Goal: Task Accomplishment & Management: Manage account settings

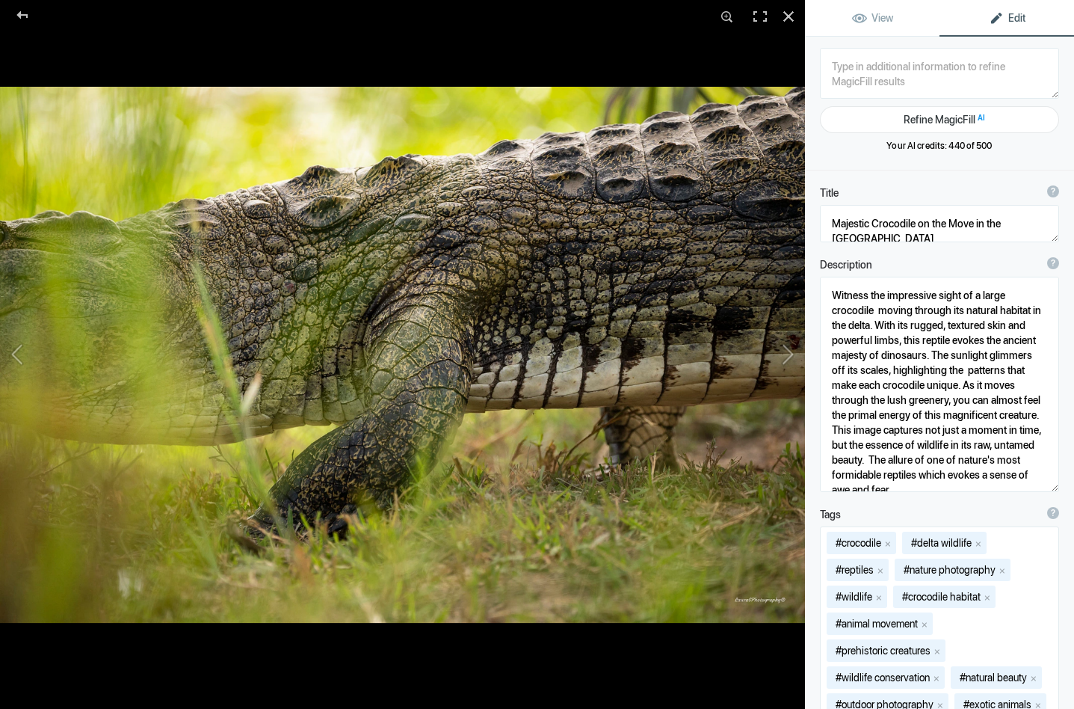
scroll to position [1, 0]
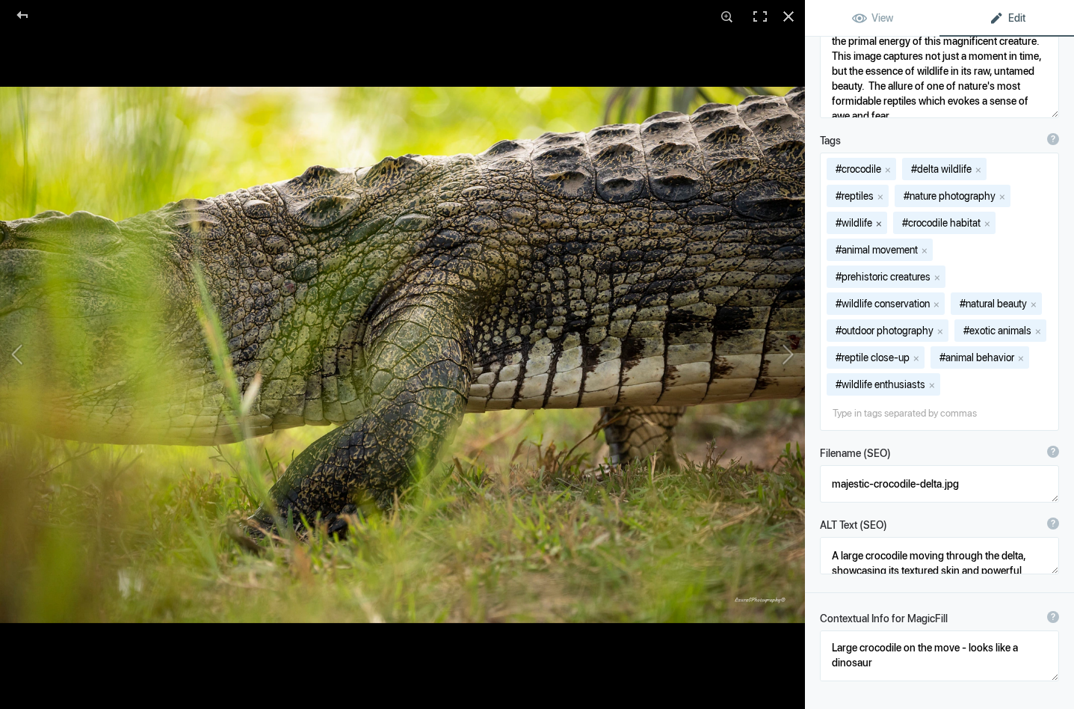
type textarea "Witness the impressive sight of a large crocodile moving through its natural ha…"
click at [882, 222] on button "x" at bounding box center [879, 223] width 10 height 10
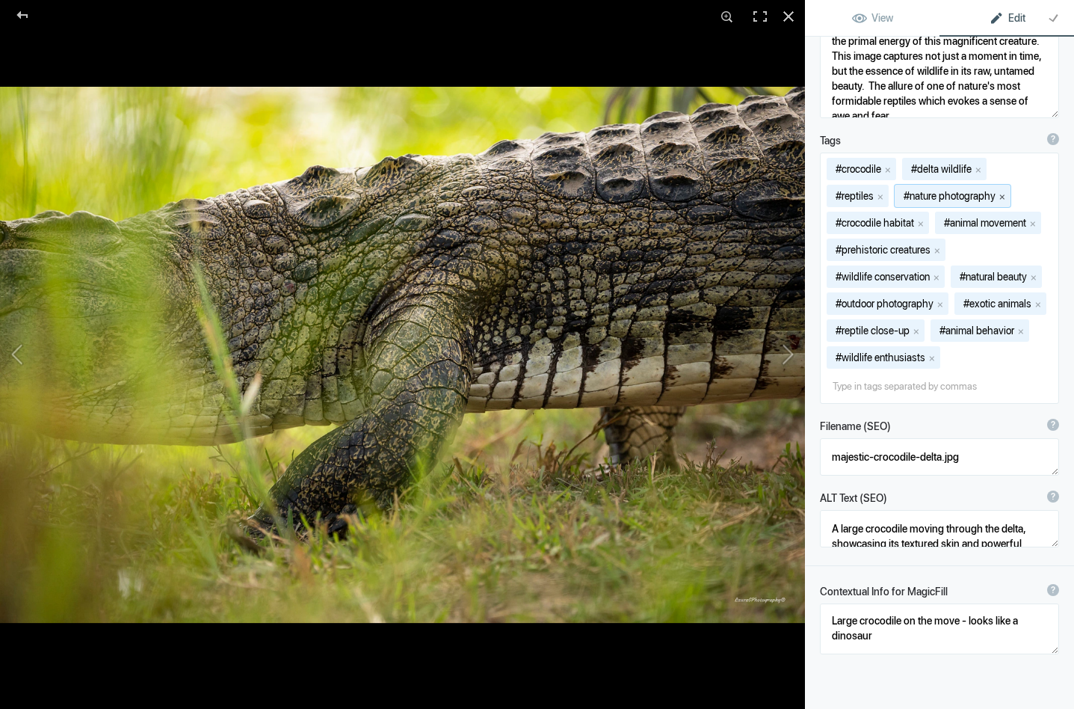
click at [1008, 194] on button "x" at bounding box center [1002, 196] width 10 height 10
click at [1039, 276] on button "x" at bounding box center [1034, 276] width 10 height 10
click at [946, 300] on button "x" at bounding box center [940, 303] width 10 height 10
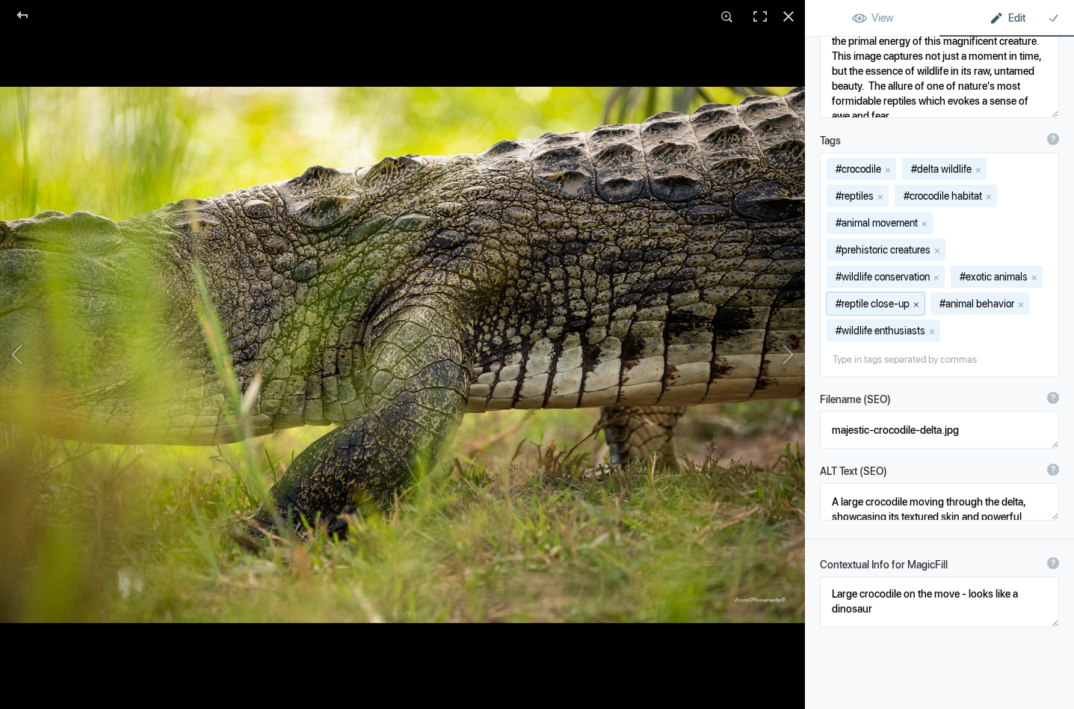
click at [917, 302] on button "x" at bounding box center [916, 303] width 10 height 10
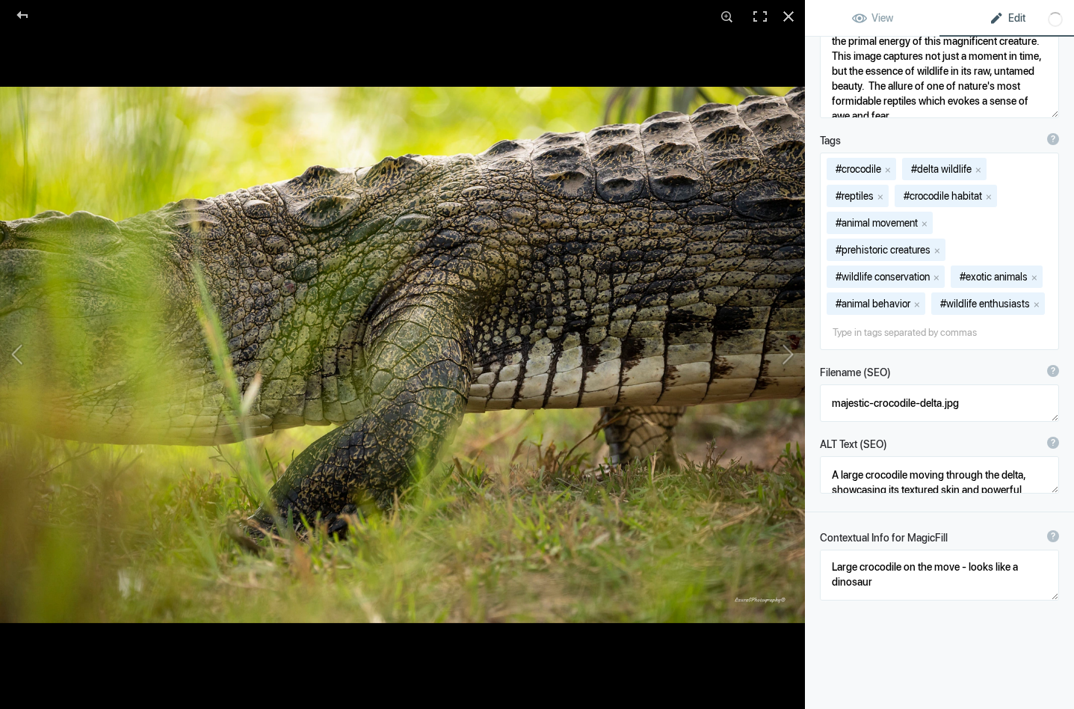
click at [918, 302] on button "x" at bounding box center [917, 303] width 10 height 10
click at [933, 301] on button "x" at bounding box center [932, 303] width 10 height 10
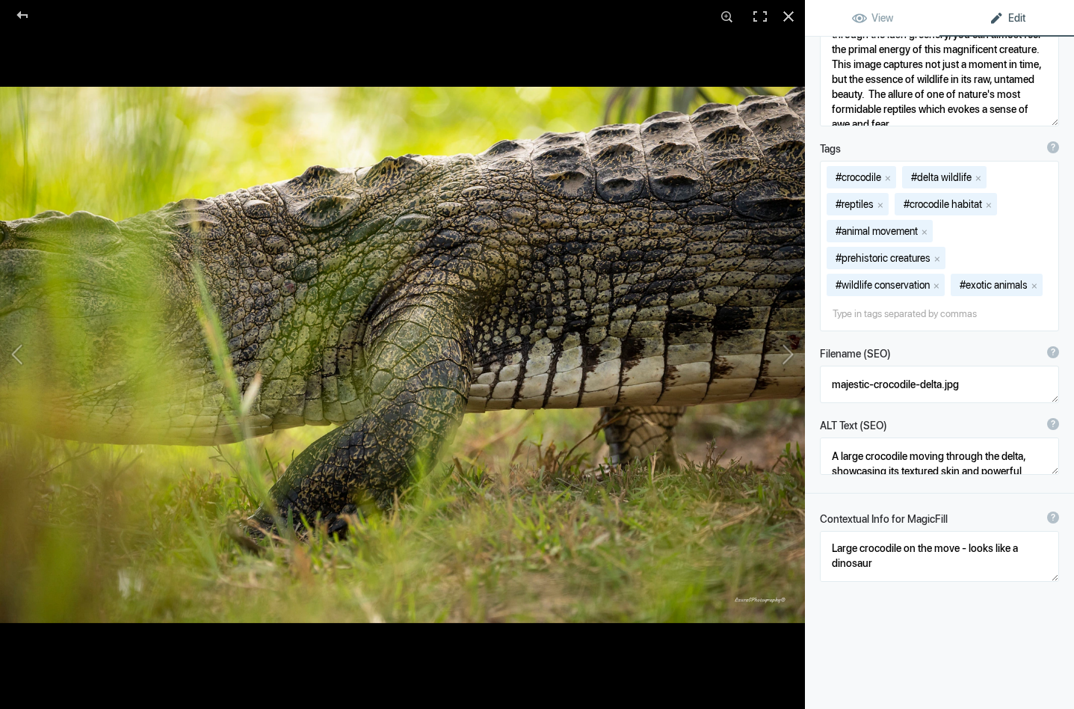
scroll to position [38, 0]
click at [876, 384] on textarea at bounding box center [939, 384] width 239 height 37
drag, startPoint x: 876, startPoint y: 384, endPoint x: 830, endPoint y: 388, distance: 45.8
click at [830, 388] on textarea at bounding box center [939, 384] width 239 height 37
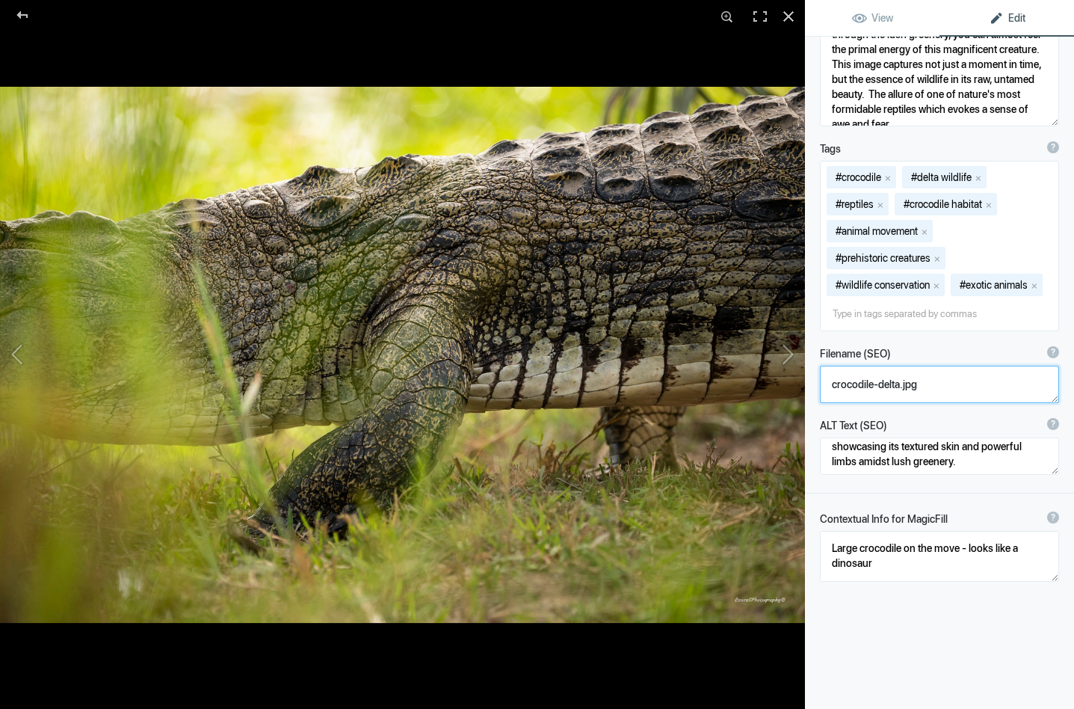
type textarea "crocodile-delta.jpg"
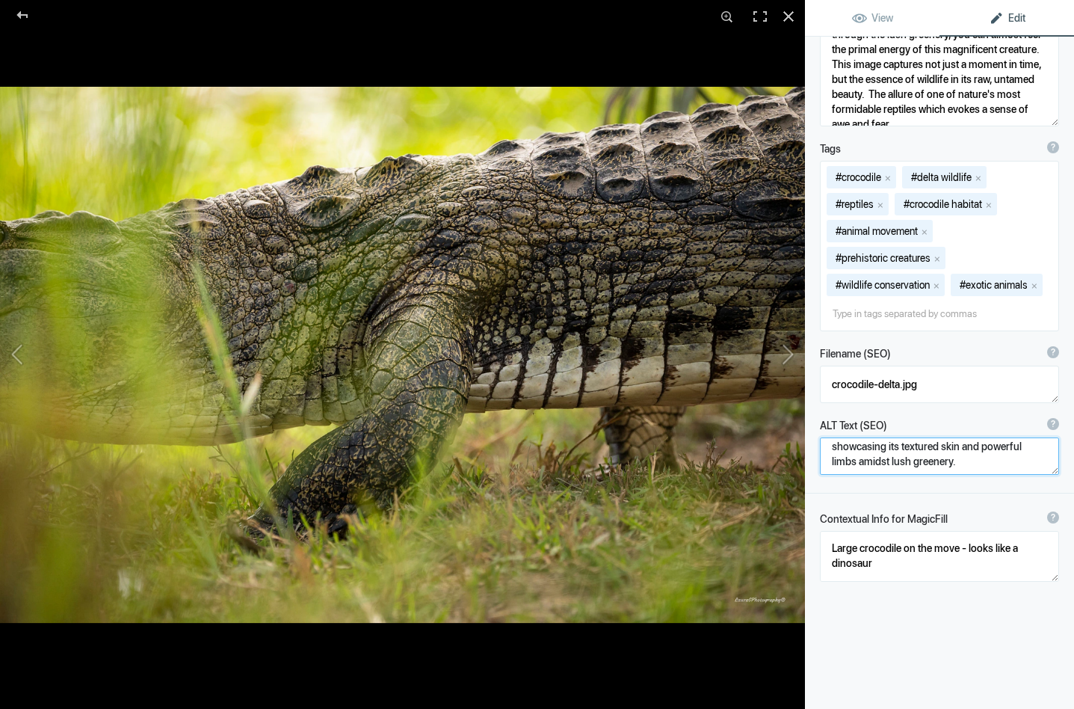
scroll to position [30, 0]
drag, startPoint x: 939, startPoint y: 464, endPoint x: 821, endPoint y: 458, distance: 118.3
click at [821, 458] on textarea at bounding box center [939, 455] width 239 height 37
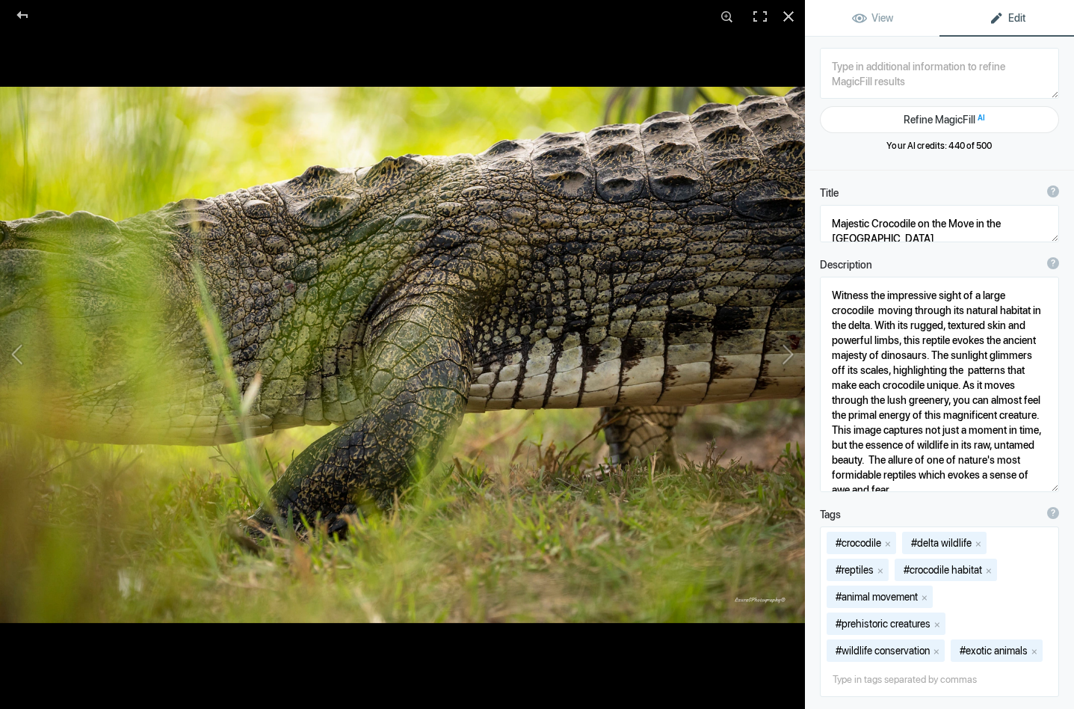
scroll to position [0, 0]
type textarea "A large crocodile moving through the delta, showcasing its textured skin and po…"
drag, startPoint x: 873, startPoint y: 221, endPoint x: 808, endPoint y: 223, distance: 65.1
click at [808, 223] on div "Title ? Photo title is one of the highest used Search Engine ranking criteria a…" at bounding box center [939, 214] width 269 height 72
click at [790, 348] on button at bounding box center [749, 354] width 112 height 255
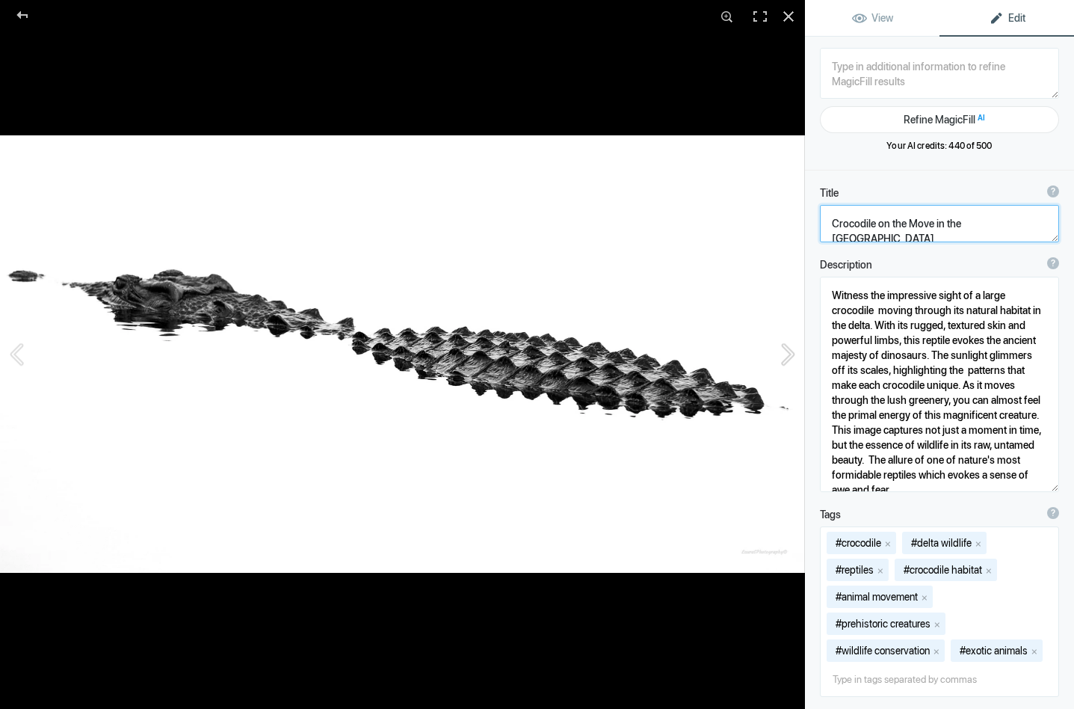
type textarea "Submerged croc_DSC9615"
type textarea "Submerged_croc_DSC9615-.jpg"
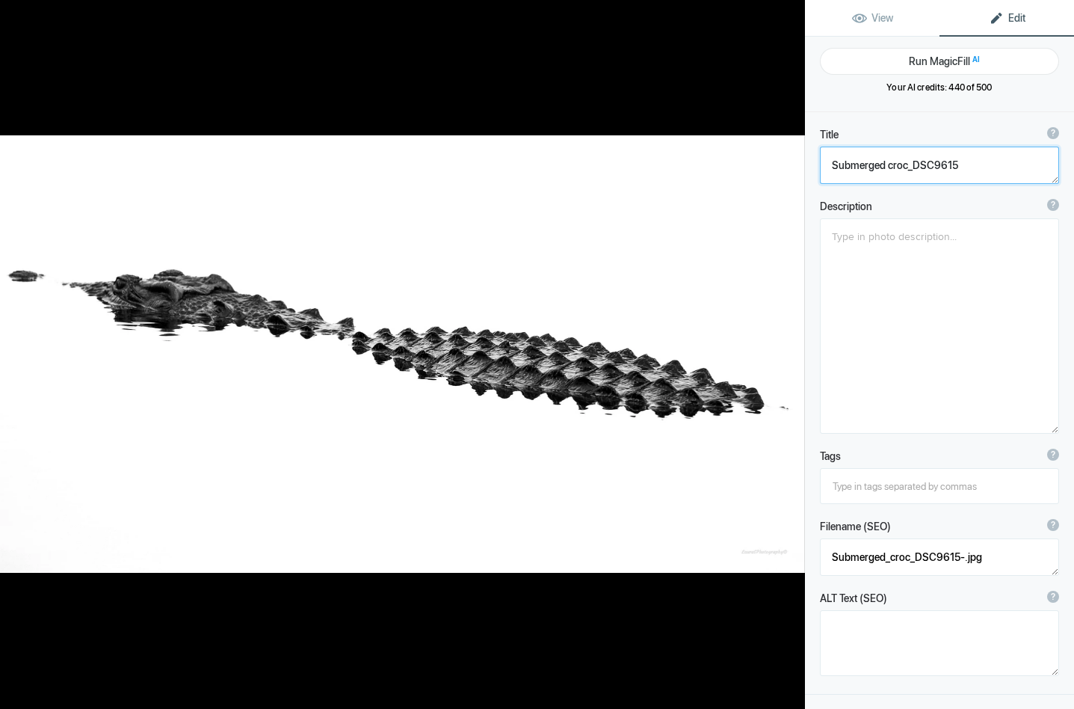
click at [790, 348] on button at bounding box center [749, 354] width 112 height 255
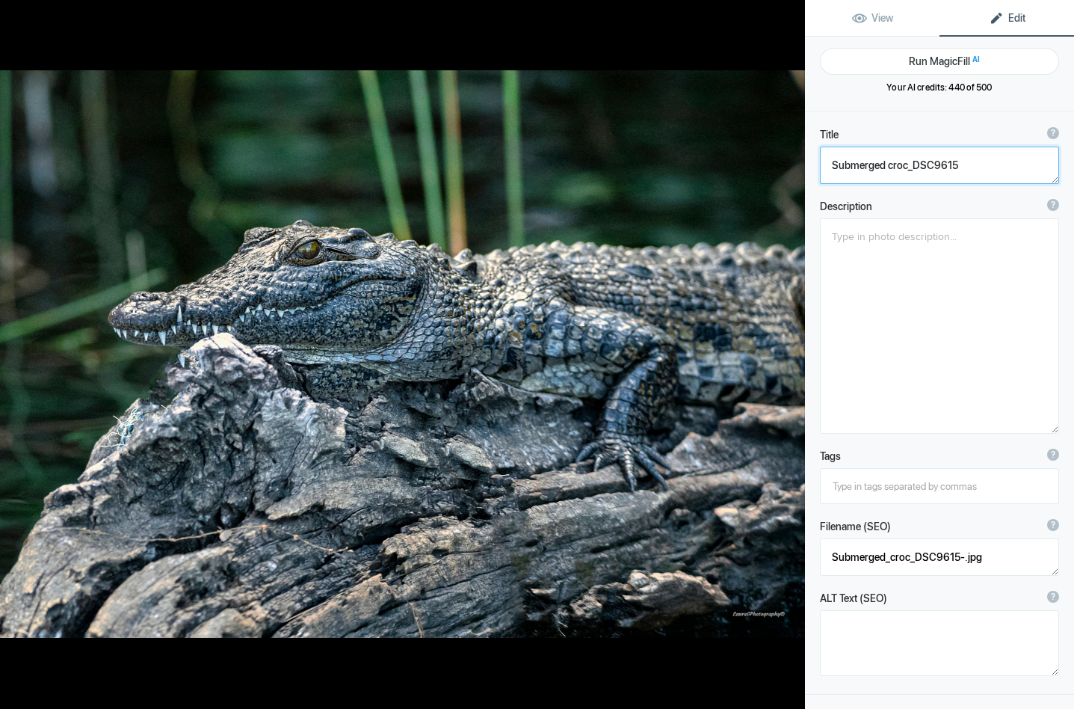
type textarea "Young Nile Crocodile_DSC9437"
type textarea "Young_Nile_Crocodile_DSC9437-.jpg"
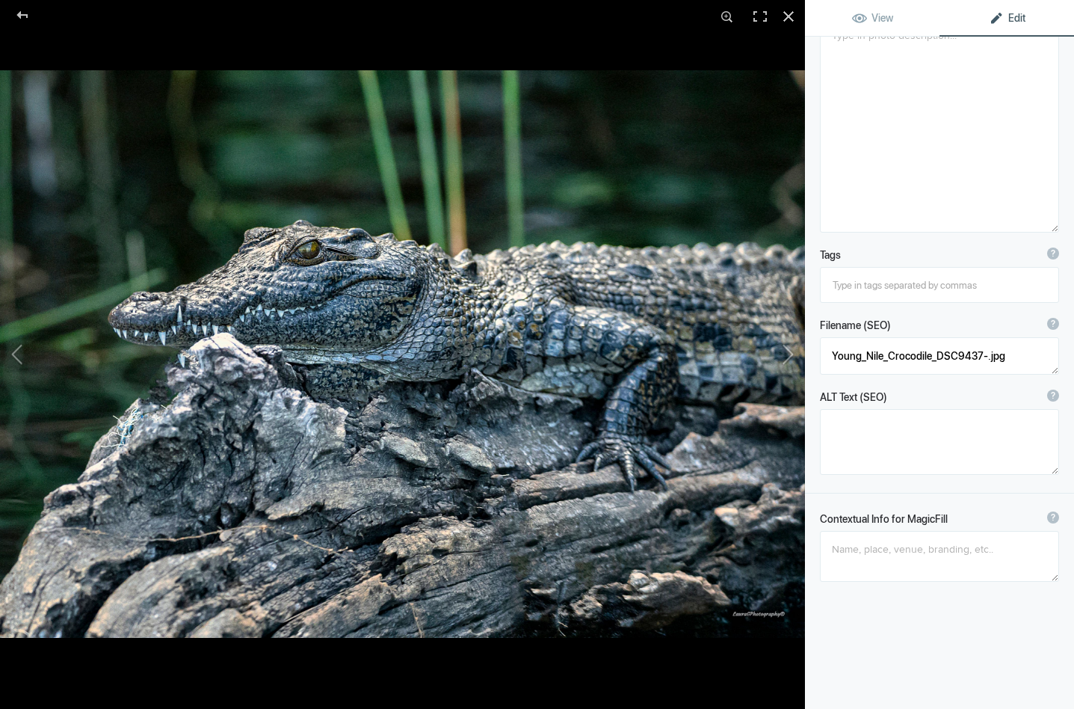
scroll to position [201, 0]
click at [844, 563] on textarea at bounding box center [939, 556] width 239 height 51
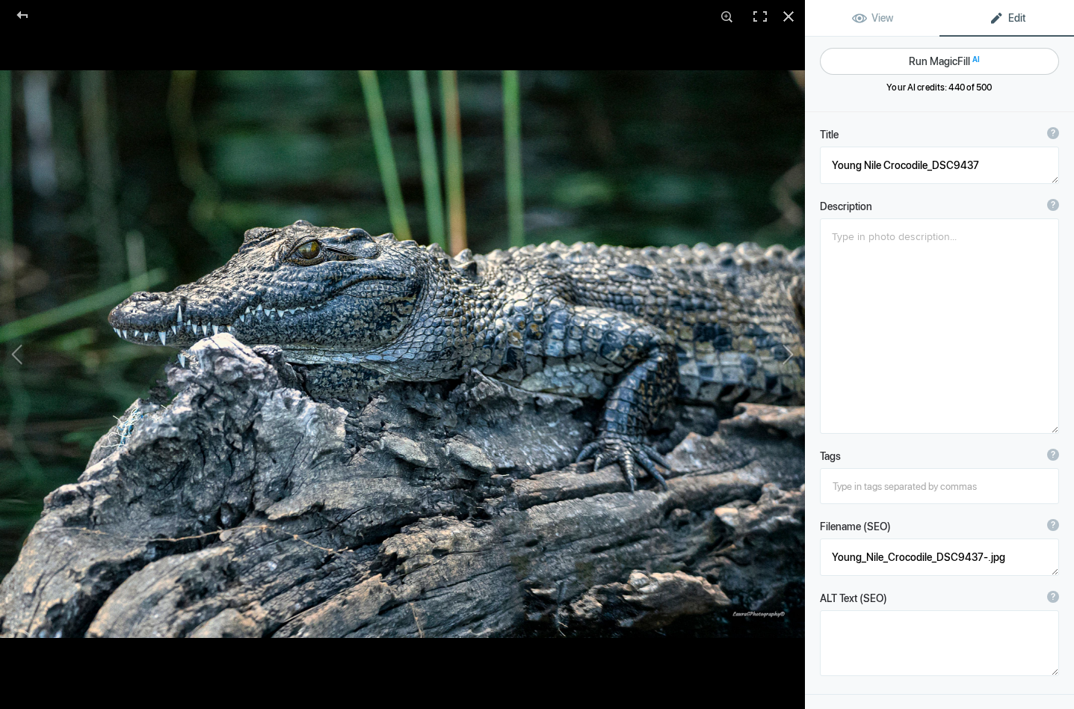
scroll to position [0, 0]
type textarea "camouflaged on a log on the riverbank"
click at [920, 59] on button "Run MagicFill AI" at bounding box center [939, 61] width 239 height 27
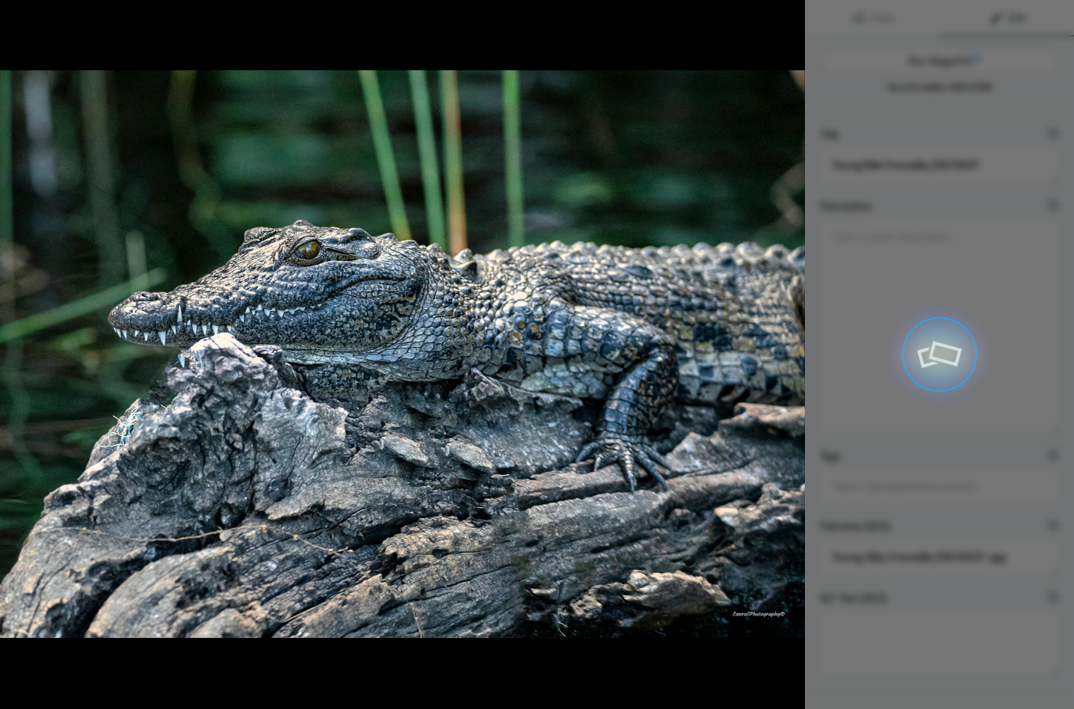
type textarea "Young Nile Crocodile Camouflaged on a Riverbank Log"
type textarea "This captivating image features a young Nile crocodile resting on a weathered l…"
type textarea "young-nile-crocodile-camouflaged-log.jpg"
type textarea "A young Nile crocodile camouflaged on a log by the riverbank, showcasing its in…"
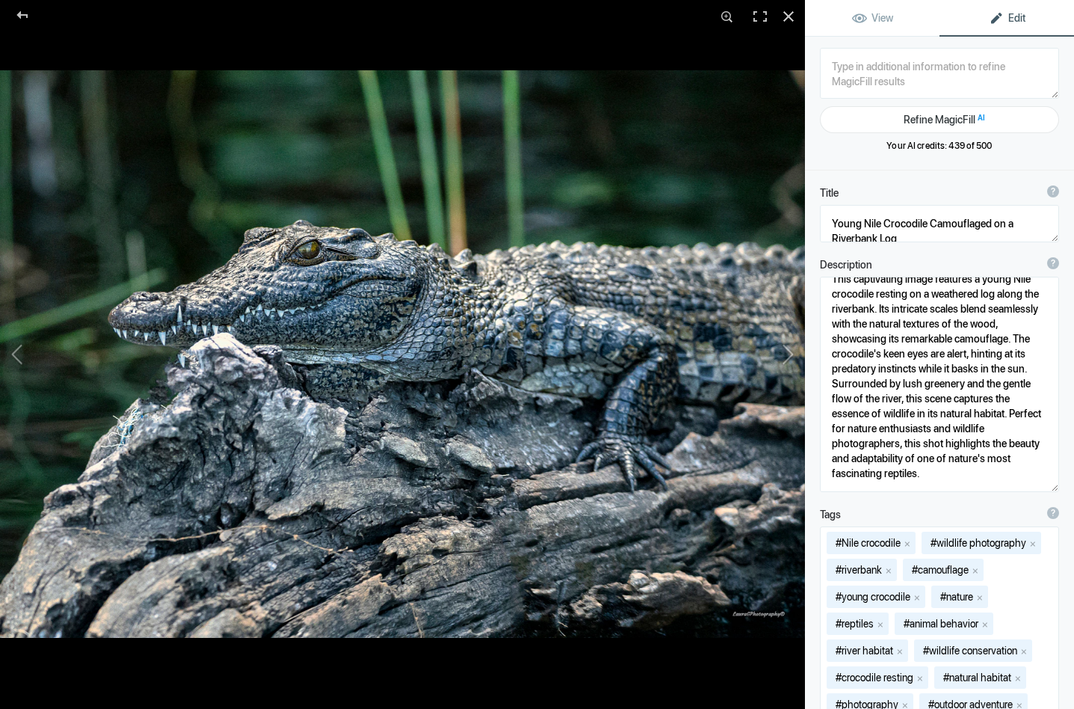
scroll to position [16, 0]
drag, startPoint x: 1010, startPoint y: 408, endPoint x: 906, endPoint y: 444, distance: 110.0
click at [906, 444] on textarea at bounding box center [939, 384] width 239 height 215
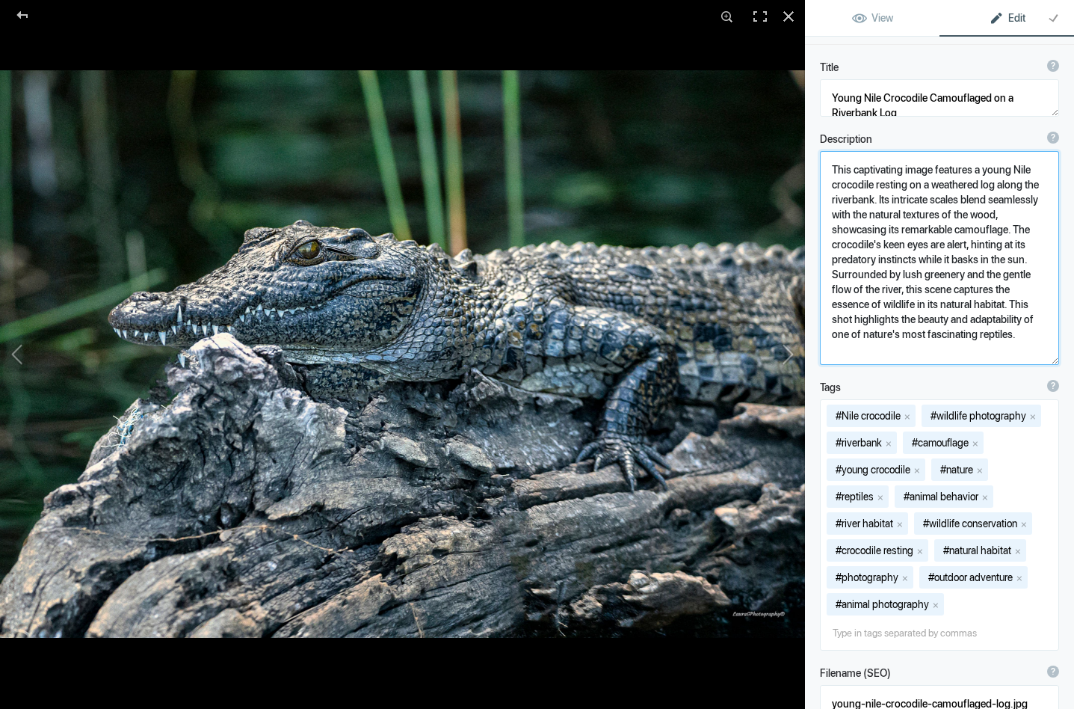
scroll to position [127, 0]
type textarea "This captivating image features a young Nile crocodile resting on a weathered l…"
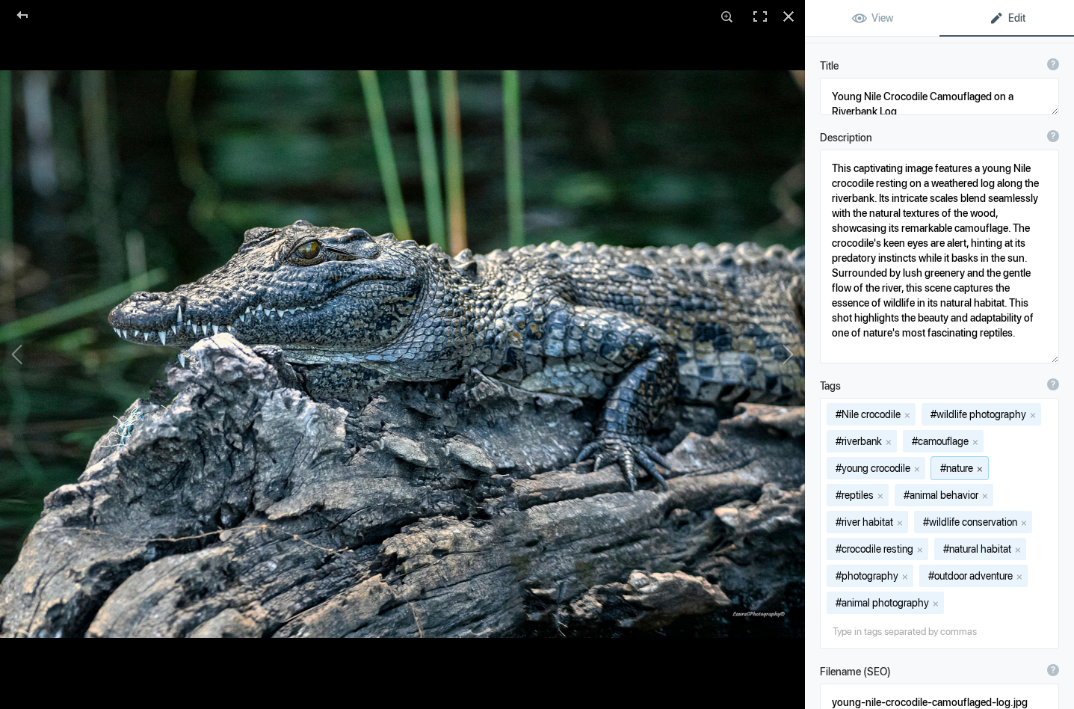
click at [985, 467] on button "x" at bounding box center [980, 468] width 10 height 10
click at [923, 492] on button "x" at bounding box center [917, 495] width 10 height 10
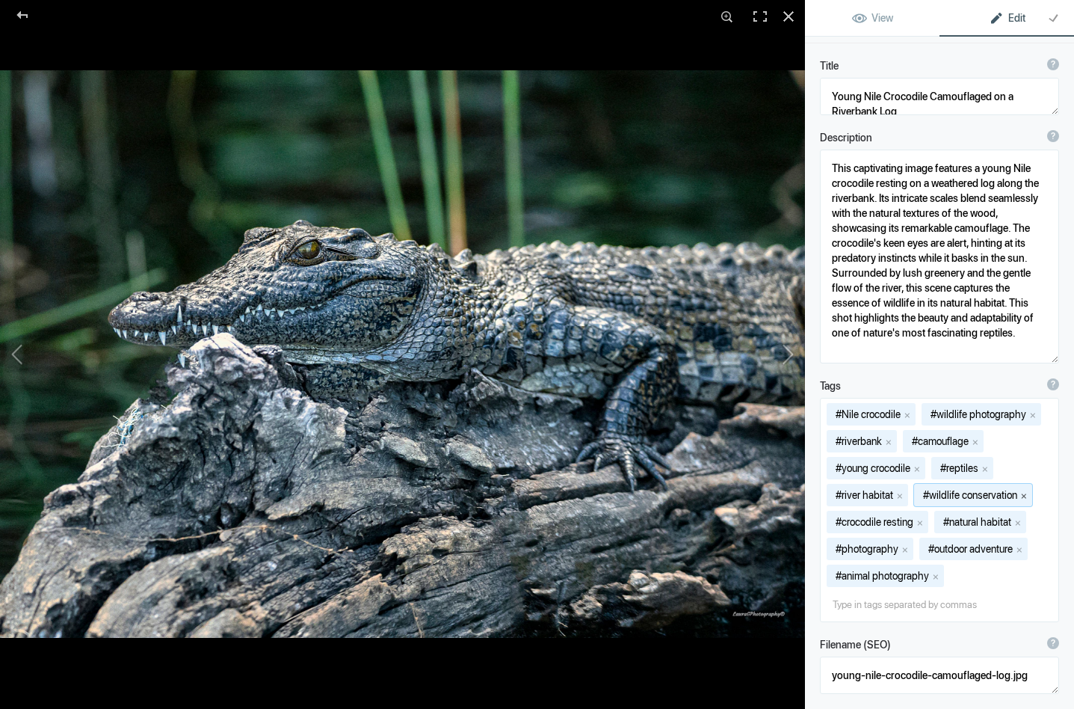
click at [1030, 493] on button "x" at bounding box center [1024, 495] width 10 height 10
click at [1009, 521] on button "x" at bounding box center [1003, 522] width 10 height 10
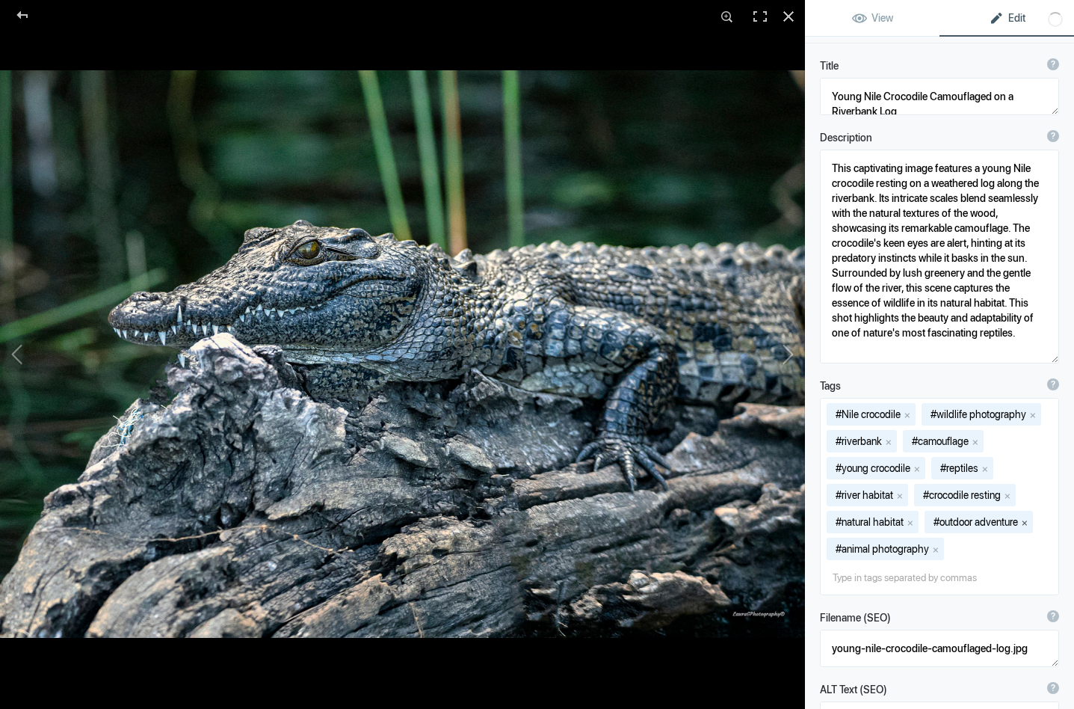
click at [1030, 519] on button "x" at bounding box center [1025, 522] width 10 height 10
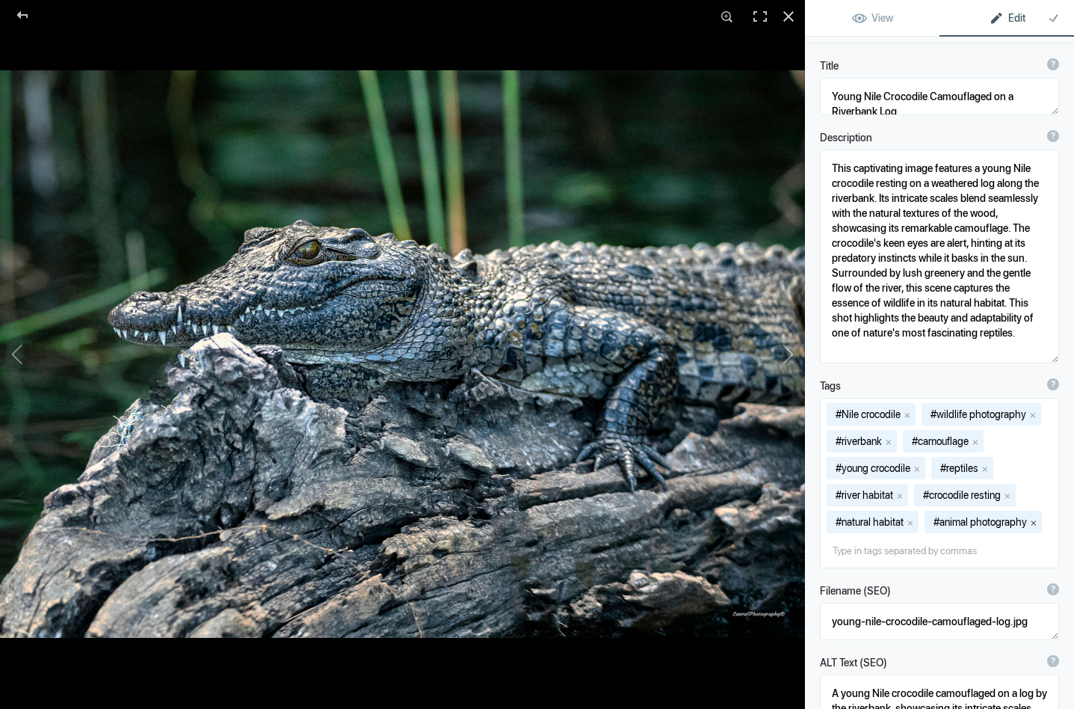
click at [1039, 519] on button "x" at bounding box center [1034, 522] width 10 height 10
click at [893, 442] on button "x" at bounding box center [889, 441] width 10 height 10
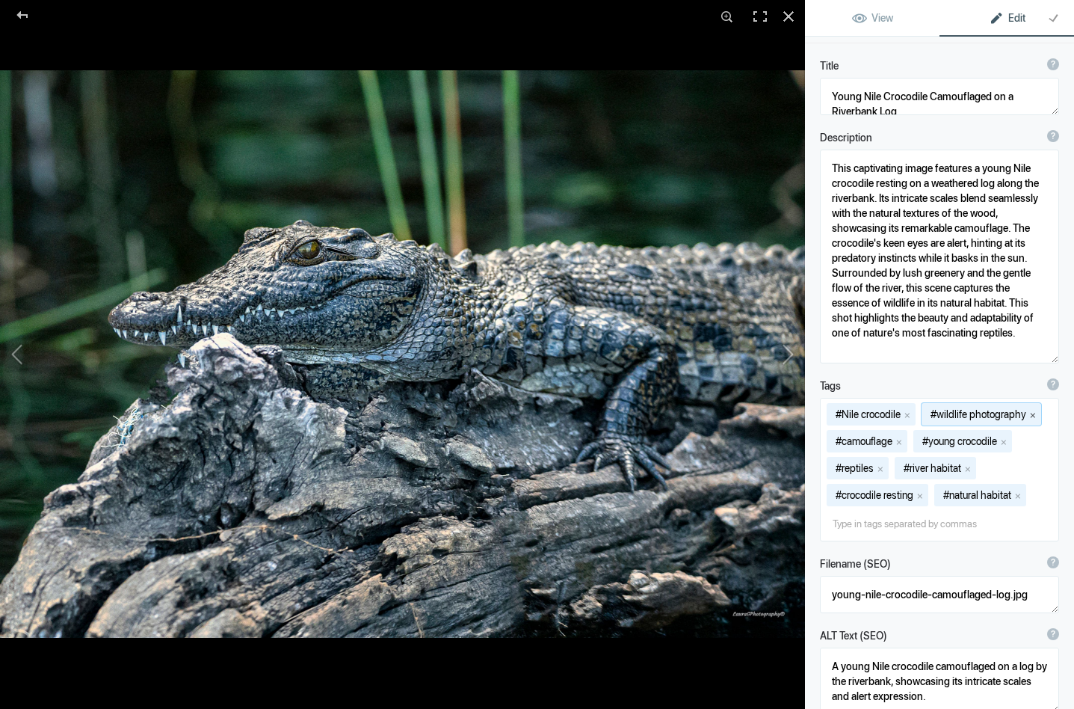
click at [1038, 413] on button "x" at bounding box center [1033, 414] width 10 height 10
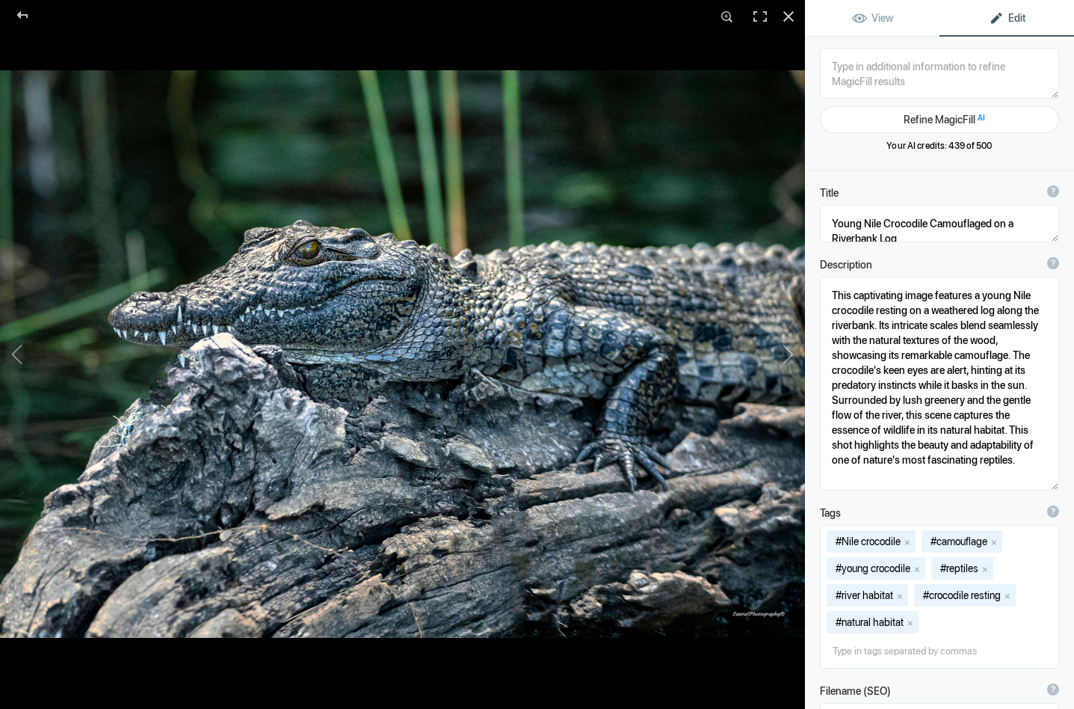
scroll to position [0, 0]
click at [787, 354] on button at bounding box center [749, 354] width 112 height 255
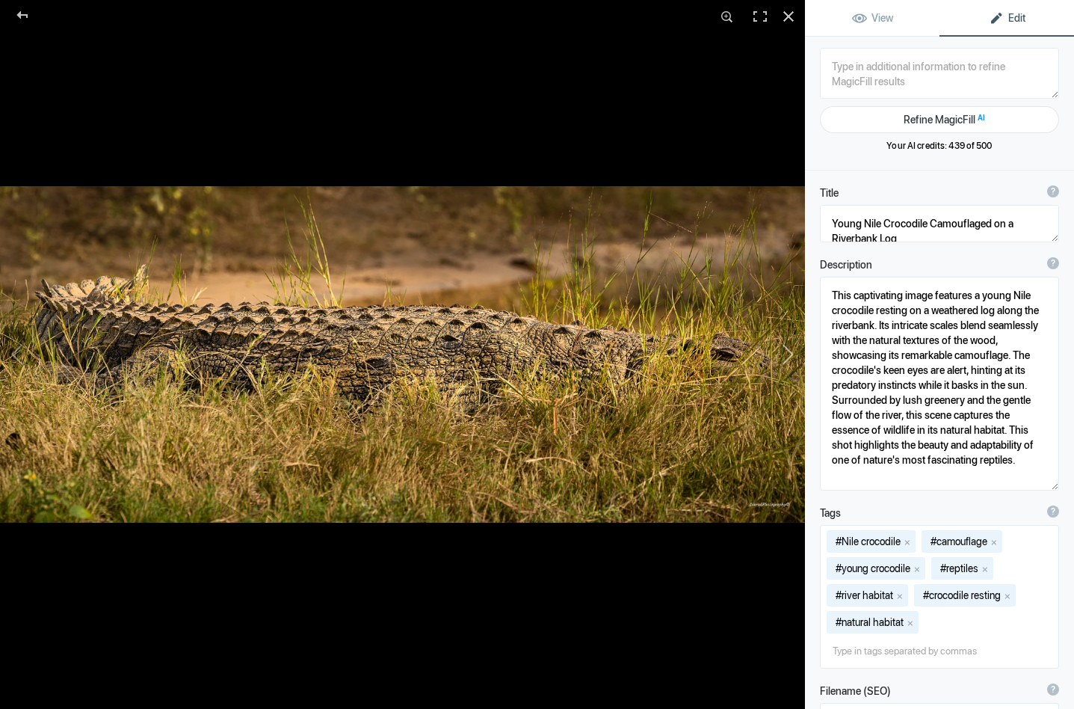
type textarea "Crocodile on the river edge_DSC8149"
type textarea "Crocodile_on_the_river_edge_DSC8149-.jpg"
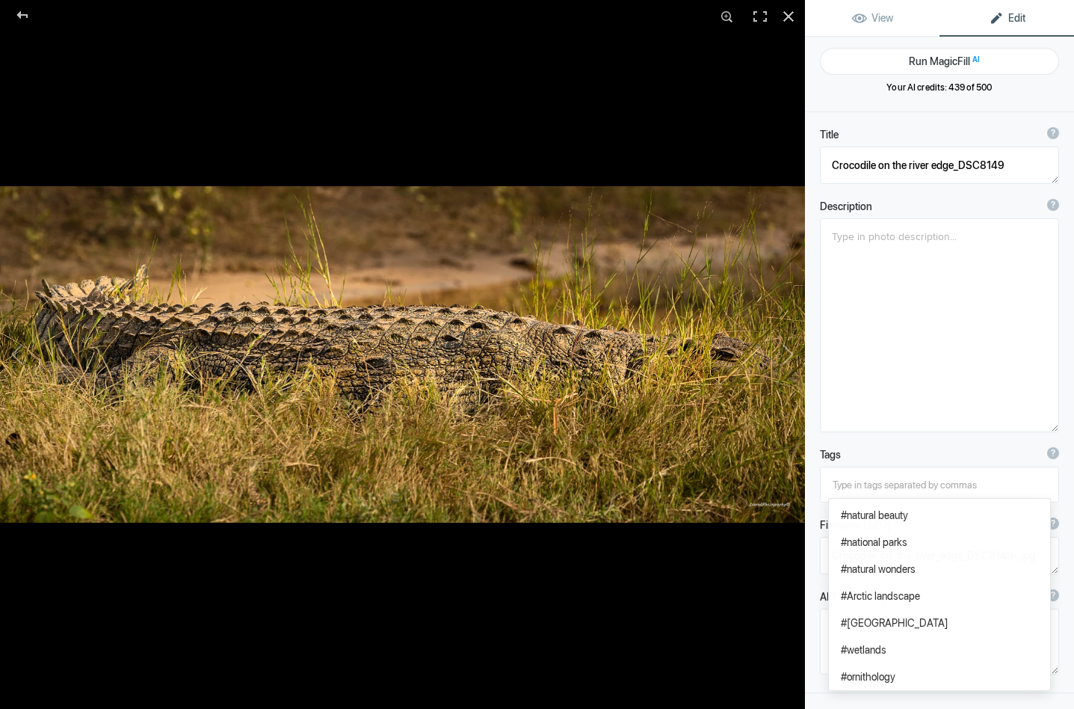
scroll to position [347, 0]
click at [917, 390] on textarea at bounding box center [939, 325] width 239 height 214
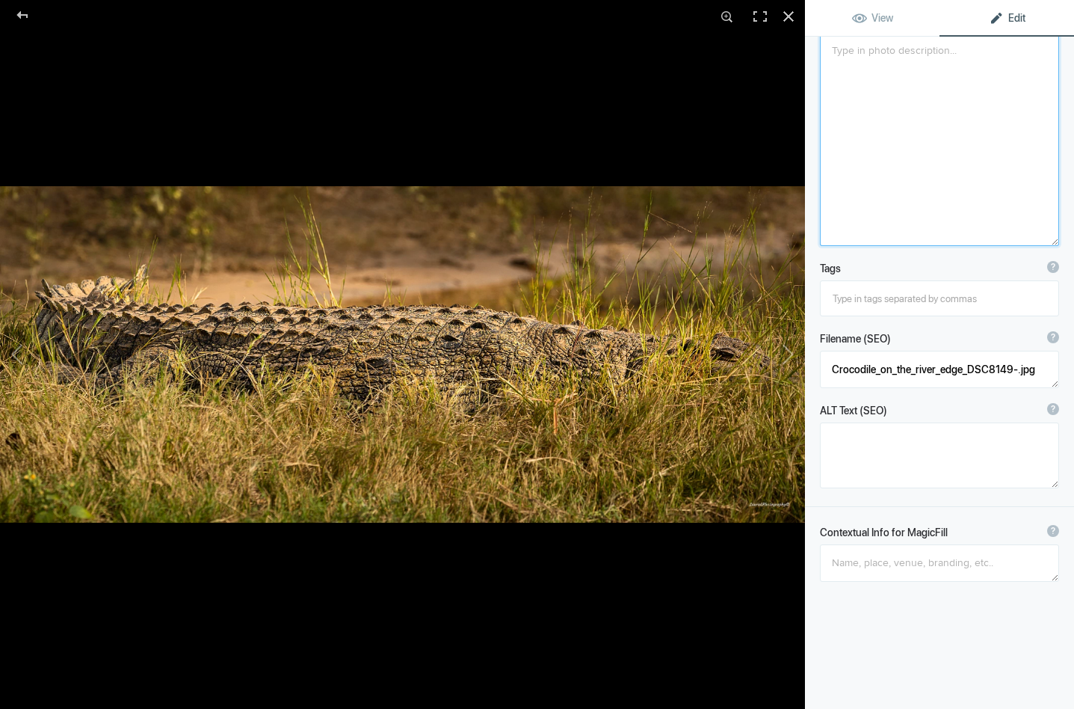
scroll to position [186, 0]
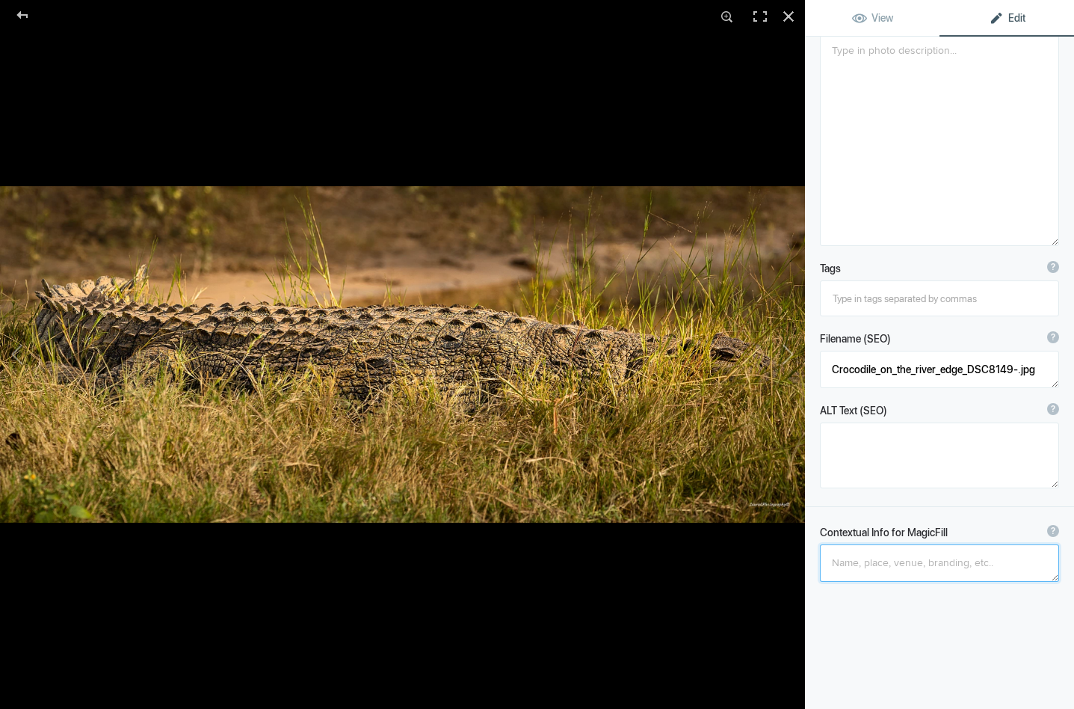
click at [831, 559] on textarea at bounding box center [939, 562] width 239 height 37
click at [879, 567] on textarea at bounding box center [939, 562] width 239 height 37
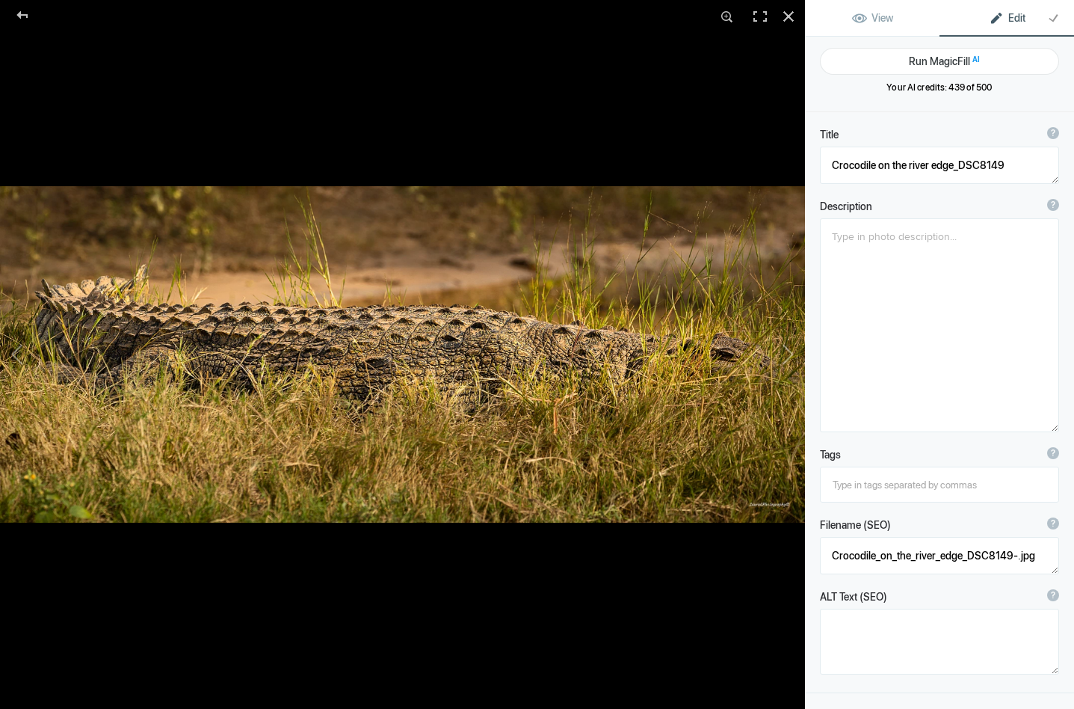
scroll to position [0, 0]
type textarea "Monster enormous crocodile lurking in the grass on a riverbank"
click at [931, 60] on button "Run MagicFill AI" at bounding box center [939, 61] width 239 height 27
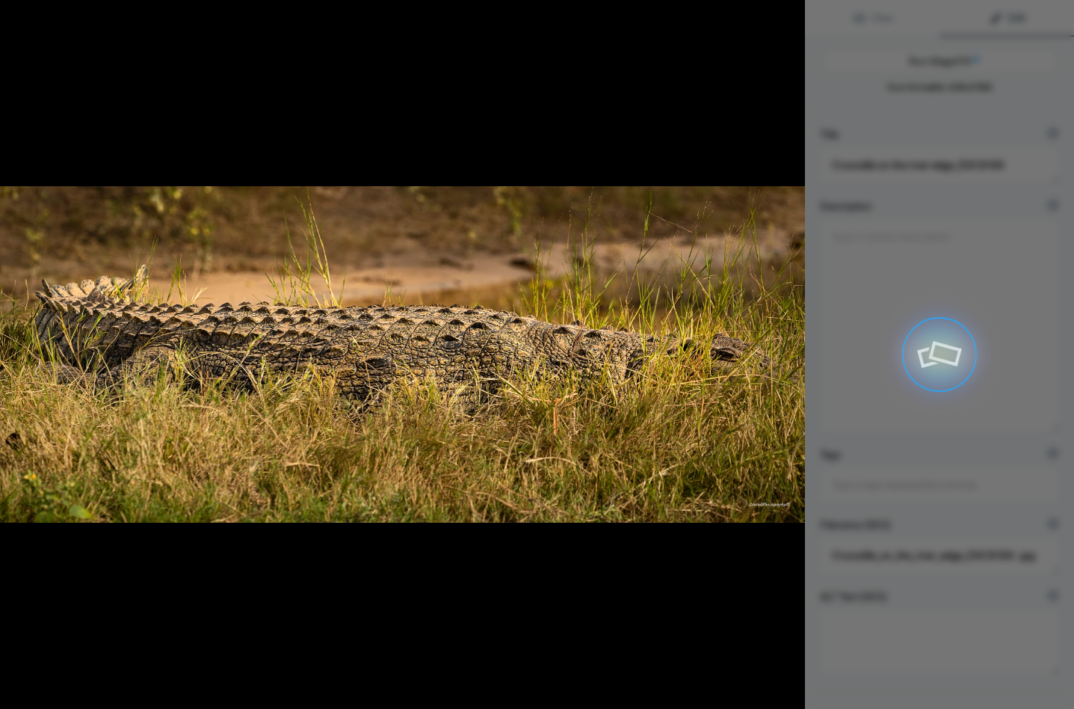
type textarea "Enormous Crocodile Lurking in Grass on Riverbank"
type textarea "Witness the awe-inspiring sight of a massive crocodile resting stealthily among…"
type textarea "enormous-crocodile-lurking-grass-riverbank.jpg"
type textarea "A massive crocodile camouflaged in tall grass on a riverbank, showcasing its te…"
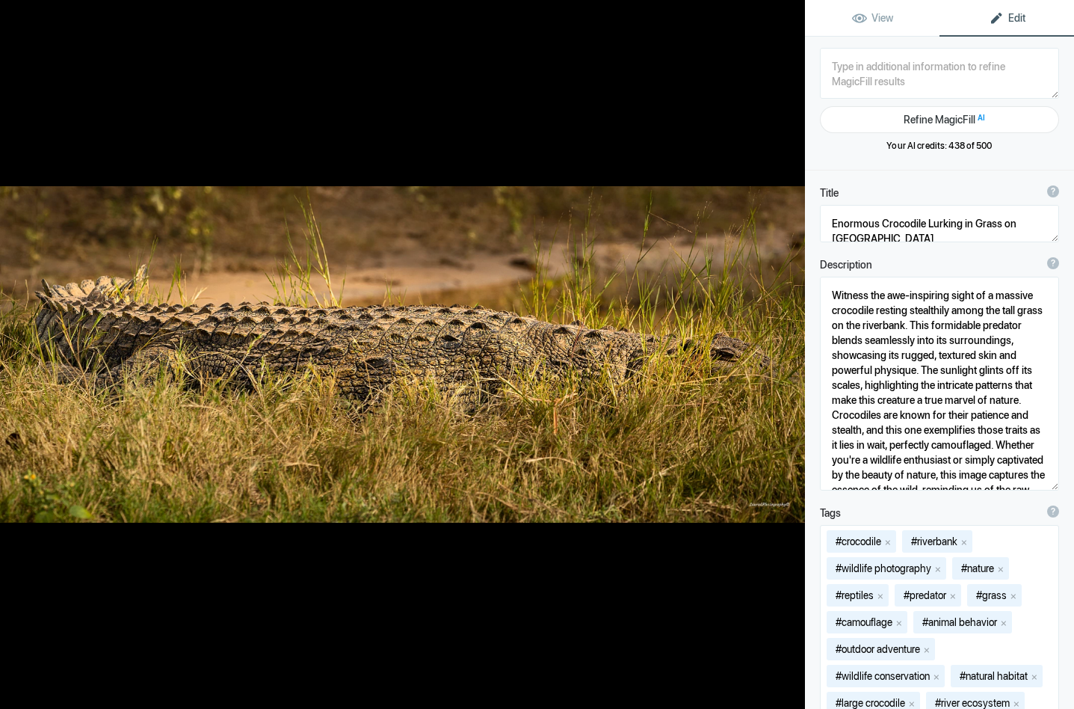
scroll to position [28, 0]
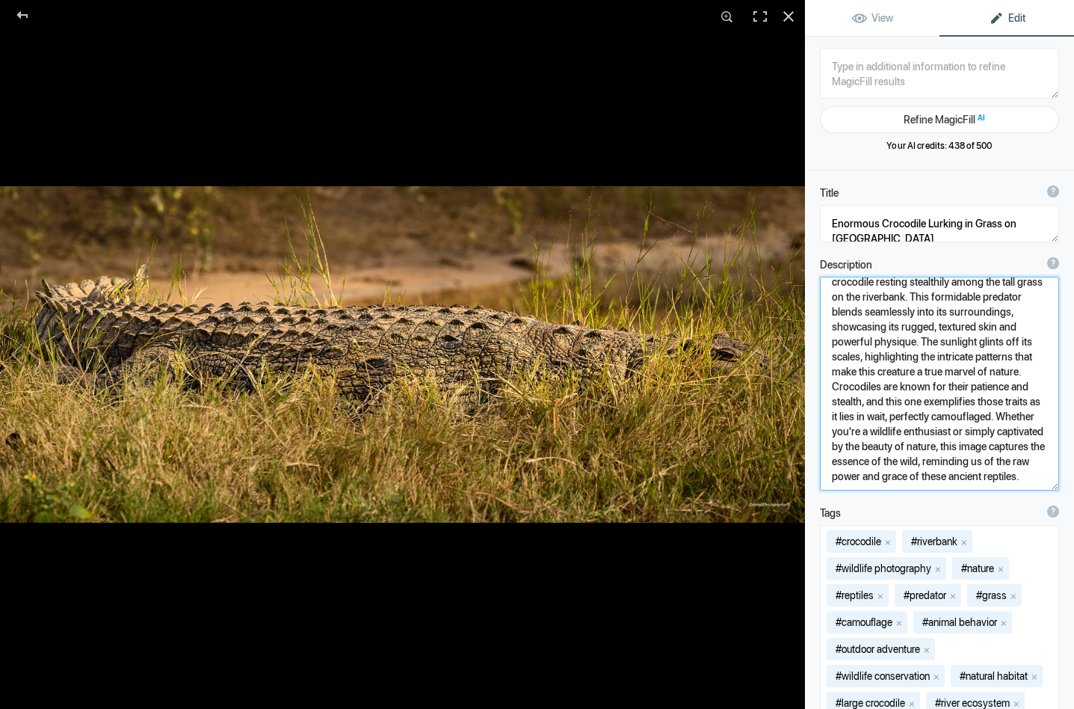
drag, startPoint x: 974, startPoint y: 358, endPoint x: 936, endPoint y: 357, distance: 37.4
click at [936, 357] on textarea at bounding box center [939, 384] width 239 height 214
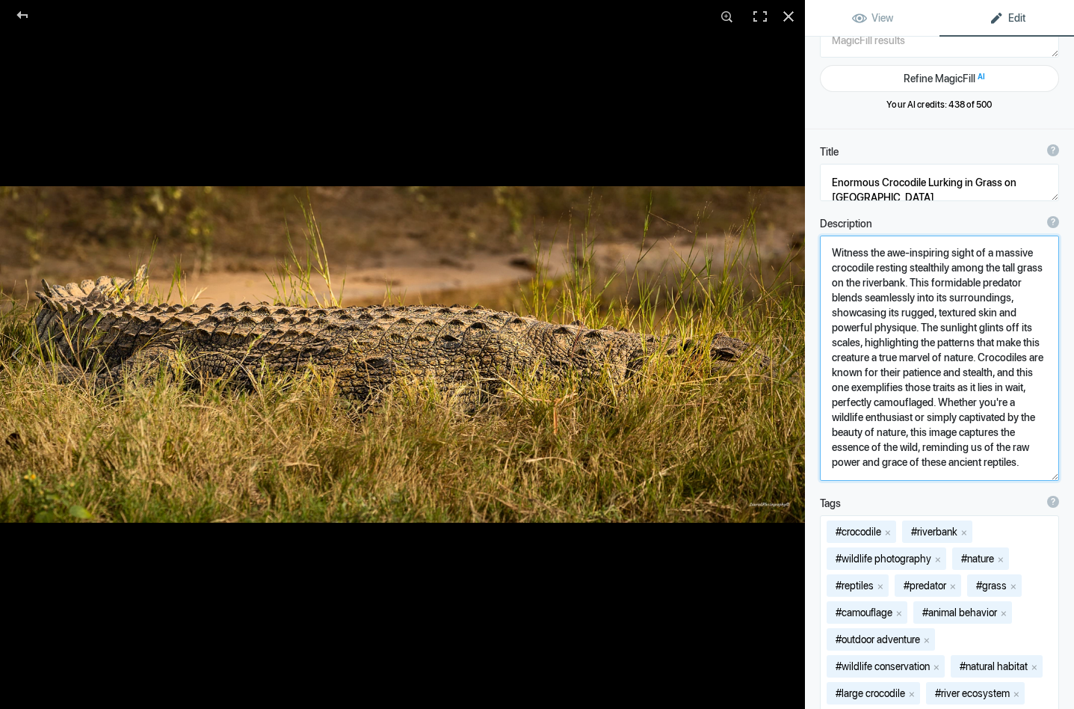
scroll to position [47, 0]
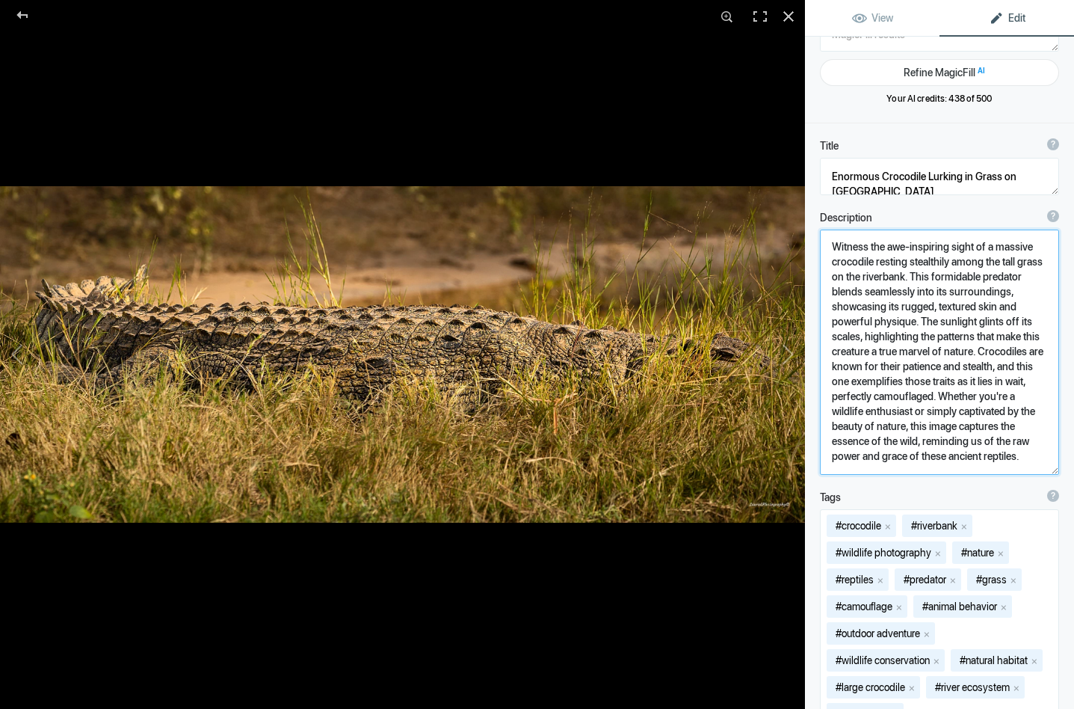
drag, startPoint x: 939, startPoint y: 397, endPoint x: 1033, endPoint y: 455, distance: 110.2
click at [1033, 455] on textarea at bounding box center [939, 352] width 239 height 245
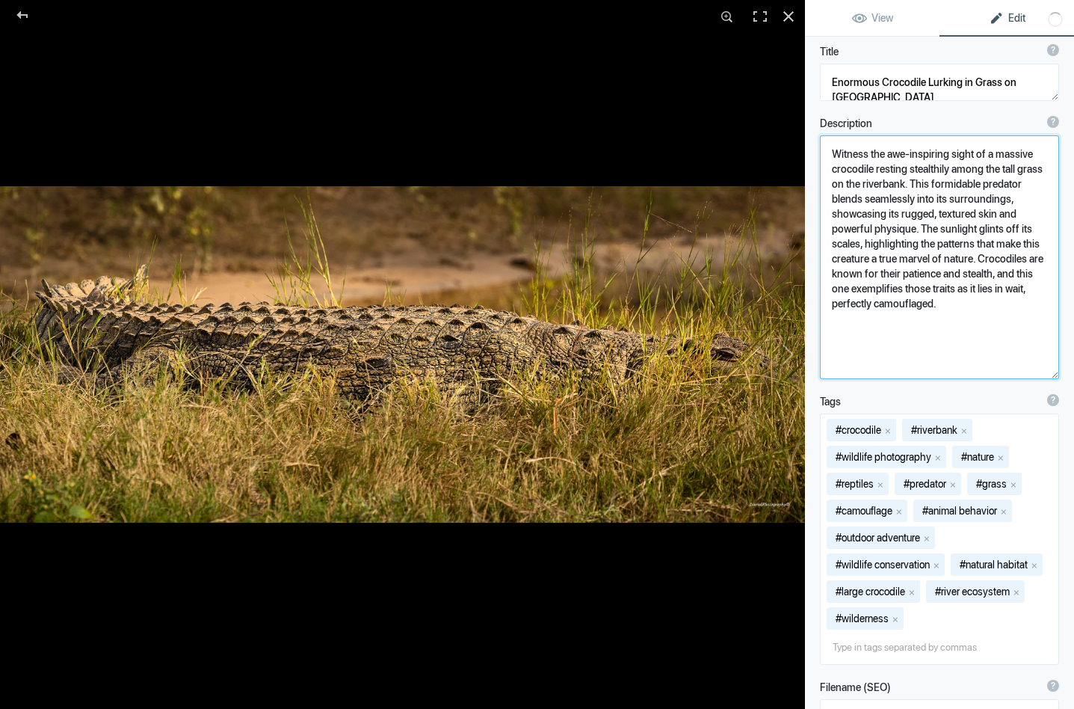
scroll to position [162, 0]
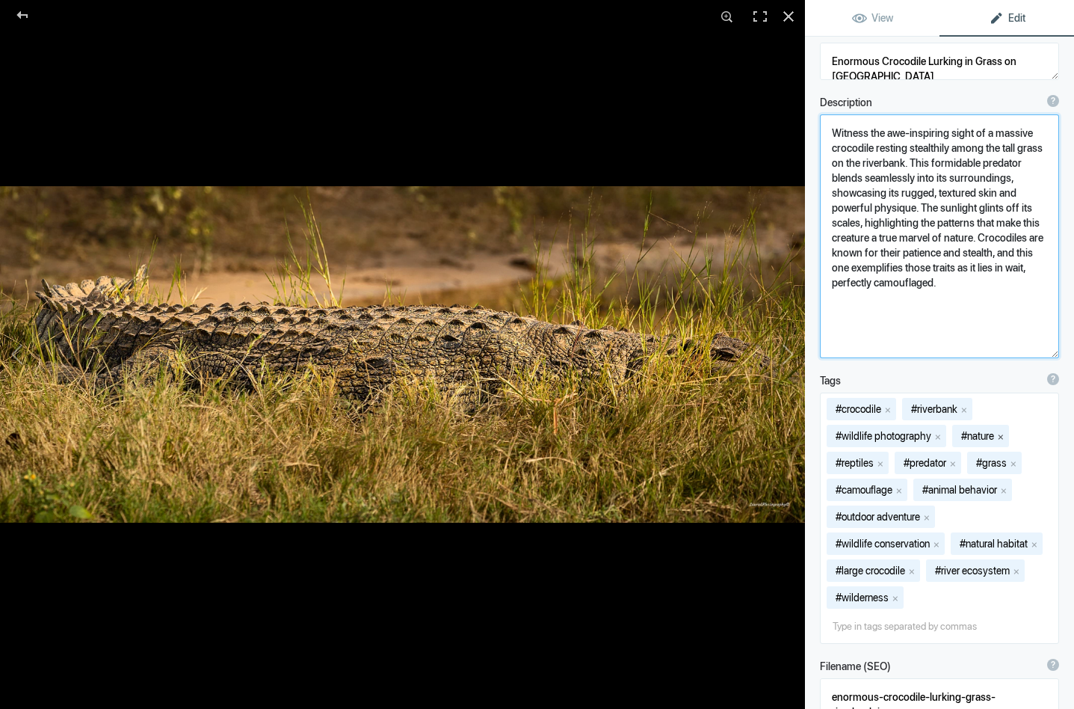
type textarea "Witness the awe-inspiring sight of a massive crocodile resting stealthily among…"
click at [1006, 433] on button "x" at bounding box center [1001, 436] width 10 height 10
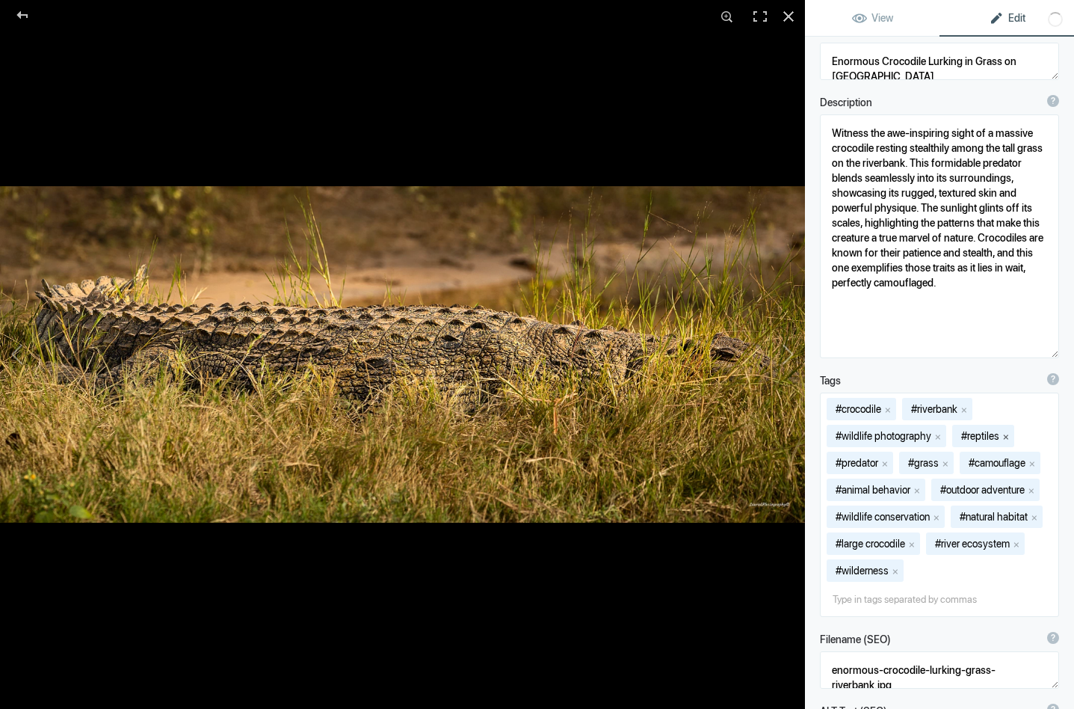
click at [1010, 433] on button "x" at bounding box center [1006, 436] width 10 height 10
click at [876, 463] on button "x" at bounding box center [873, 463] width 10 height 10
click at [1009, 462] on button "x" at bounding box center [1004, 463] width 10 height 10
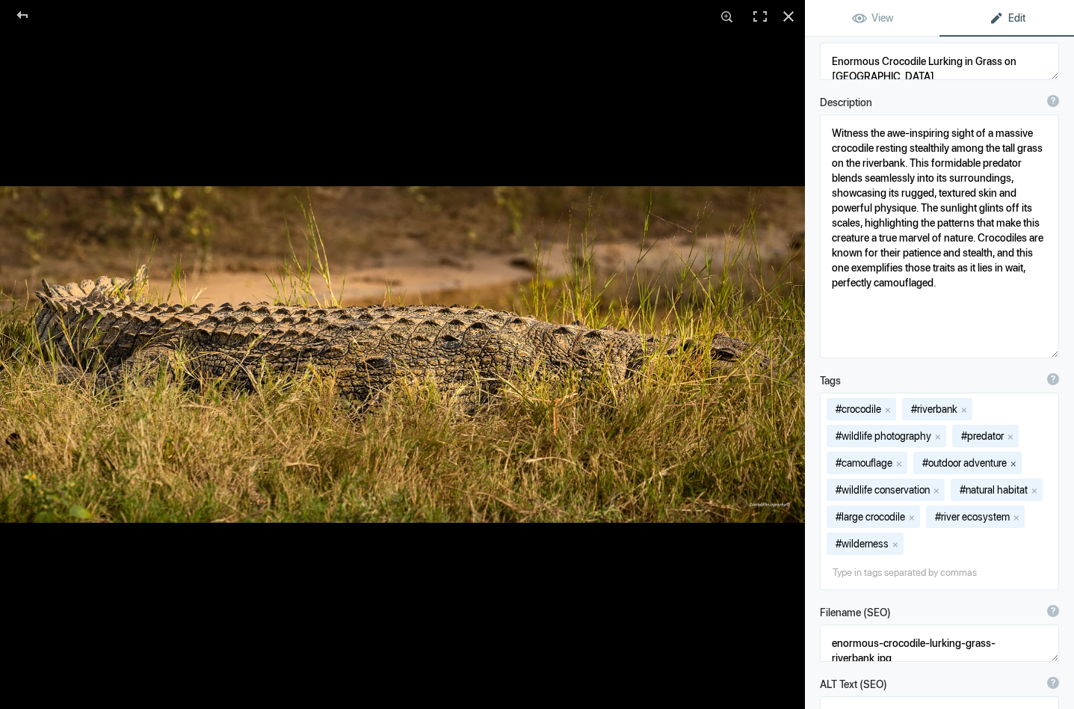
click at [1019, 464] on button "x" at bounding box center [1014, 463] width 10 height 10
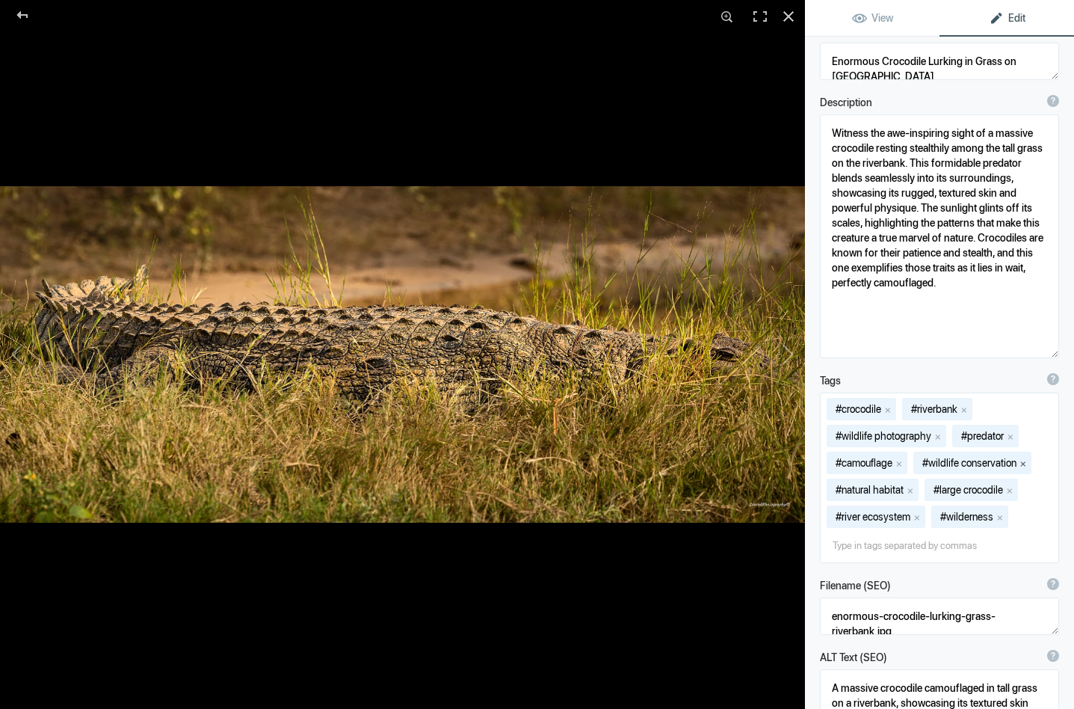
click at [1029, 462] on button "x" at bounding box center [1023, 463] width 10 height 10
click at [913, 490] on button "x" at bounding box center [912, 490] width 10 height 10
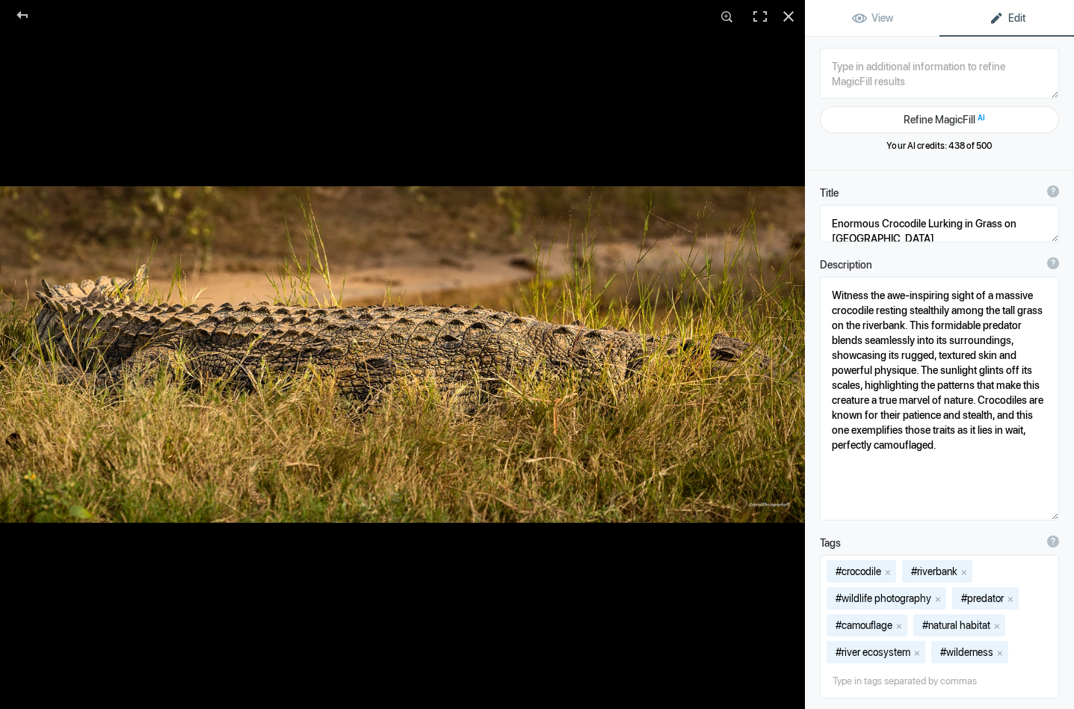
scroll to position [0, 0]
click at [790, 351] on button at bounding box center [749, 354] width 112 height 255
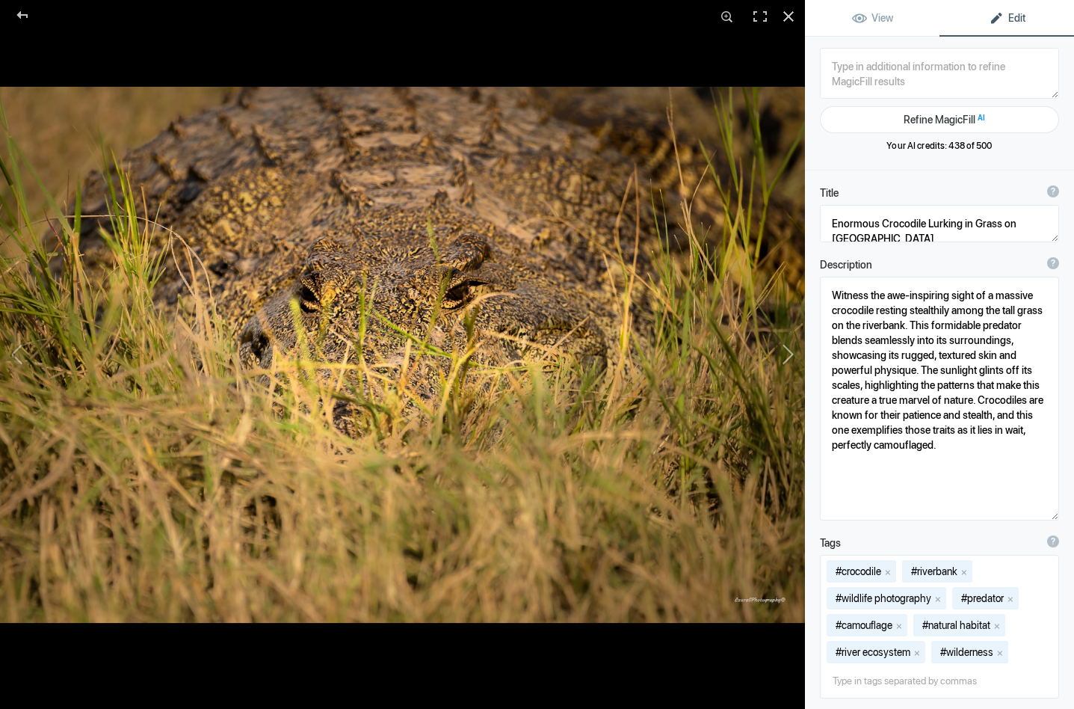
type textarea "Crocodile on the river edge_DSC8187"
type textarea "Crocodile_on_the_river_edge_DSC8187-.jpg"
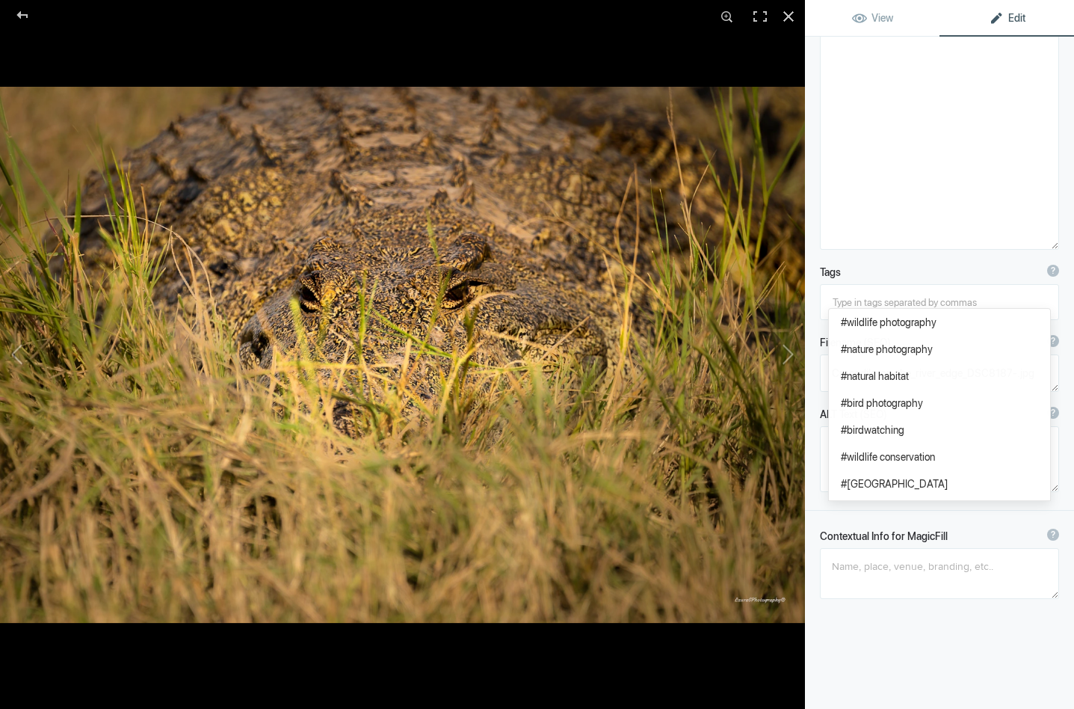
scroll to position [218, 0]
click at [850, 568] on textarea at bounding box center [939, 568] width 239 height 51
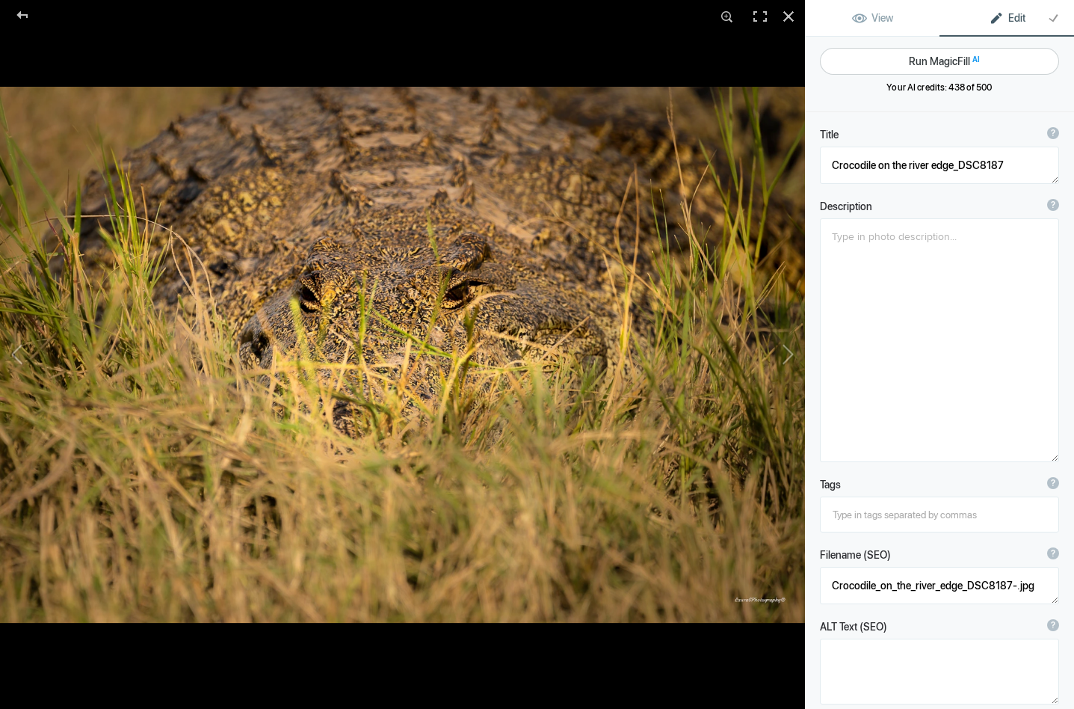
scroll to position [0, 0]
type textarea "Head on look at an enormous crocodile lurking in the grass"
click at [930, 59] on button "Run MagicFill AI" at bounding box center [939, 61] width 239 height 27
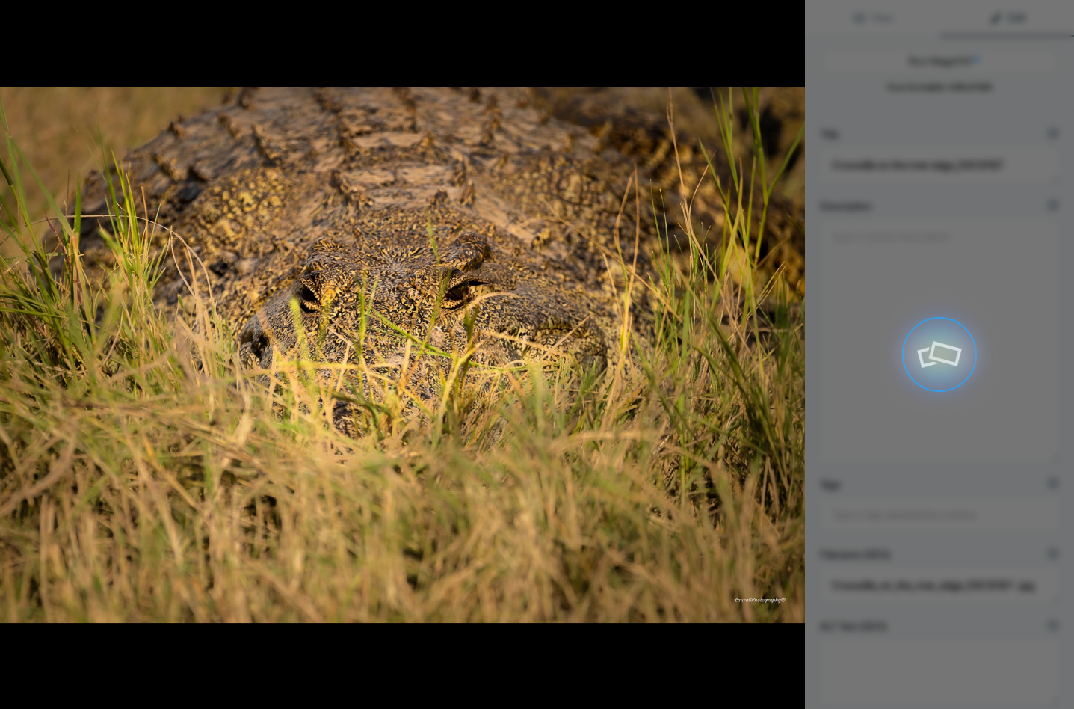
type textarea "Enormous Crocodile Lurking in Tall Grass"
type textarea "This striking image captures an enormous crocodile lying stealthily in the gras…"
type textarea "enormous-crocodile-lurking-grass.jpg"
type textarea "Close-up of an enormous crocodile camouflaged in tall grass, showcasing its tex…"
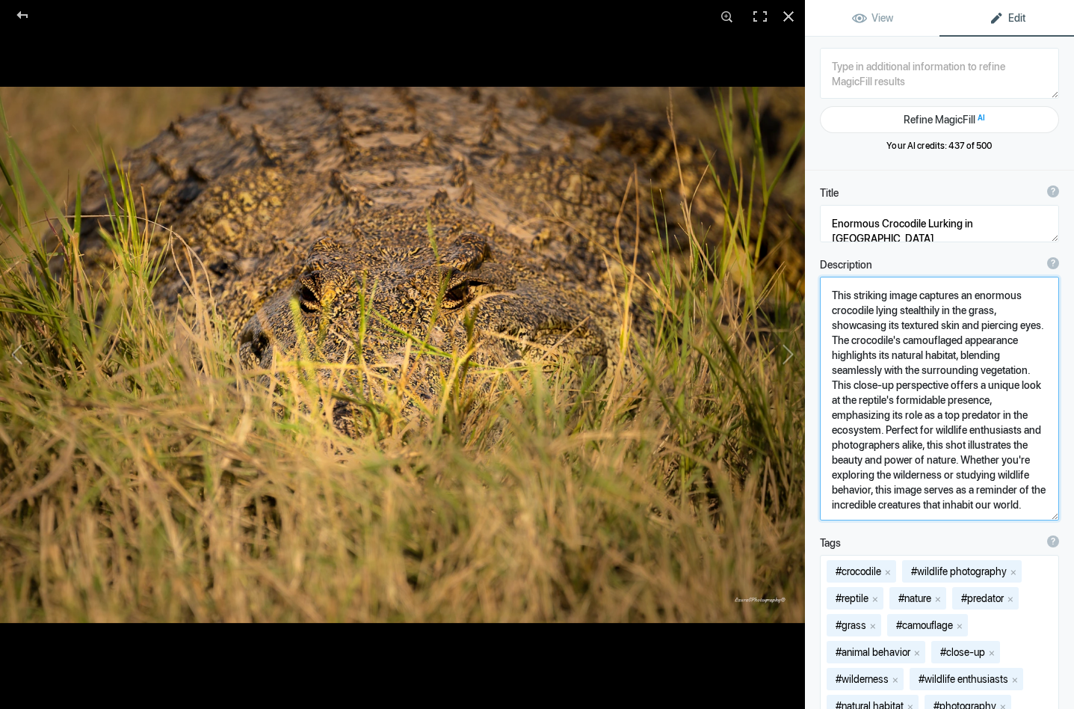
drag, startPoint x: 958, startPoint y: 297, endPoint x: 823, endPoint y: 300, distance: 134.6
click at [823, 300] on textarea at bounding box center [939, 399] width 239 height 244
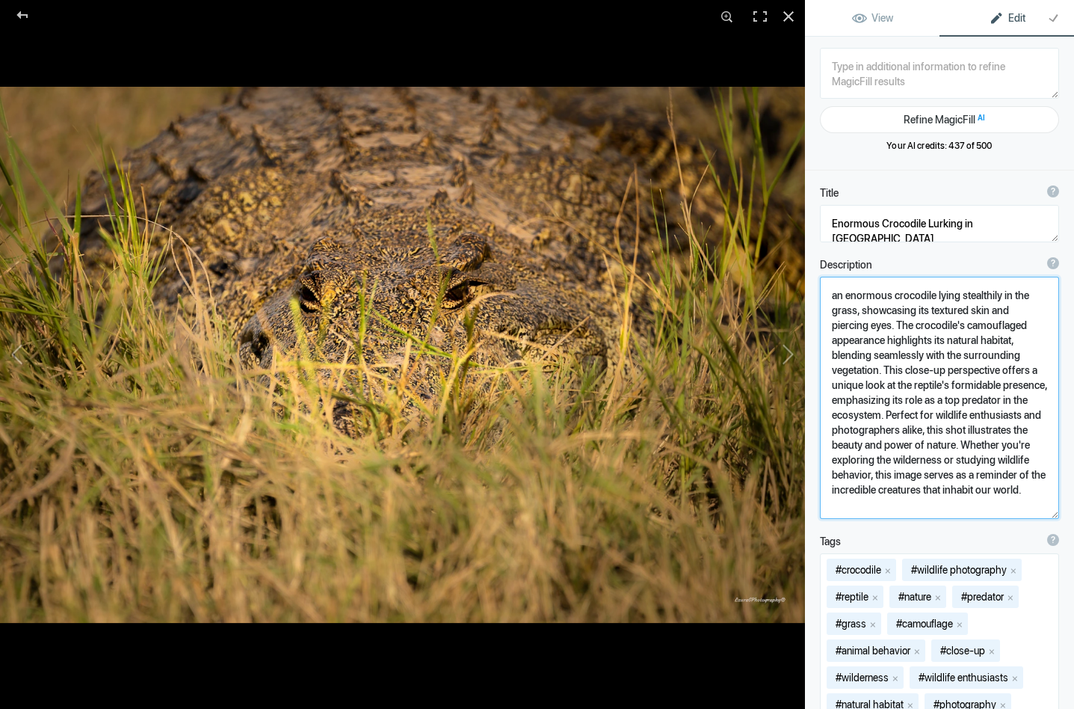
click at [838, 299] on textarea at bounding box center [939, 398] width 239 height 242
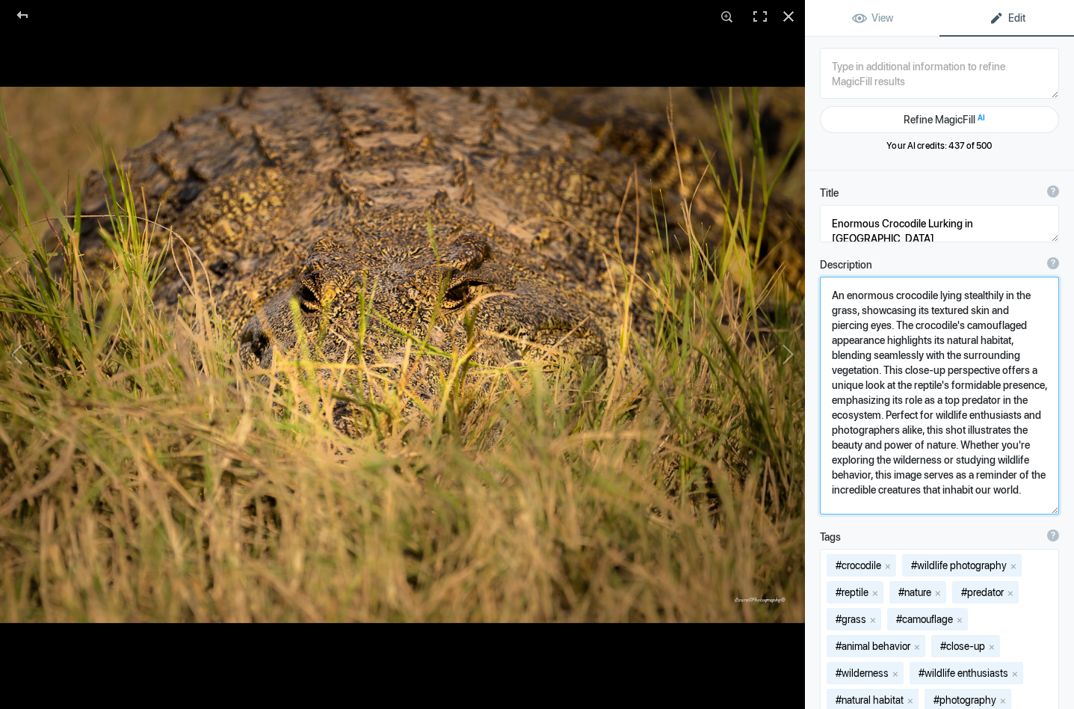
drag, startPoint x: 983, startPoint y: 326, endPoint x: 1040, endPoint y: 327, distance: 57.6
click at [1040, 327] on textarea at bounding box center [939, 396] width 239 height 238
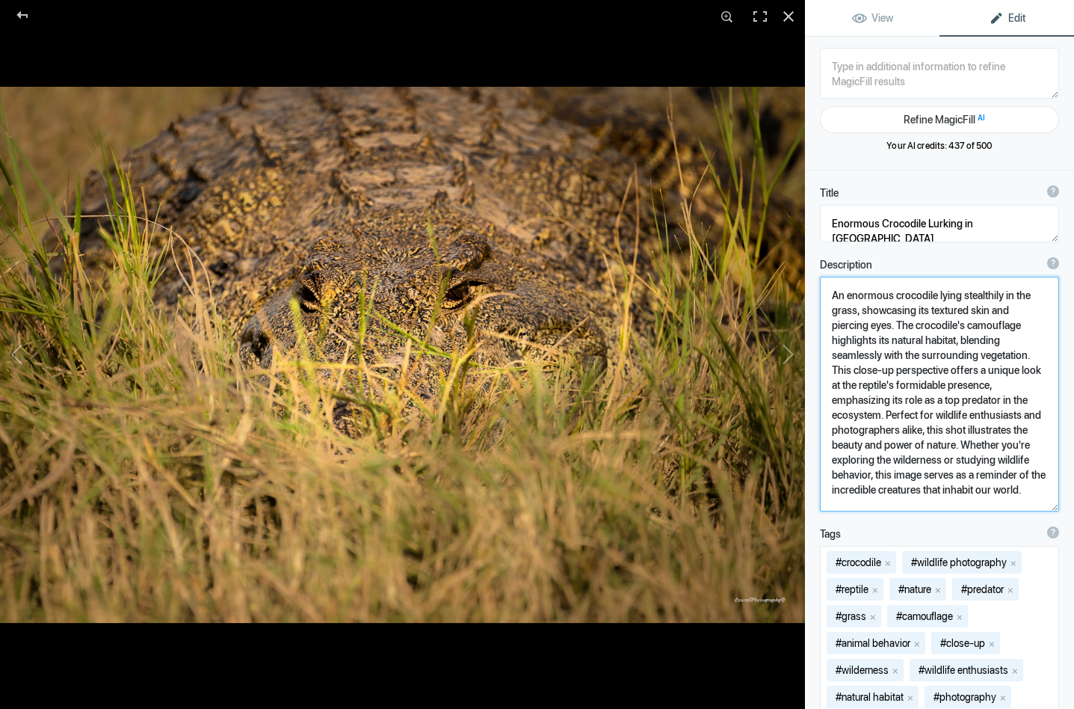
drag, startPoint x: 971, startPoint y: 400, endPoint x: 957, endPoint y: 460, distance: 61.5
click at [957, 460] on textarea at bounding box center [939, 394] width 239 height 235
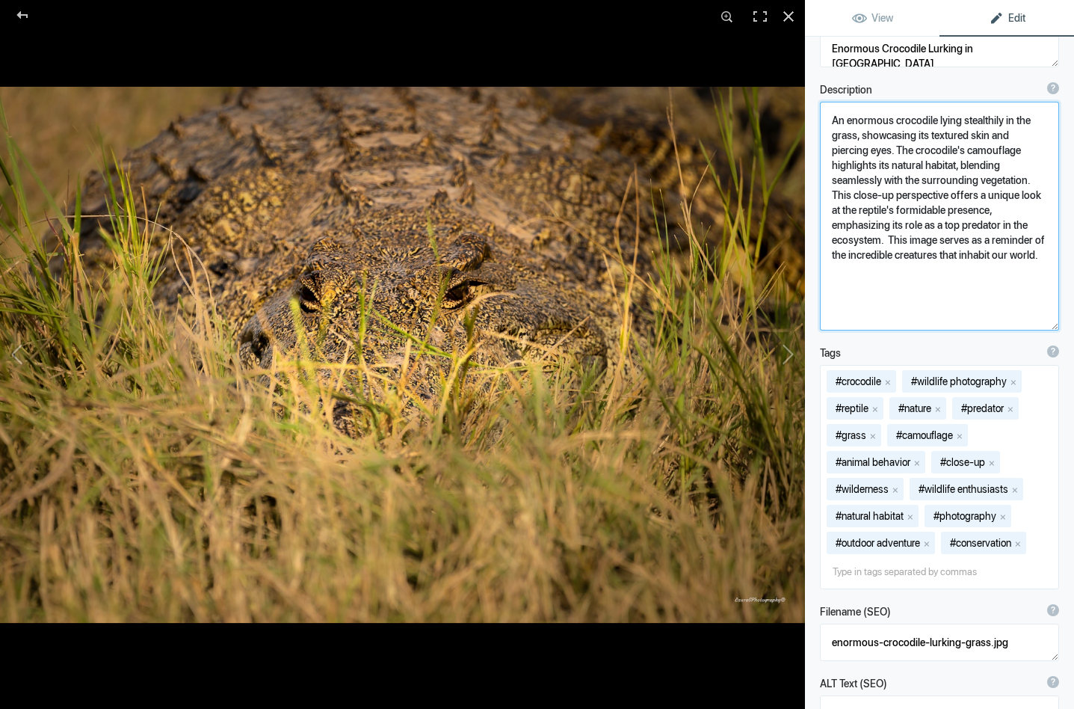
scroll to position [178, 0]
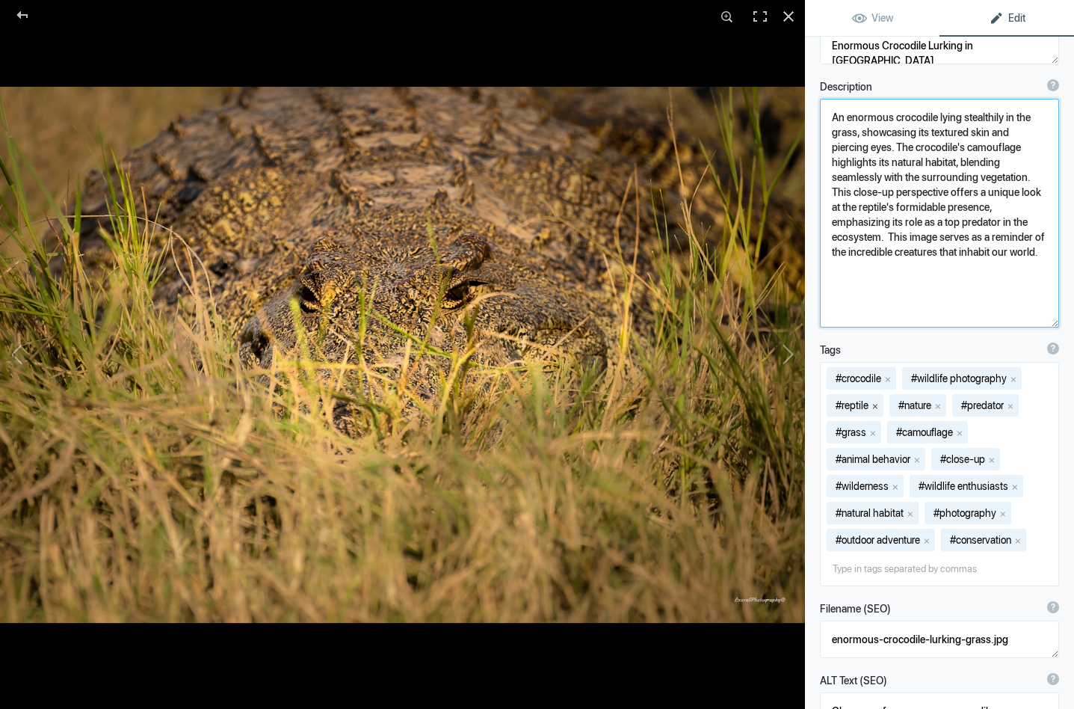
type textarea "An enormous crocodile lying stealthily in the grass, showcasing its textured sk…"
click at [878, 403] on button "x" at bounding box center [875, 405] width 10 height 10
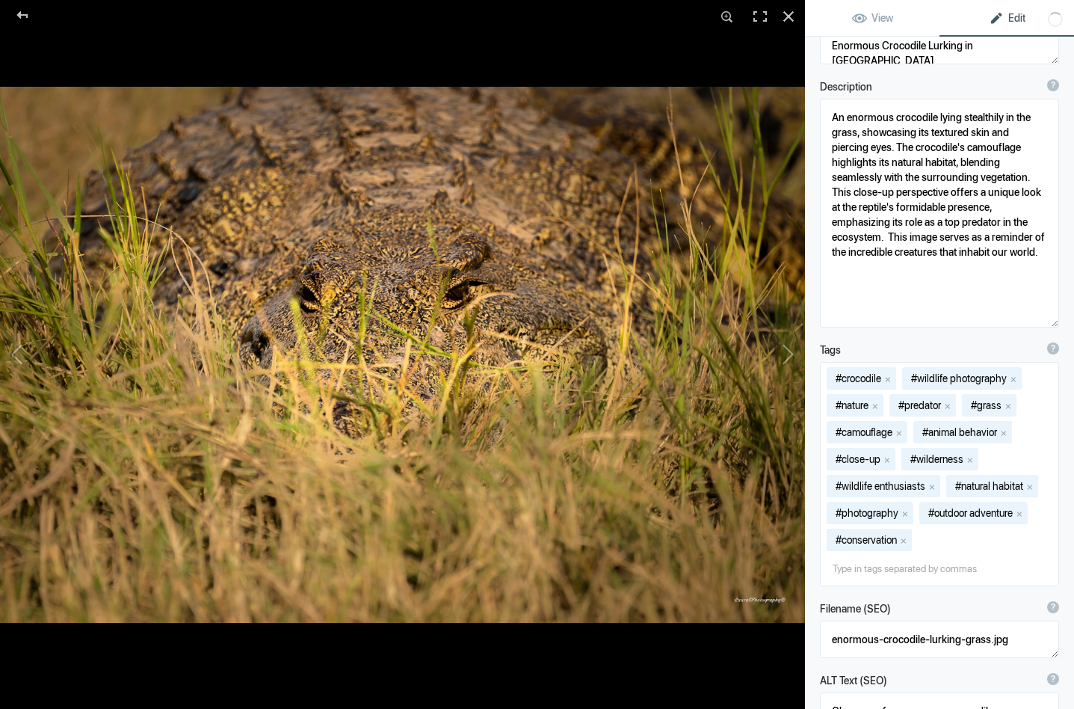
click at [878, 403] on button "x" at bounding box center [875, 405] width 10 height 10
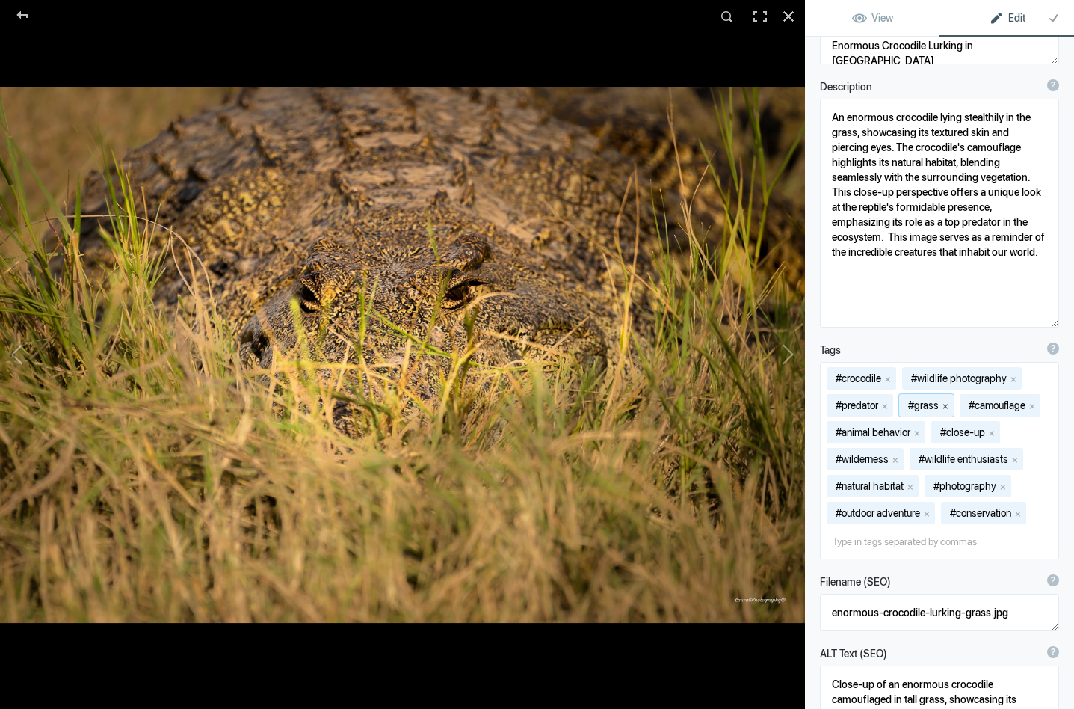
click at [948, 406] on button "x" at bounding box center [946, 405] width 10 height 10
click at [921, 433] on button "x" at bounding box center [917, 432] width 10 height 10
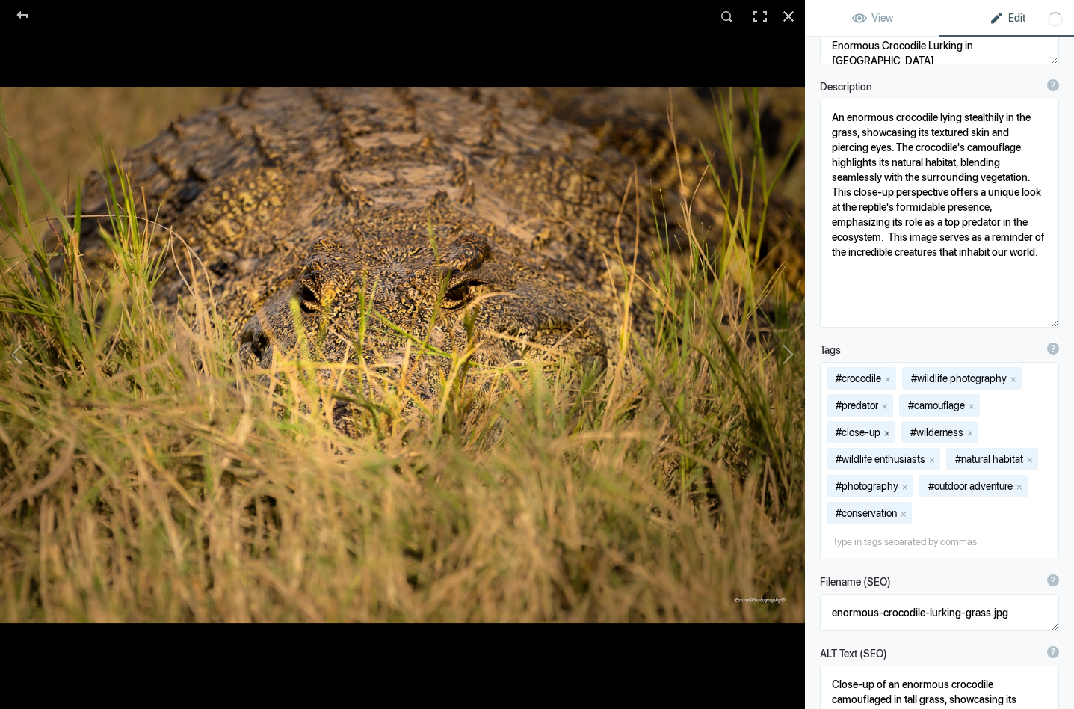
click at [891, 432] on button "x" at bounding box center [887, 432] width 10 height 10
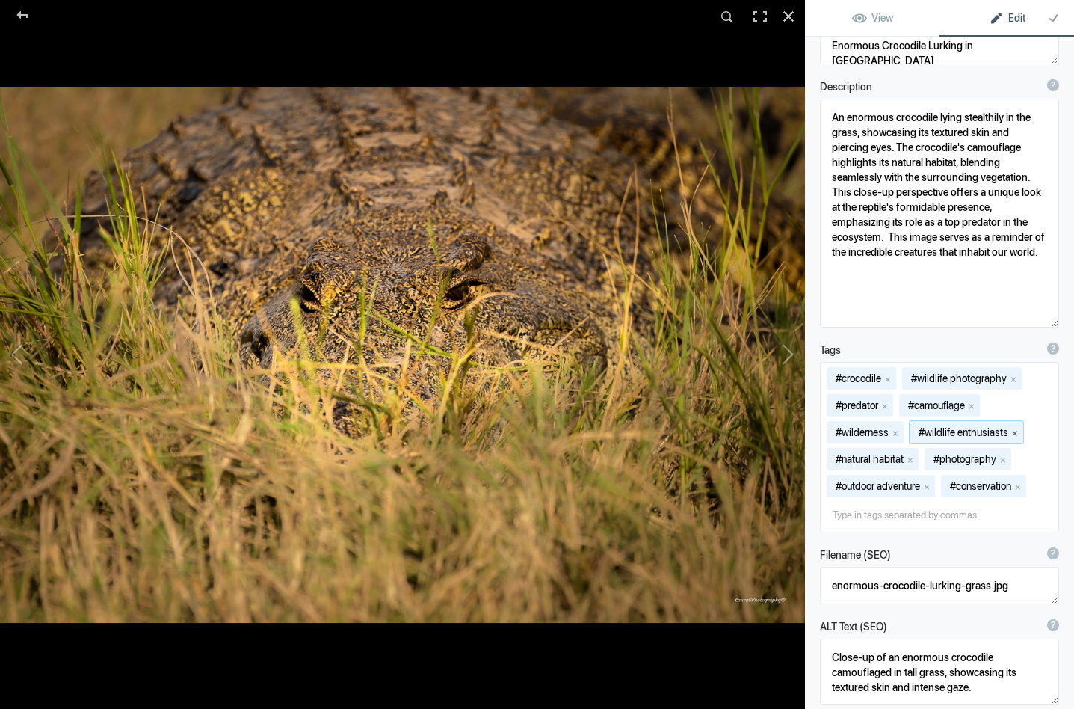
click at [1019, 430] on button "x" at bounding box center [1015, 432] width 10 height 10
click at [999, 428] on button "x" at bounding box center [993, 432] width 10 height 10
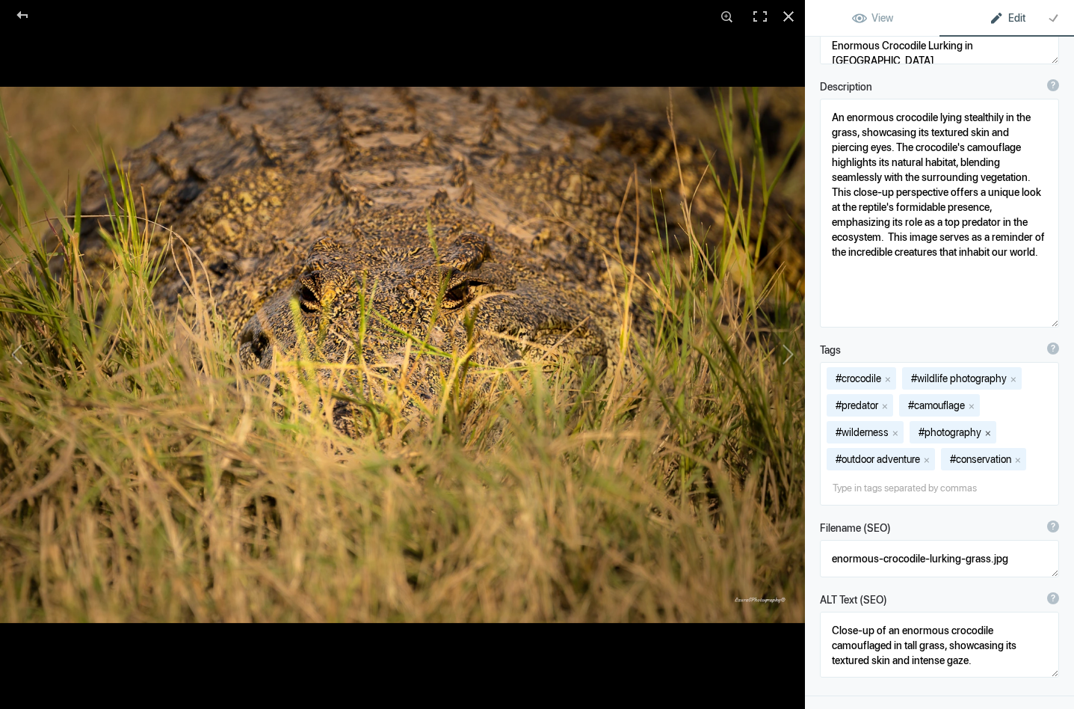
click at [994, 431] on button "x" at bounding box center [988, 432] width 10 height 10
click at [1015, 431] on button "x" at bounding box center [1010, 432] width 10 height 10
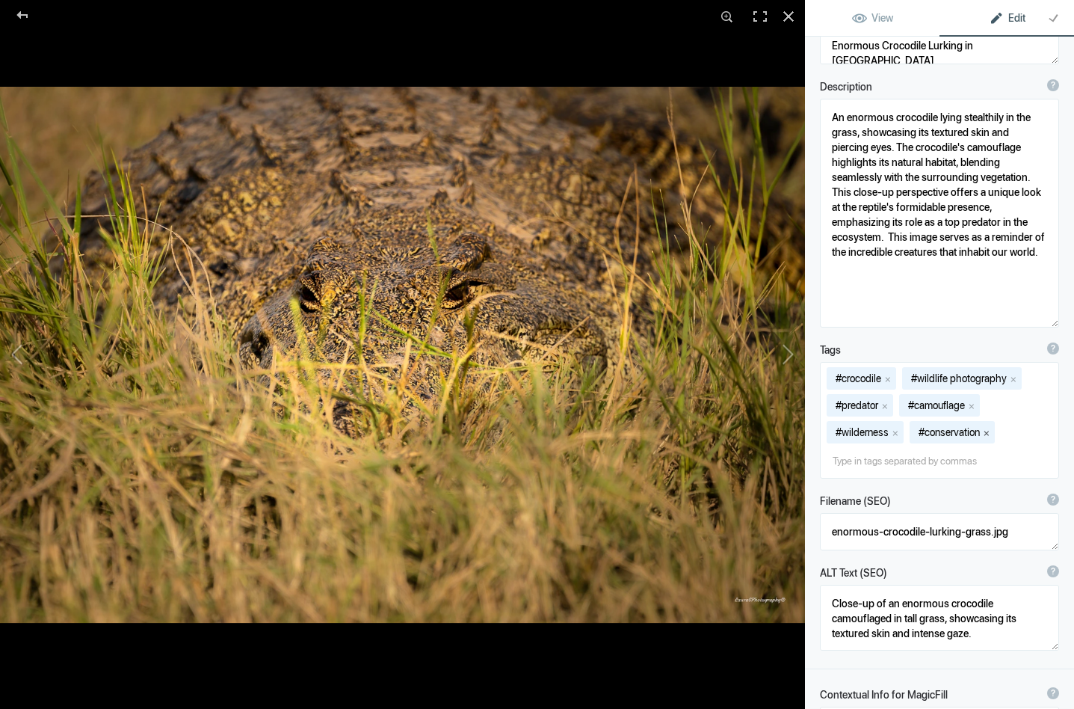
click at [992, 431] on button "x" at bounding box center [987, 432] width 10 height 10
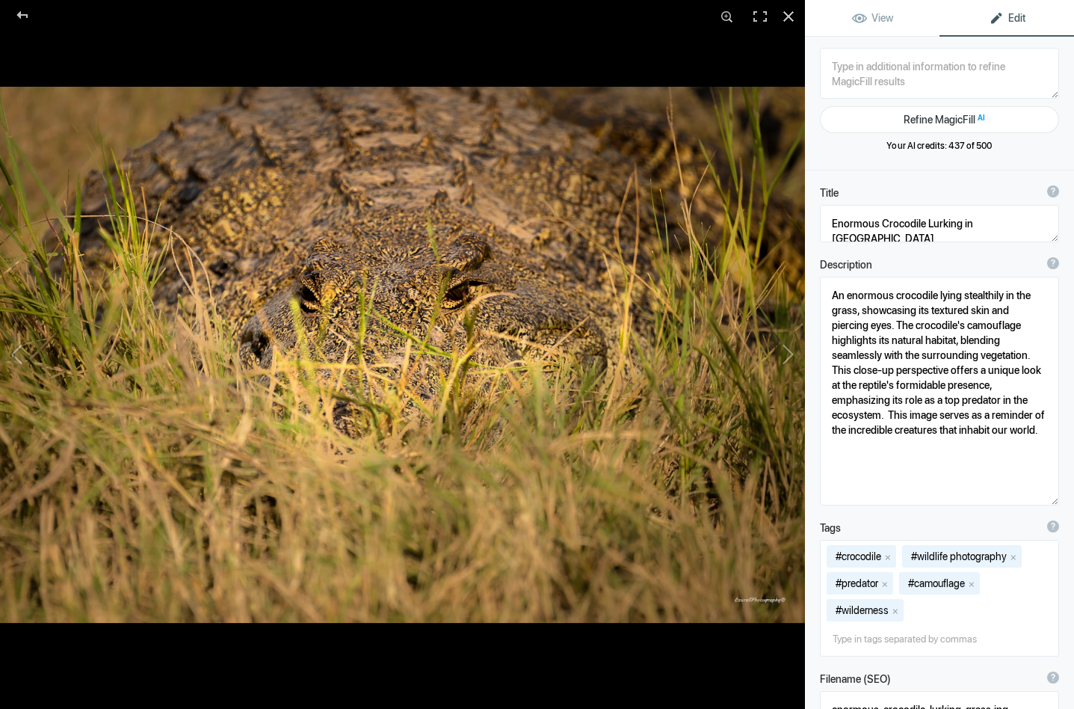
scroll to position [0, 0]
click at [790, 351] on button at bounding box center [749, 354] width 112 height 255
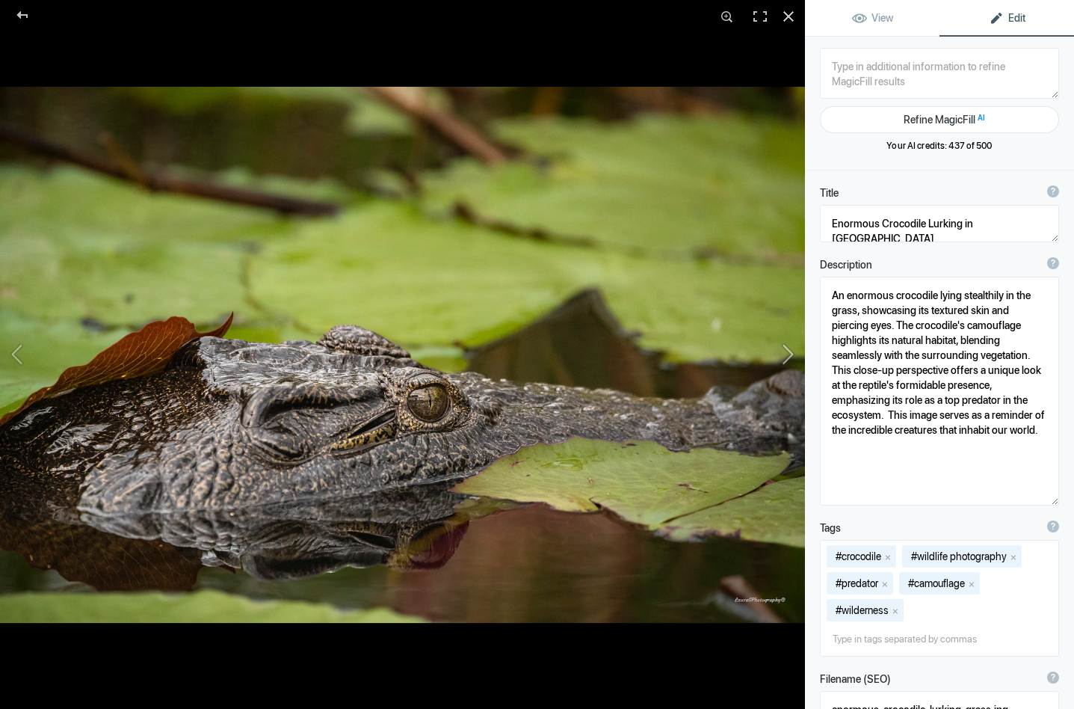
type textarea "Beware What Lies Beneath: The Hidden Reptiles of the Delta"
type textarea "This captivating image reveals the stealthy presence of a reptile lurking just …"
type textarea "beware-what-lies-beneath-reptile-delta.jpg"
type textarea "A crocodile partially hidden beneath a lilypad in a delta, showcasing its textu…"
type textarea "beware what is under the lily pad"
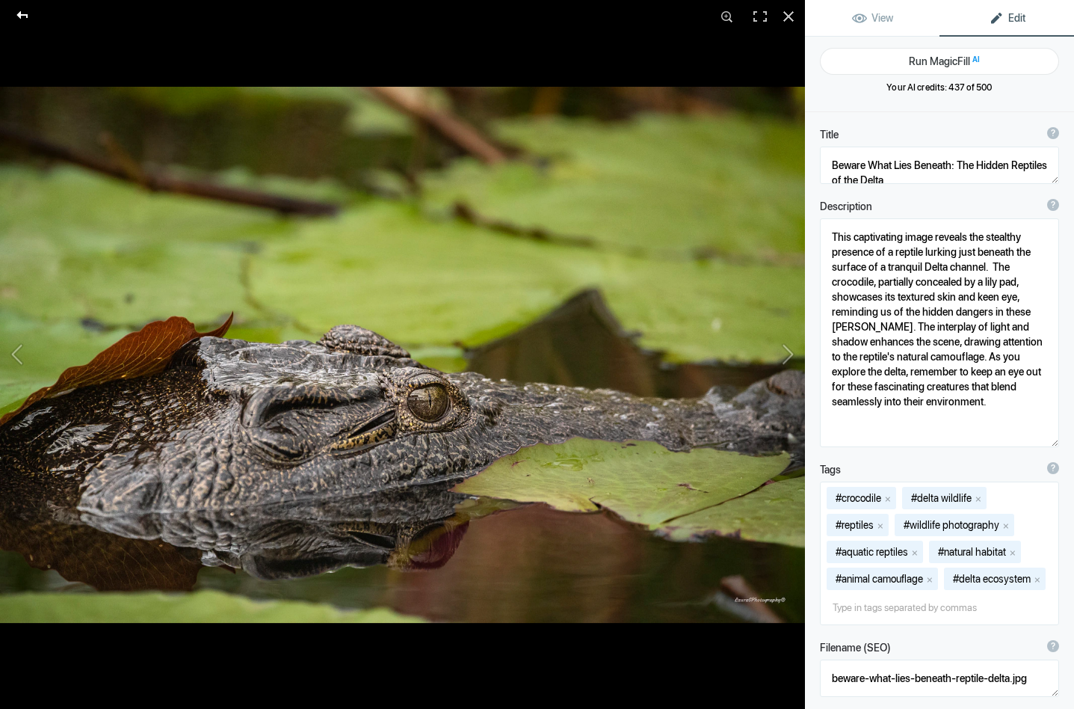
click at [22, 11] on div at bounding box center [23, 15] width 54 height 30
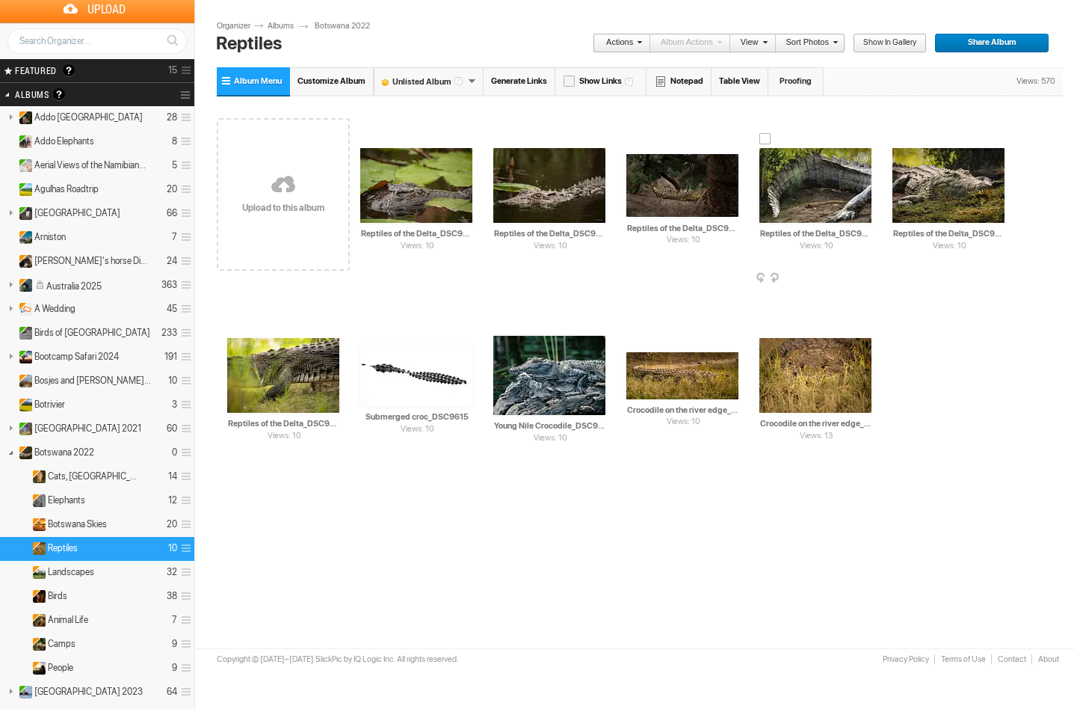
click at [868, 285] on span at bounding box center [870, 279] width 15 height 12
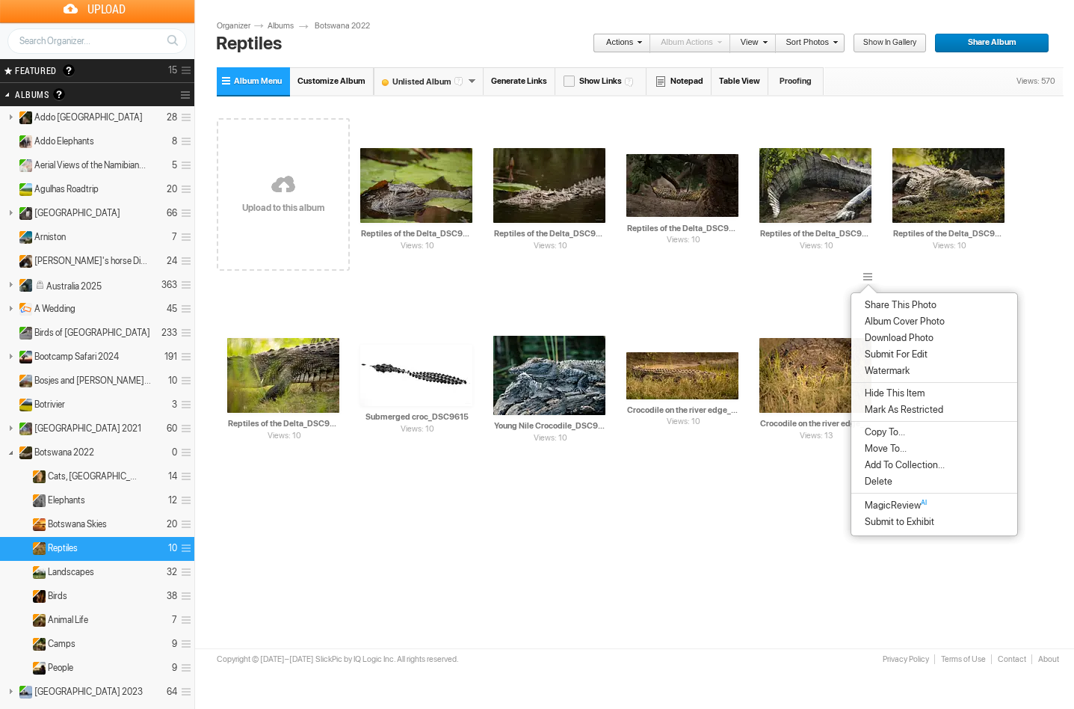
click at [872, 488] on span "Delete" at bounding box center [877, 482] width 32 height 12
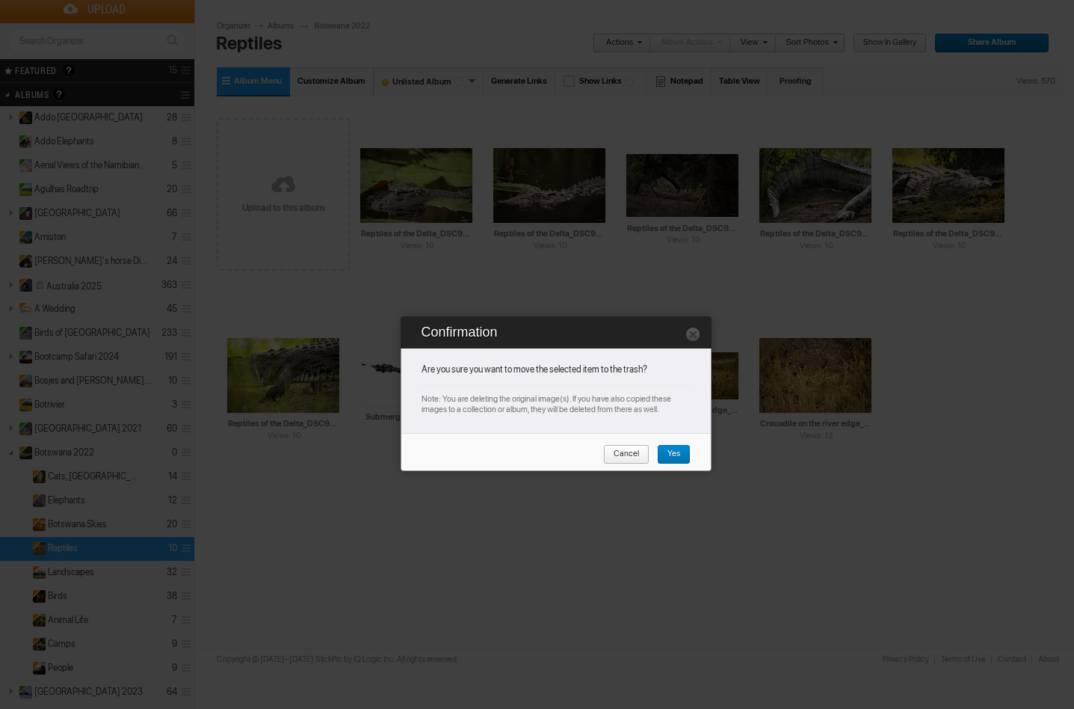
click at [674, 455] on span "Yes" at bounding box center [668, 454] width 23 height 19
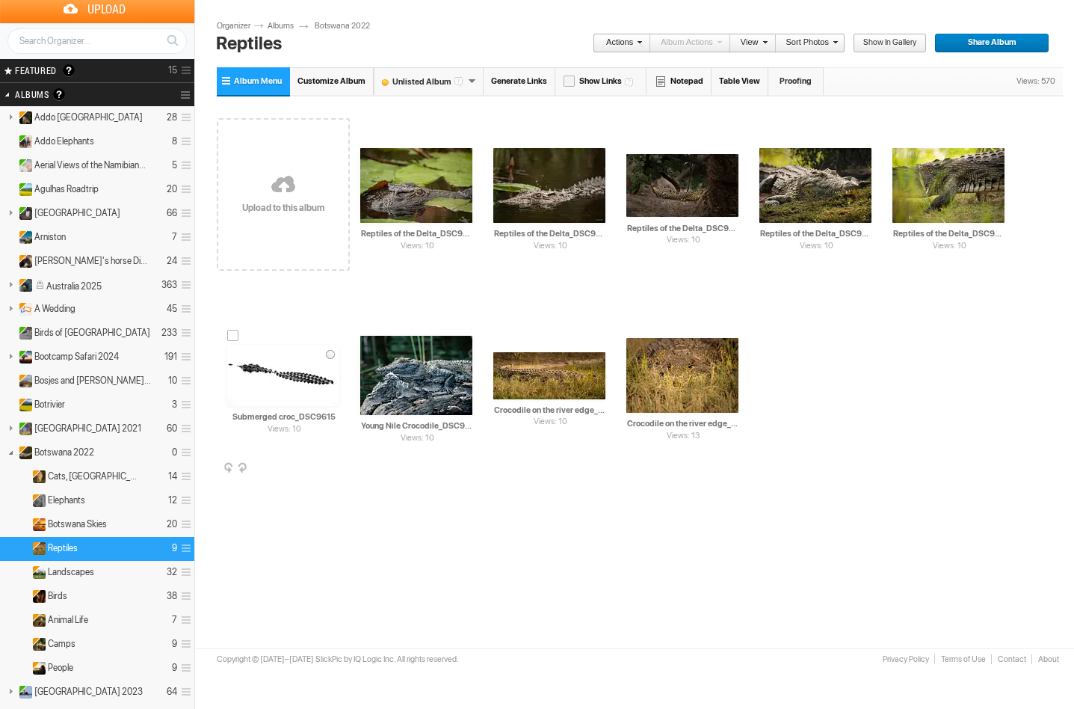
click at [337, 475] on span at bounding box center [337, 469] width 15 height 12
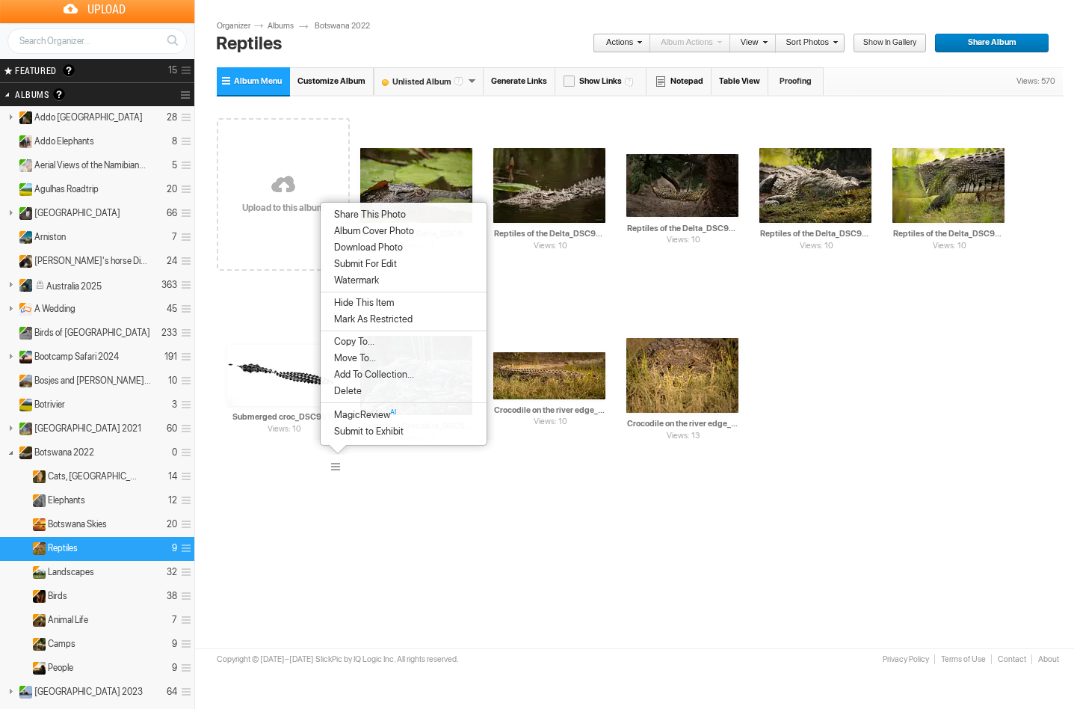
click at [350, 397] on span "Delete" at bounding box center [346, 391] width 32 height 12
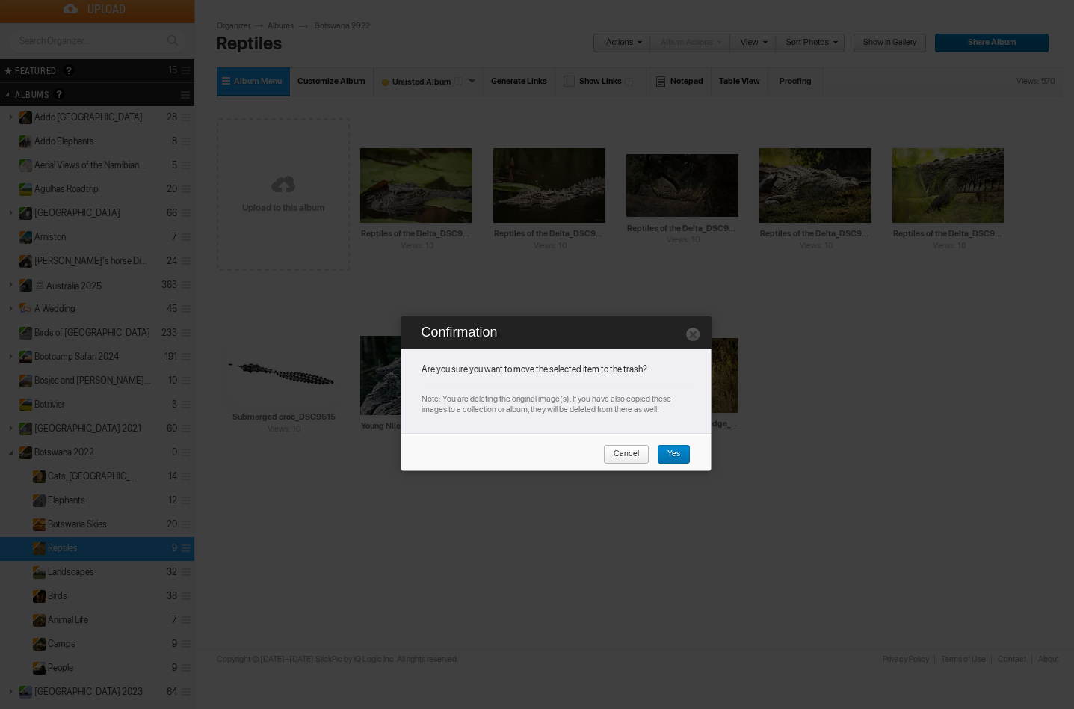
click at [681, 452] on link "Yes" at bounding box center [674, 454] width 34 height 19
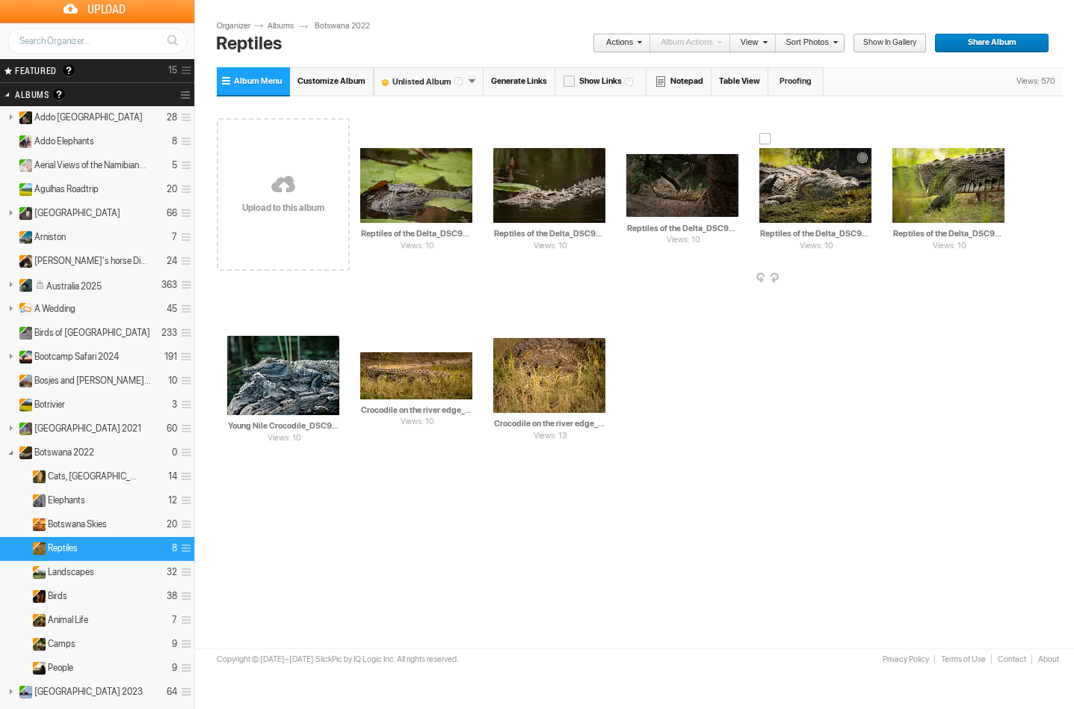
click at [868, 285] on span at bounding box center [870, 279] width 15 height 12
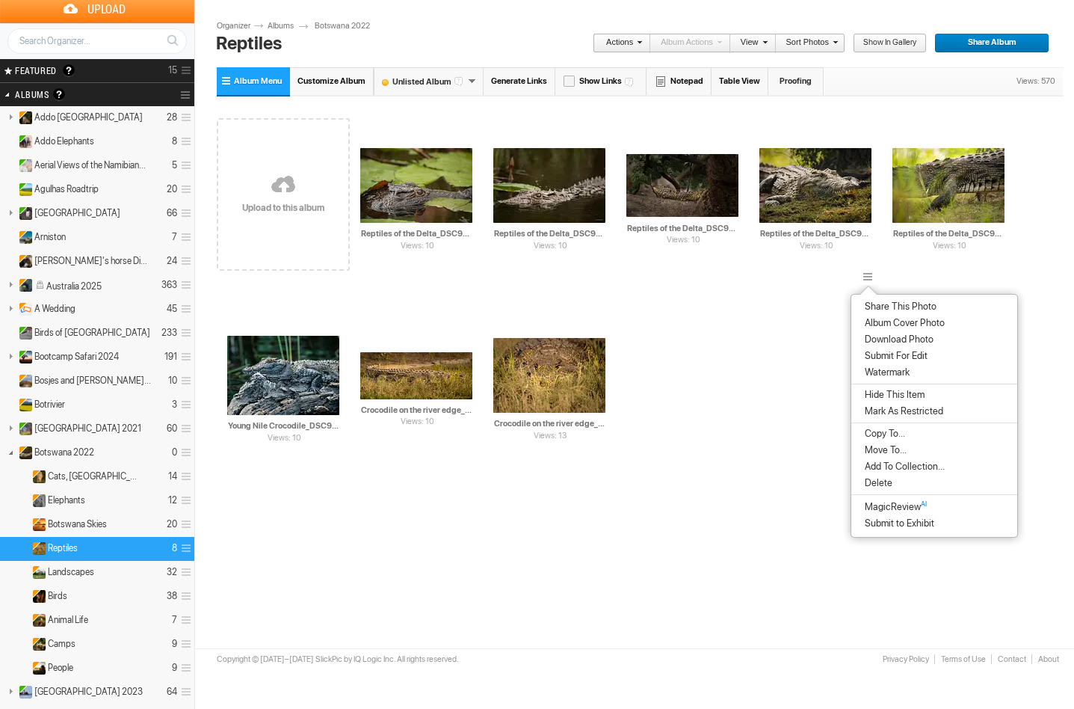
click at [885, 489] on span "Delete" at bounding box center [877, 483] width 32 height 12
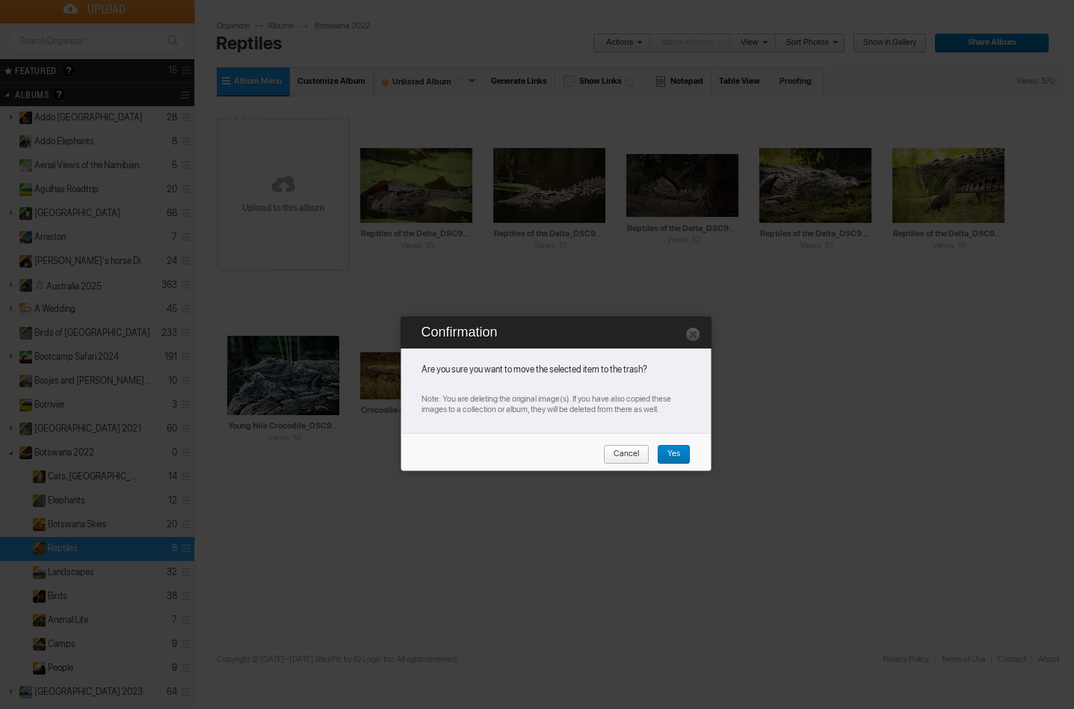
click at [671, 452] on span "Yes" at bounding box center [668, 454] width 23 height 19
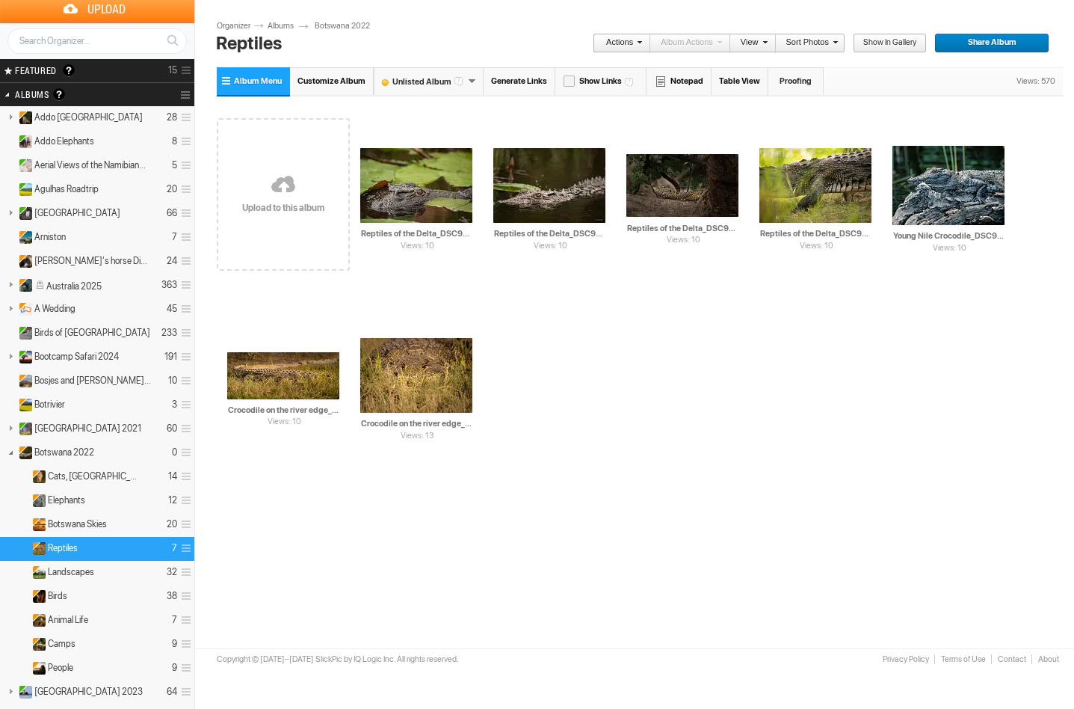
click at [283, 222] on link at bounding box center [283, 185] width 133 height 173
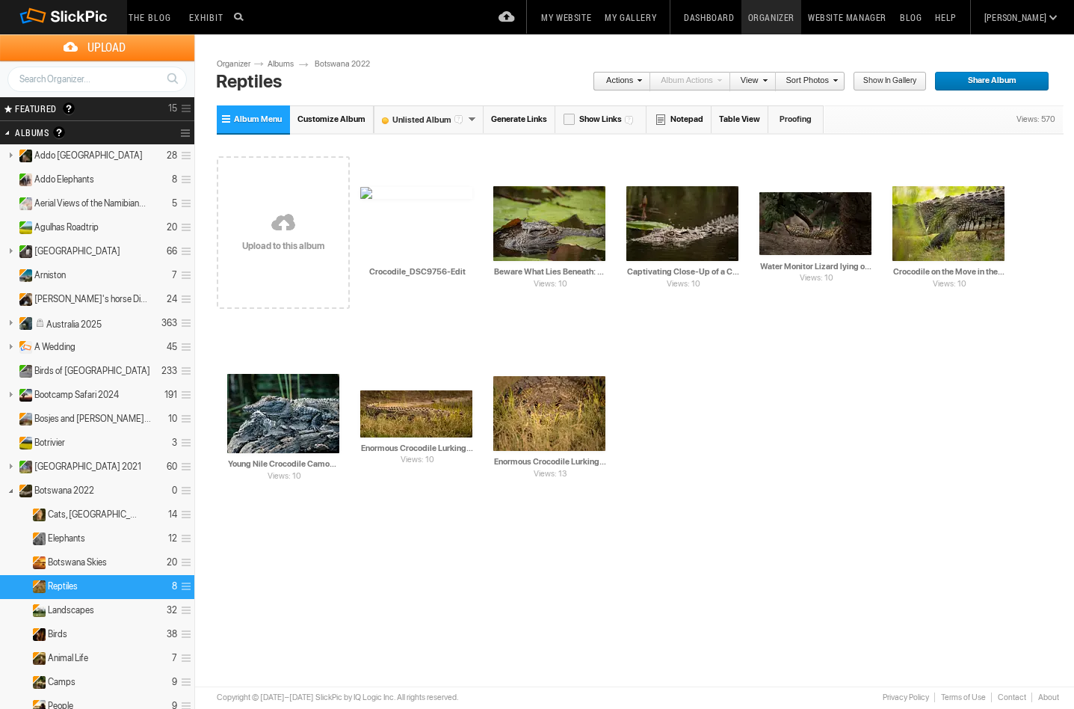
click at [283, 223] on link at bounding box center [283, 224] width 133 height 173
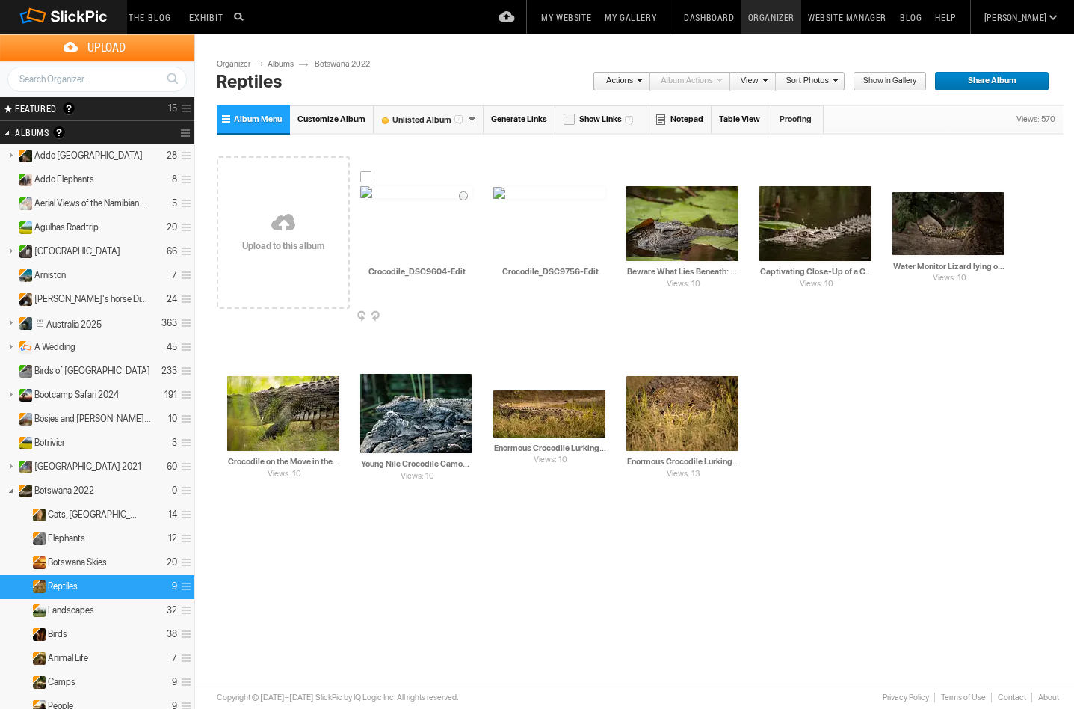
click at [412, 198] on img at bounding box center [416, 192] width 112 height 12
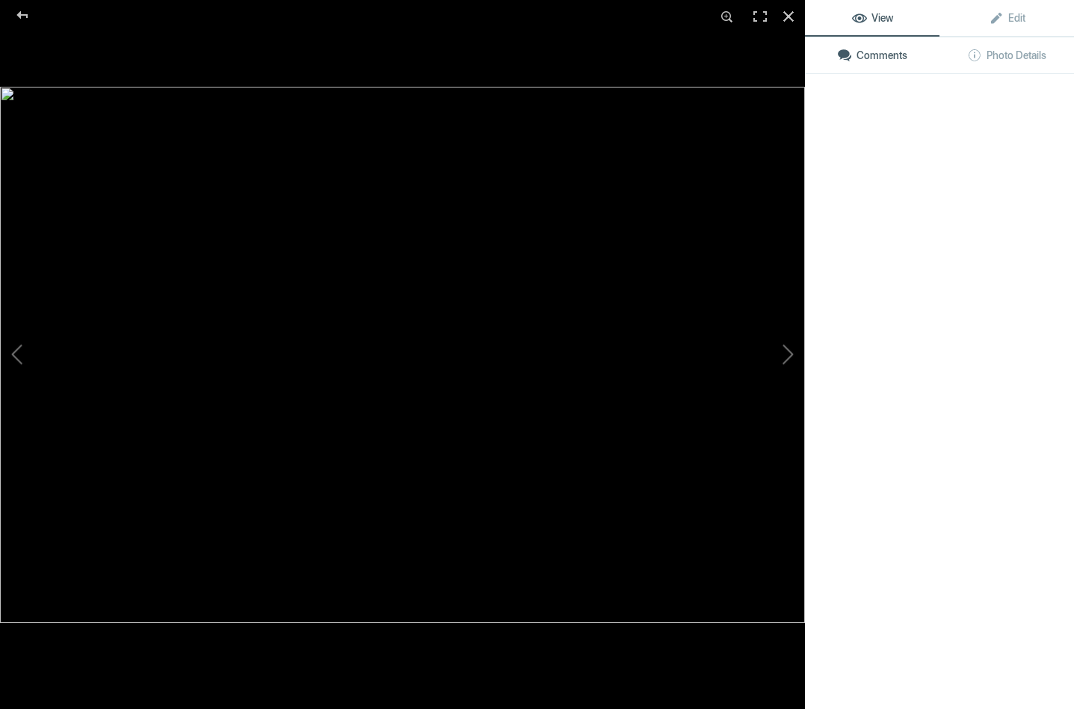
click at [412, 230] on img at bounding box center [402, 355] width 805 height 536
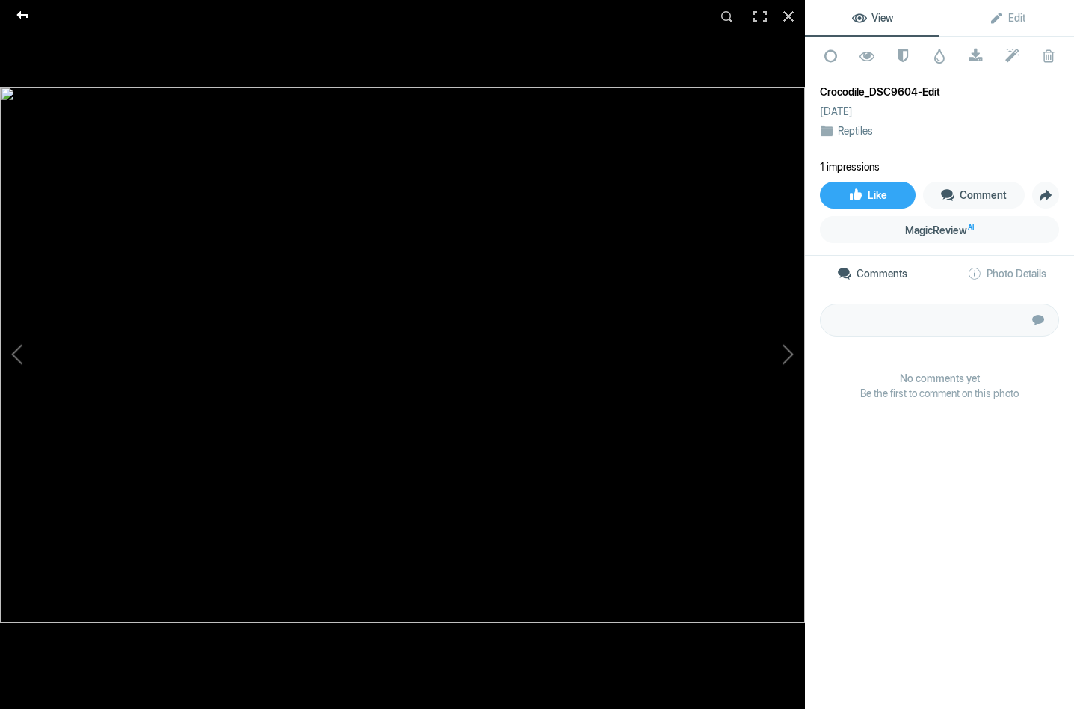
click at [22, 9] on div at bounding box center [23, 15] width 54 height 30
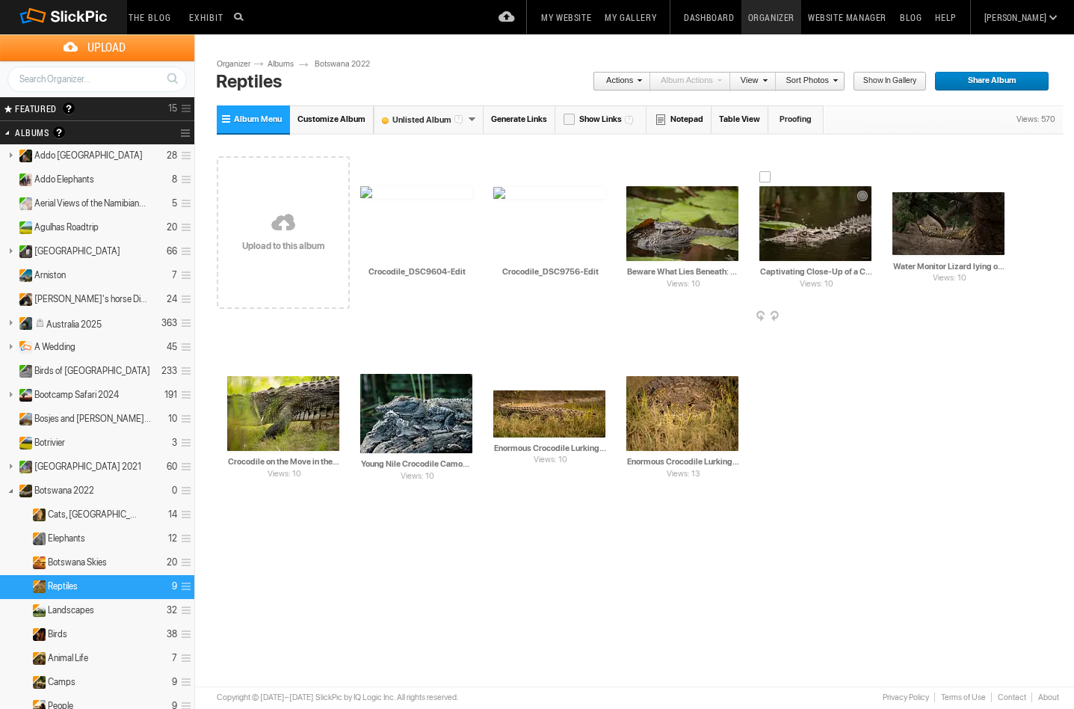
click at [805, 243] on img at bounding box center [816, 223] width 112 height 75
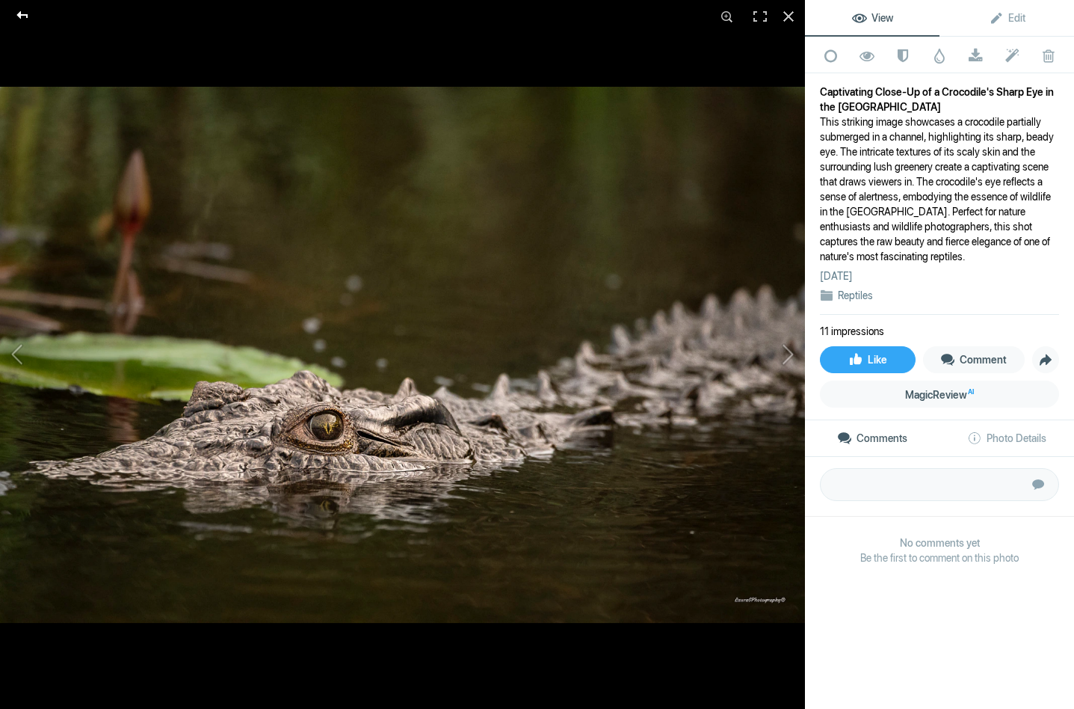
click at [25, 11] on div at bounding box center [23, 15] width 54 height 30
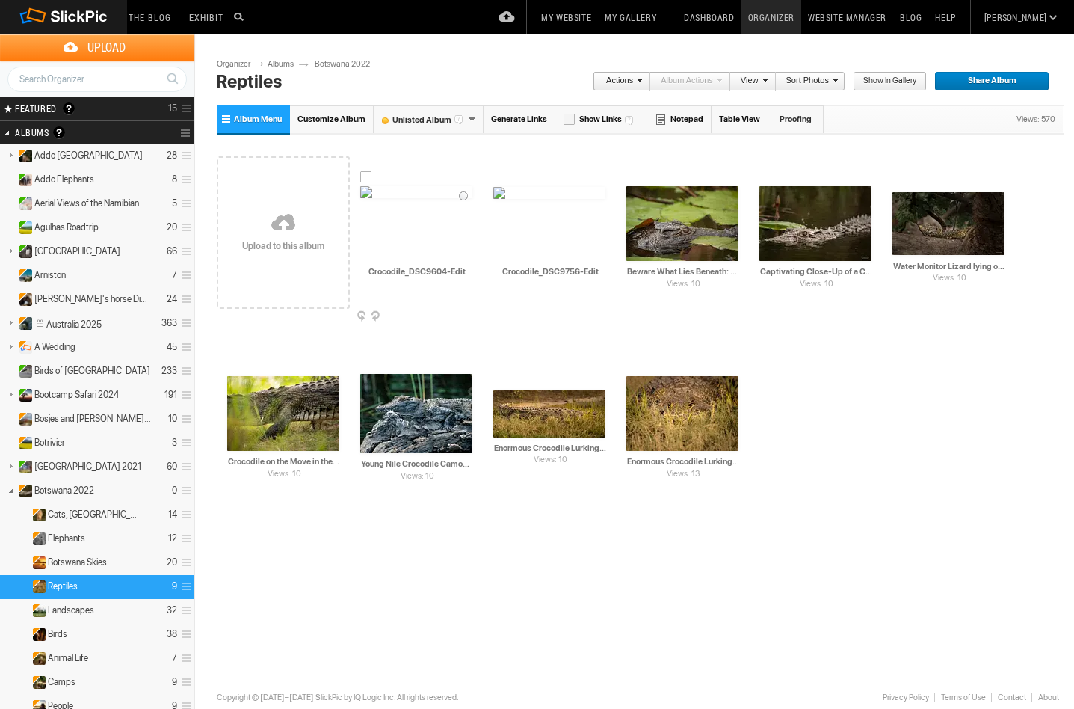
click at [439, 198] on img at bounding box center [416, 192] width 112 height 12
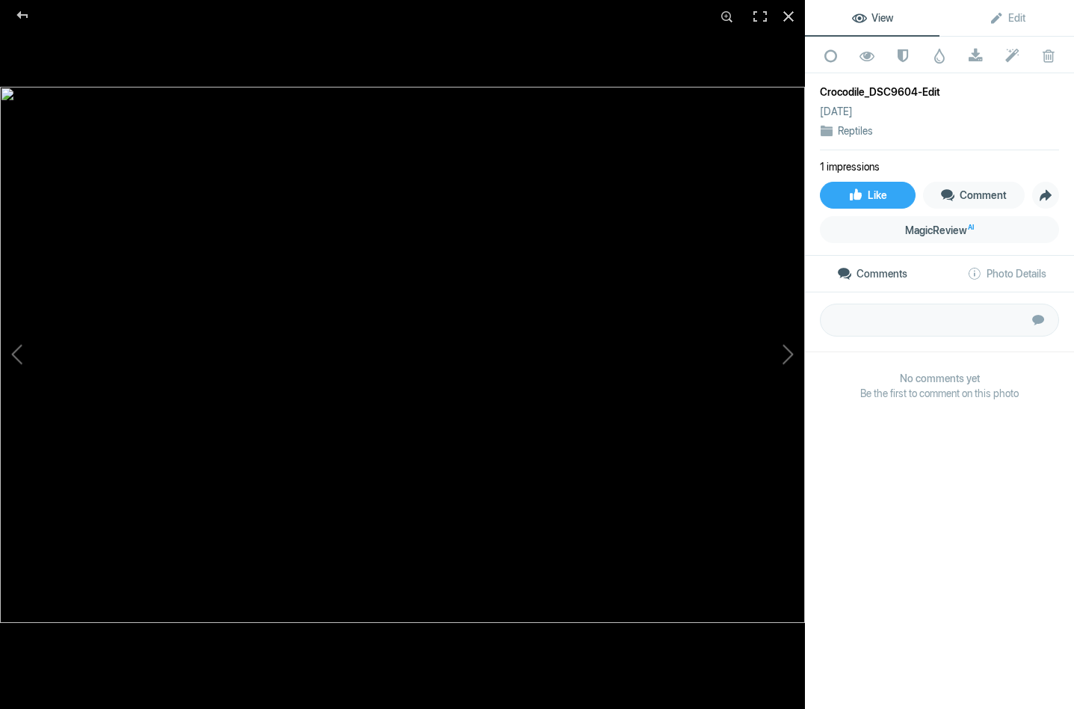
click at [439, 221] on img at bounding box center [402, 355] width 805 height 536
click at [21, 16] on div at bounding box center [23, 15] width 54 height 30
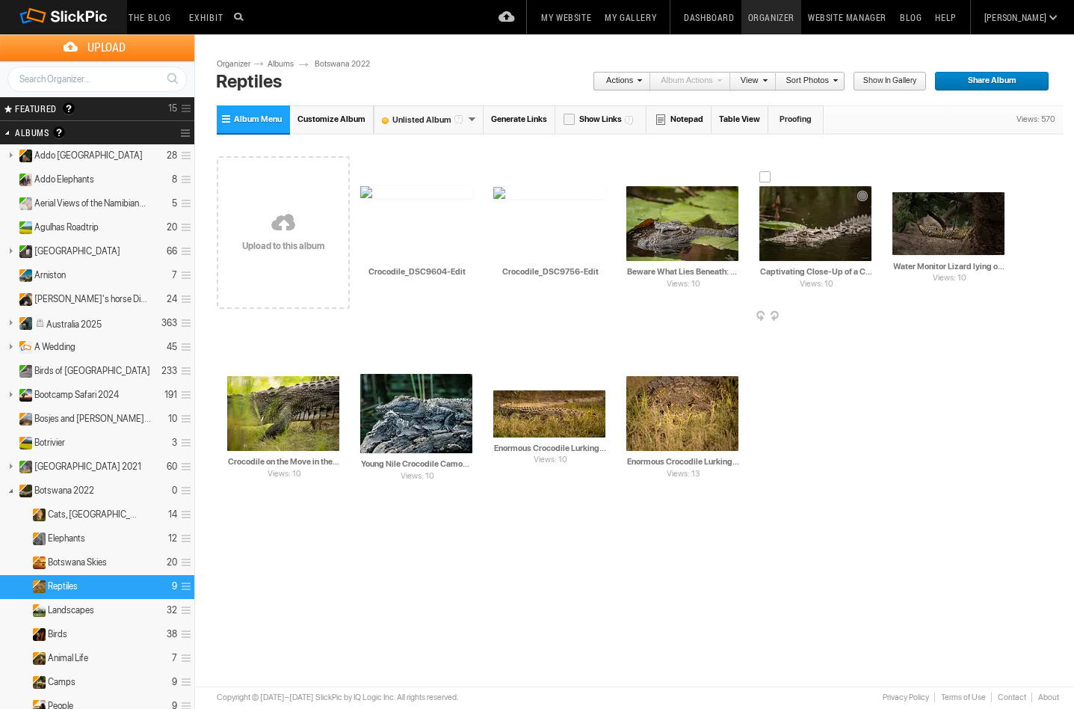
click at [787, 216] on img at bounding box center [816, 223] width 112 height 75
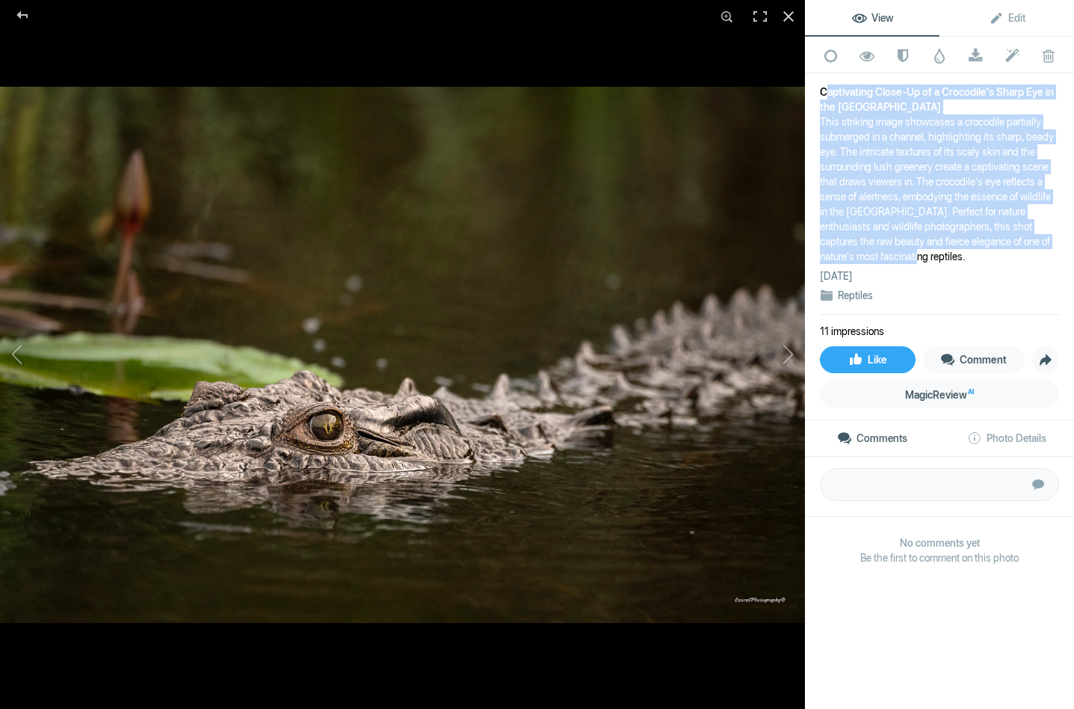
drag, startPoint x: 820, startPoint y: 91, endPoint x: 935, endPoint y: 256, distance: 201.8
click at [935, 256] on div "Add to Quick Collection Remove from Quick Collection Hide from Public View Unhi…" at bounding box center [939, 326] width 269 height 578
copy div "Captivating Close-Up of a Crocodile's Sharp Eye in the Delta This striking imag…"
click at [24, 13] on div at bounding box center [23, 15] width 54 height 30
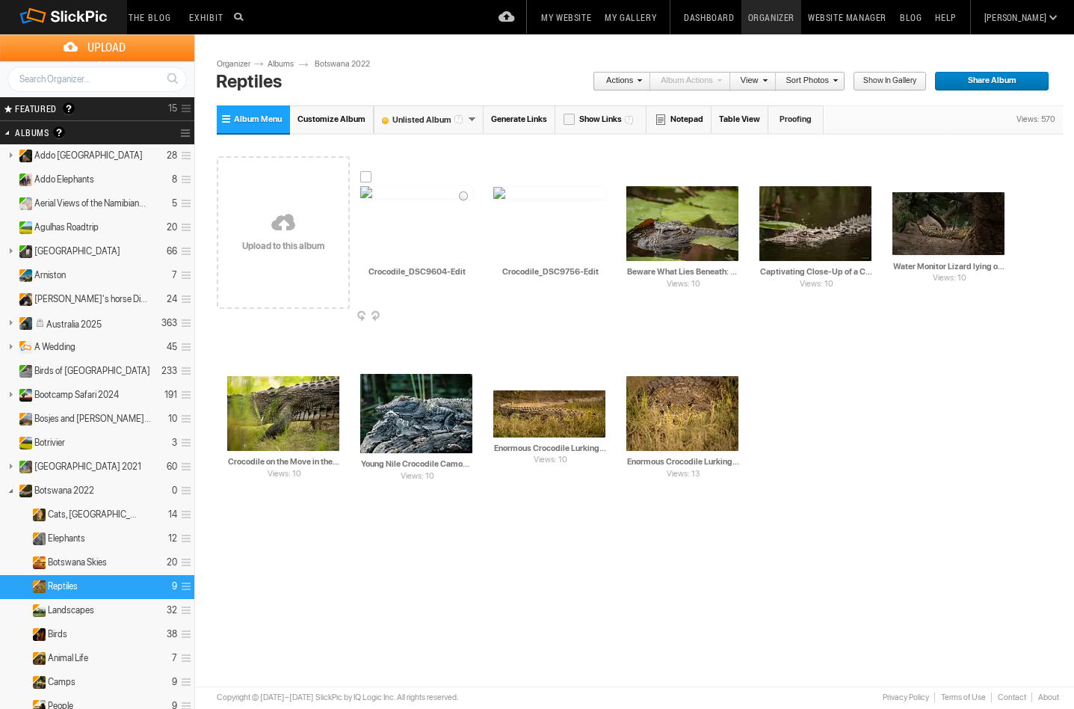
click at [407, 198] on img at bounding box center [416, 192] width 112 height 12
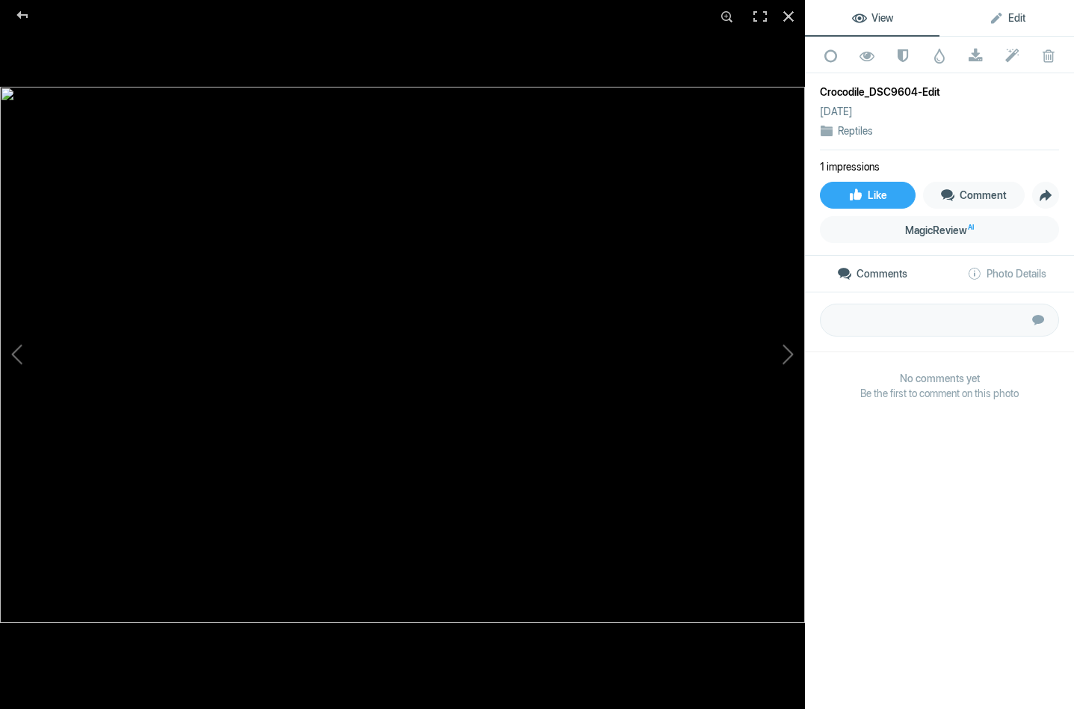
click at [999, 16] on span "Edit" at bounding box center [1007, 18] width 37 height 12
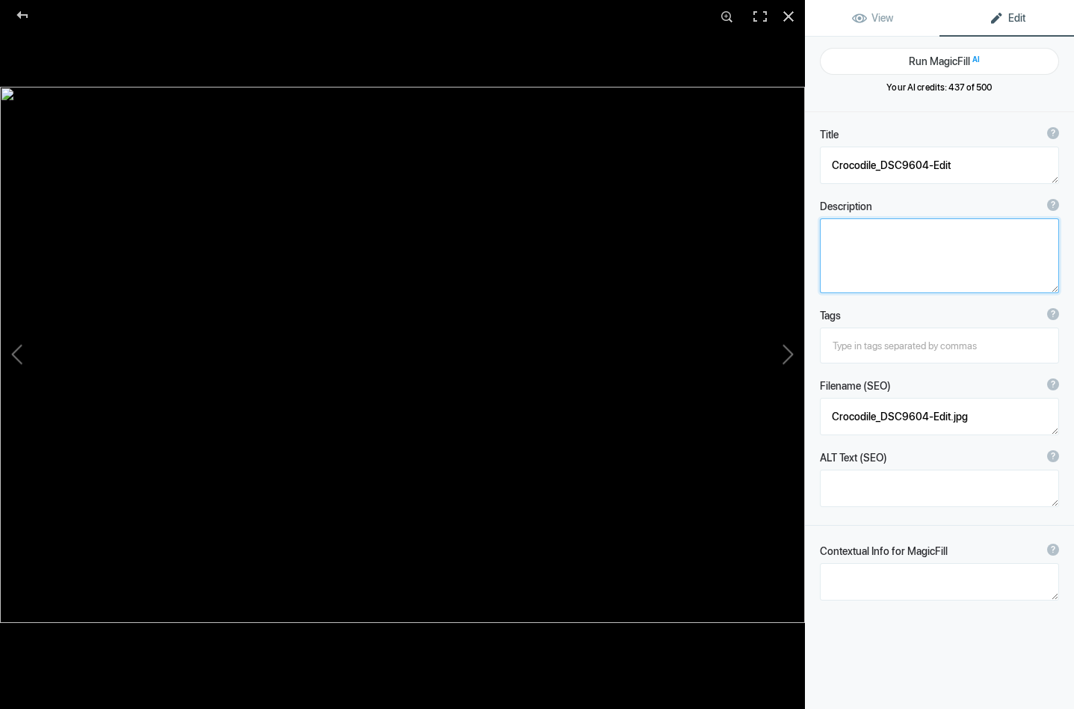
click at [896, 244] on textarea at bounding box center [939, 255] width 239 height 75
paste textarea "Captivating Close-Up of a Crocodile's Sharp Eye in the Delta This striking imag…"
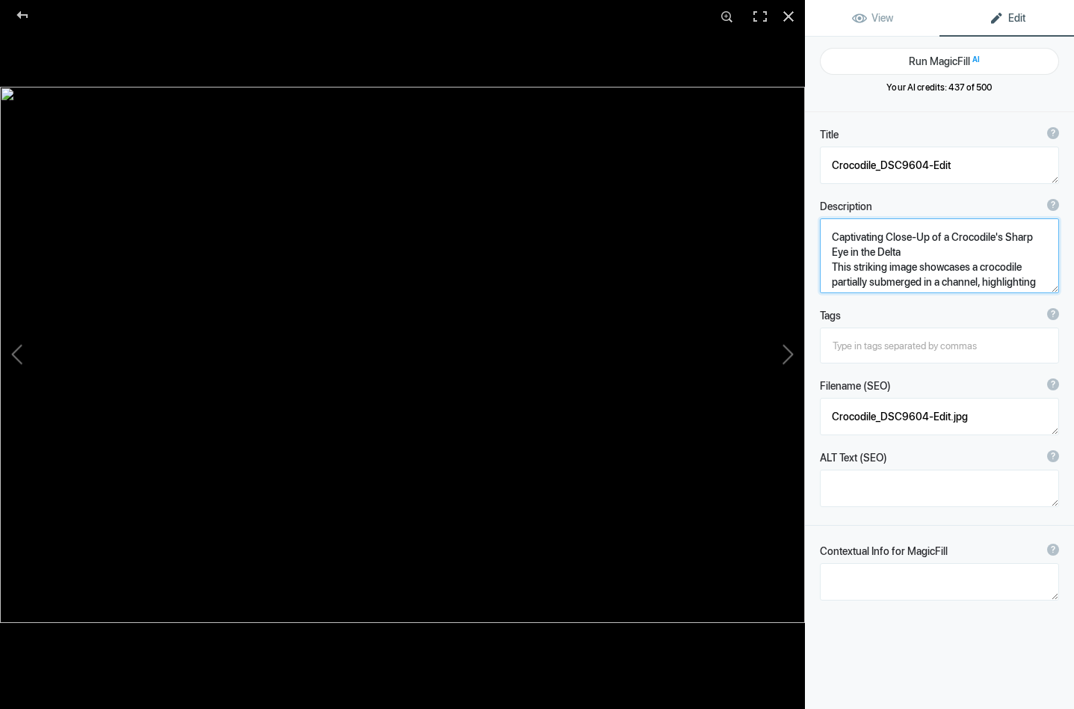
scroll to position [1, 0]
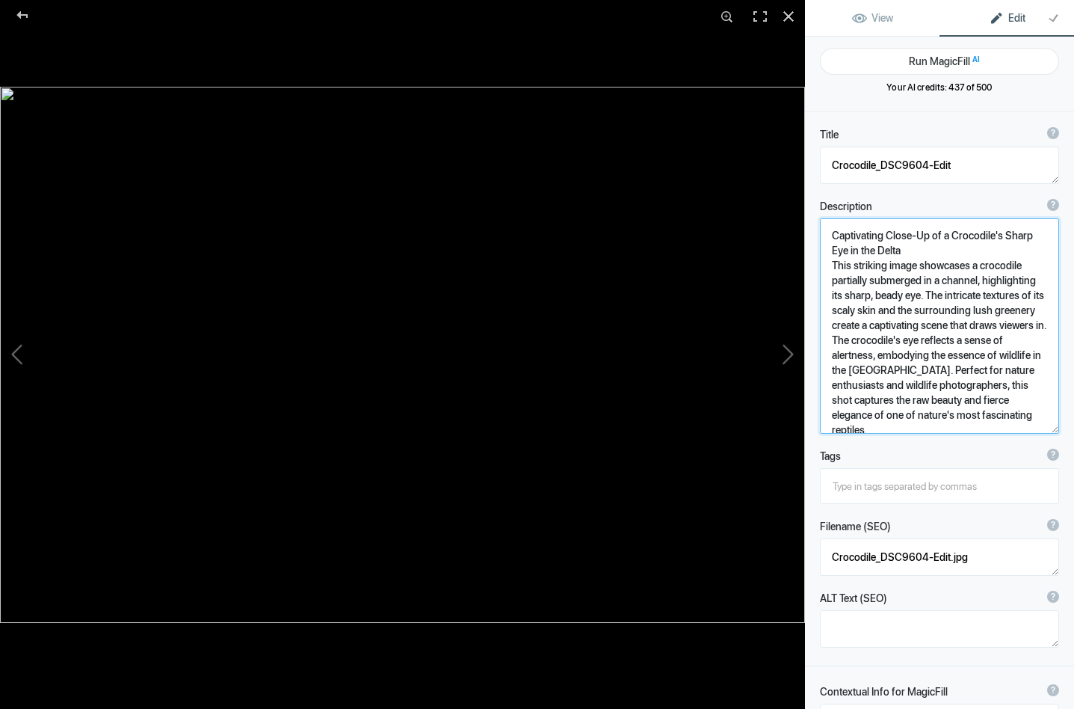
drag, startPoint x: 828, startPoint y: 236, endPoint x: 913, endPoint y: 247, distance: 85.2
click at [913, 247] on textarea at bounding box center [939, 325] width 239 height 215
type textarea "Captivating Close-Up of a Crocodile's Sharp Eye in the Delta This striking imag…"
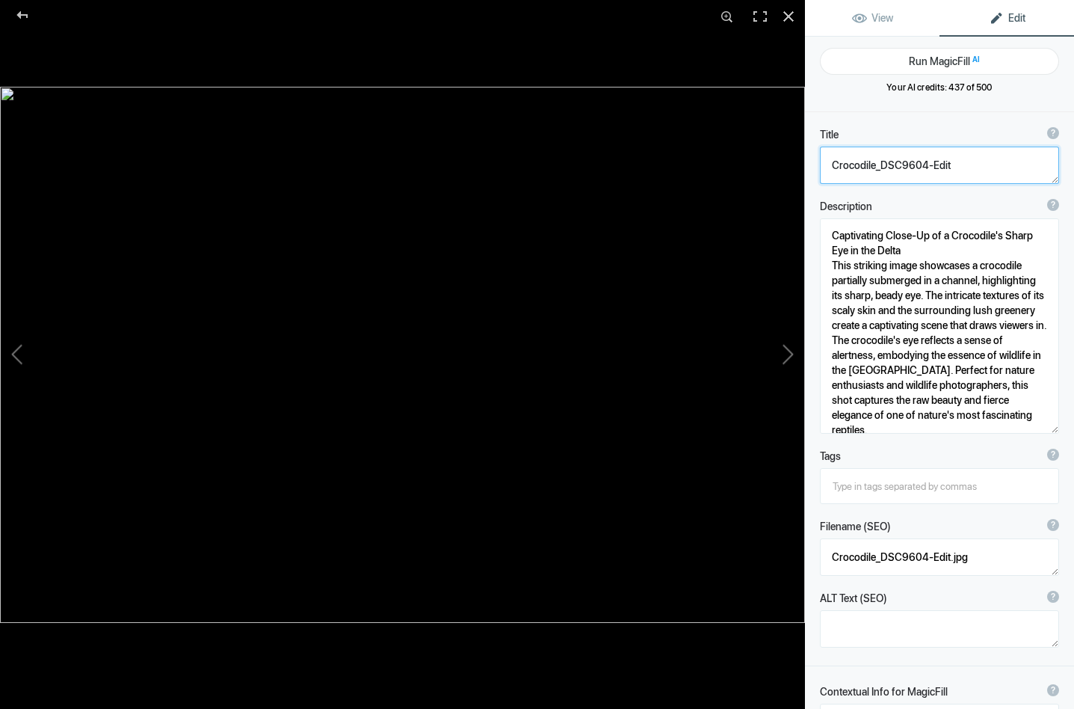
drag, startPoint x: 828, startPoint y: 163, endPoint x: 944, endPoint y: 179, distance: 116.3
click at [944, 179] on textarea at bounding box center [939, 165] width 239 height 37
paste textarea "aptivating Close-Up of a Crocodile's Sharp Eye in the Delta"
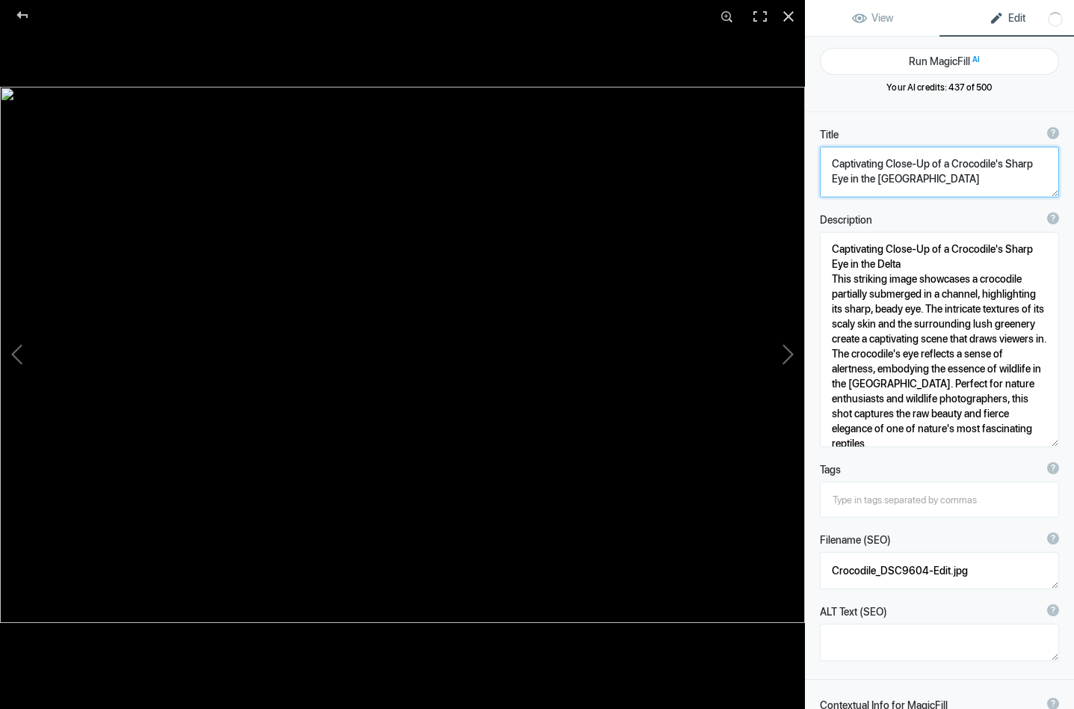
type textarea "Captivating Close-Up of a Crocodile's Sharp Eye in the Delta"
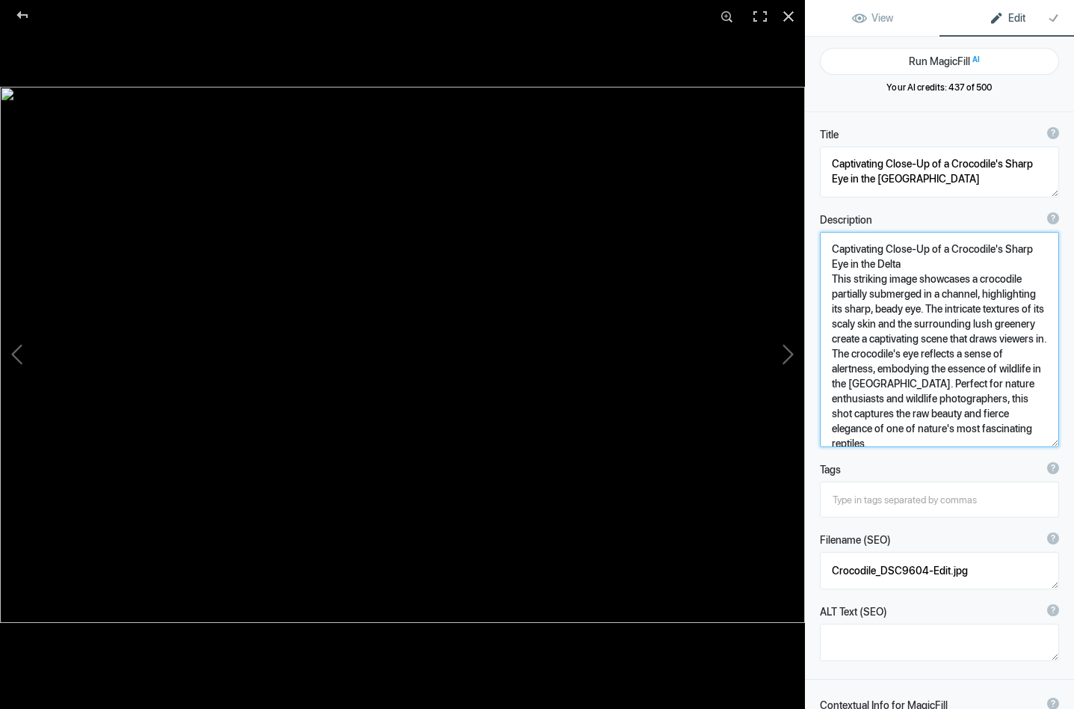
drag, startPoint x: 831, startPoint y: 245, endPoint x: 924, endPoint y: 259, distance: 94.7
click at [924, 259] on textarea at bounding box center [939, 339] width 239 height 215
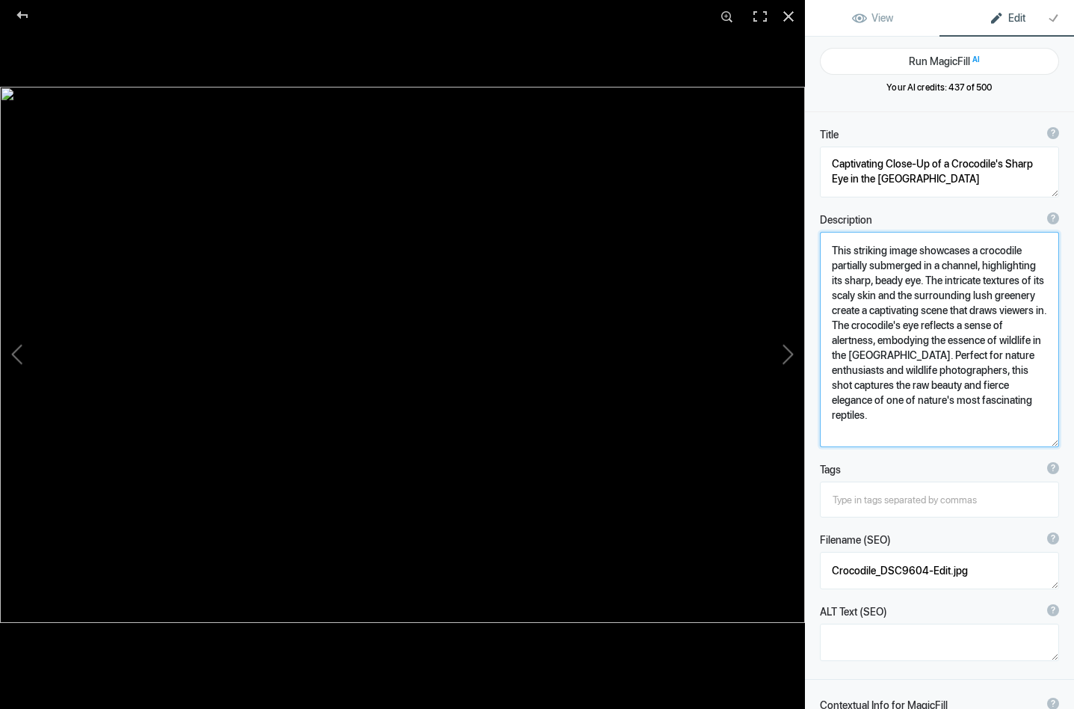
scroll to position [0, 0]
type textarea "This striking image showcases a crocodile partially submerged in a channel, hig…"
click at [22, 12] on div at bounding box center [23, 15] width 54 height 30
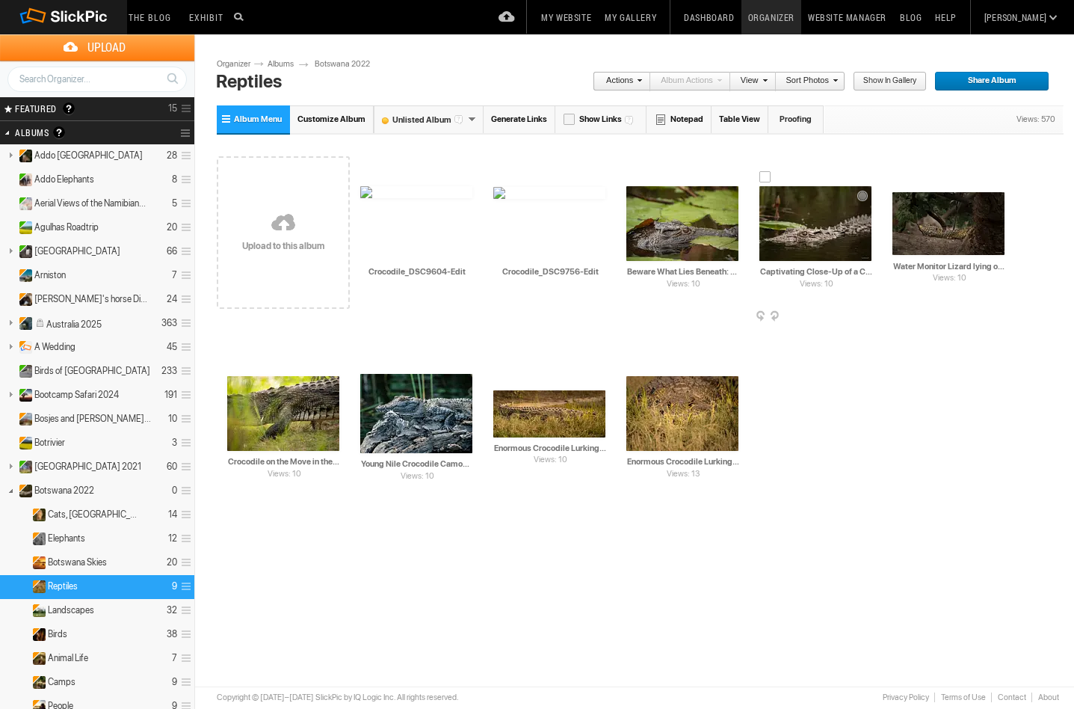
click at [835, 215] on img at bounding box center [816, 223] width 112 height 75
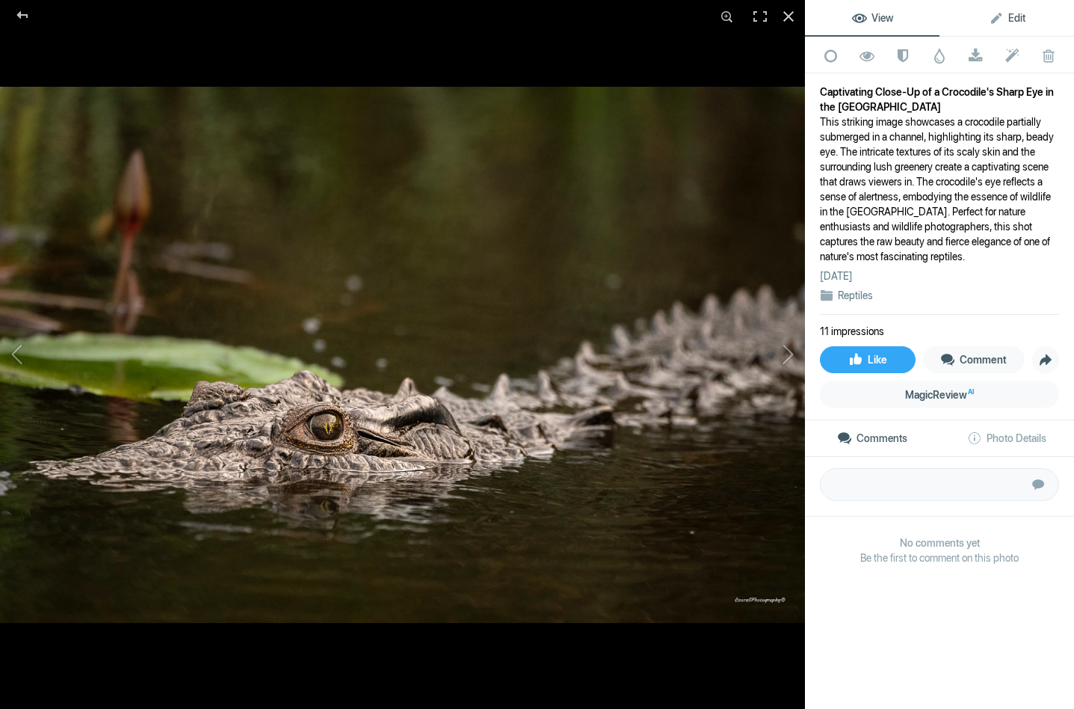
click at [1012, 9] on link "Edit" at bounding box center [1007, 18] width 135 height 36
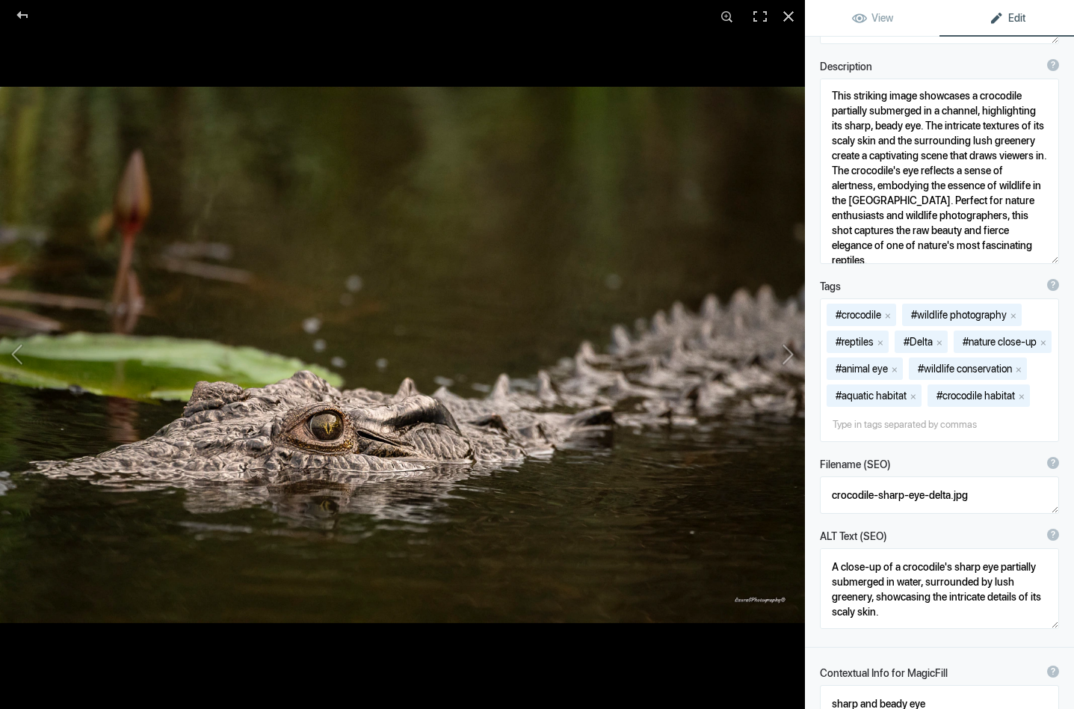
scroll to position [164, 0]
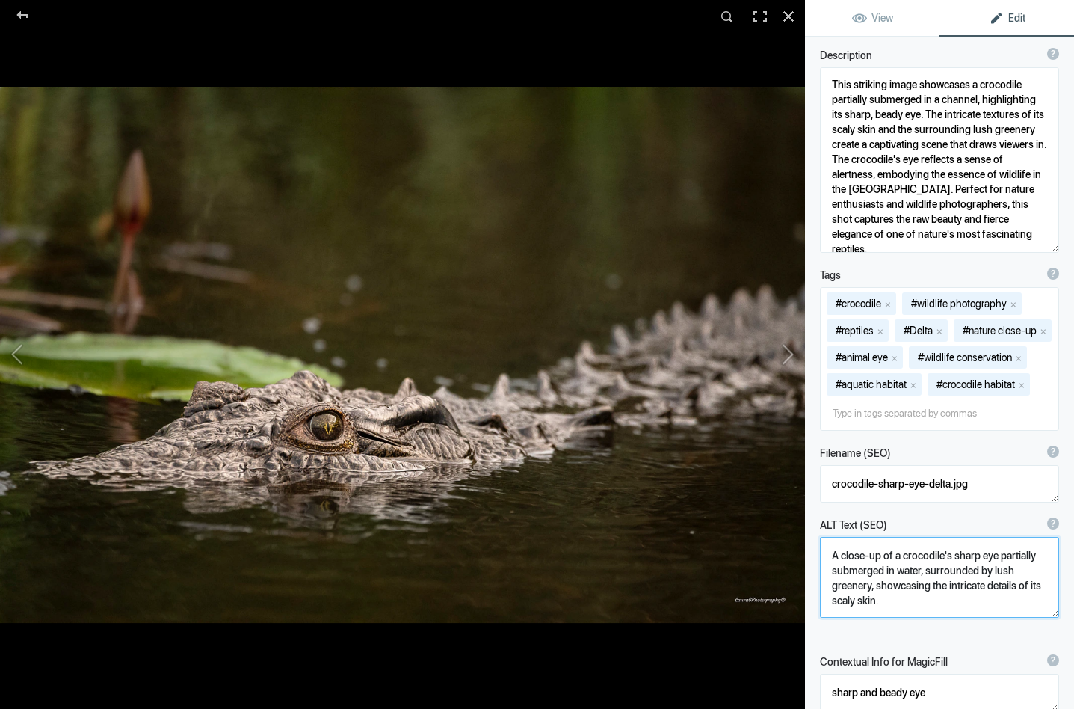
drag, startPoint x: 828, startPoint y: 585, endPoint x: 908, endPoint y: 630, distance: 91.4
click at [908, 618] on textarea at bounding box center [939, 577] width 239 height 81
click at [28, 11] on div at bounding box center [23, 15] width 54 height 30
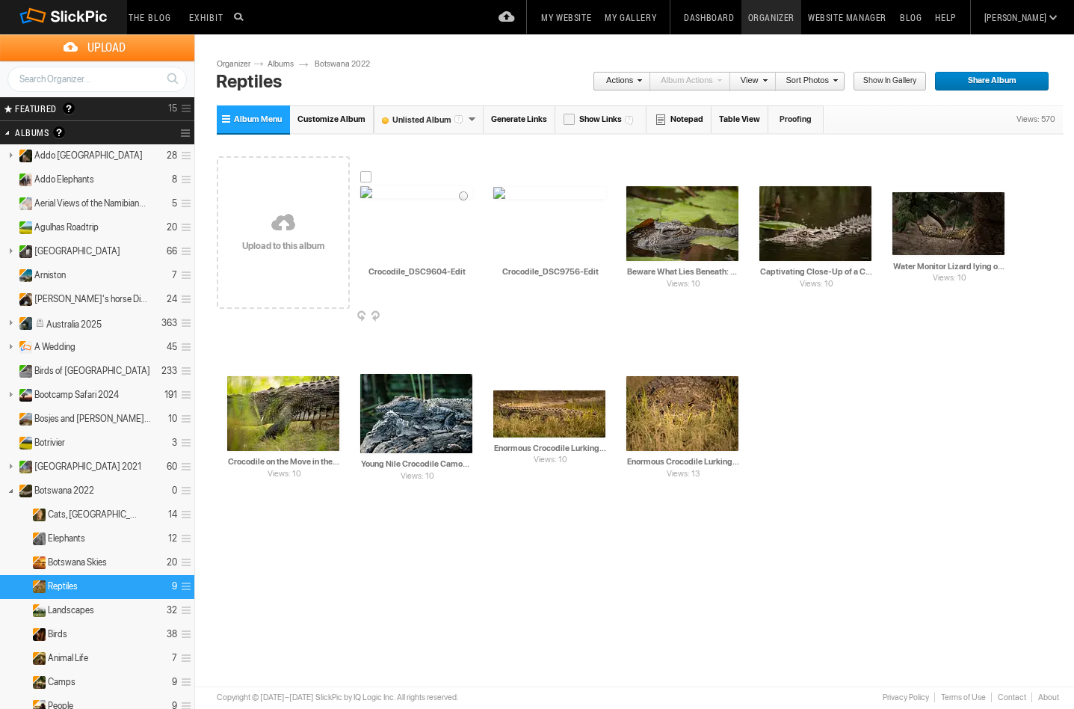
click at [449, 198] on img at bounding box center [416, 192] width 112 height 12
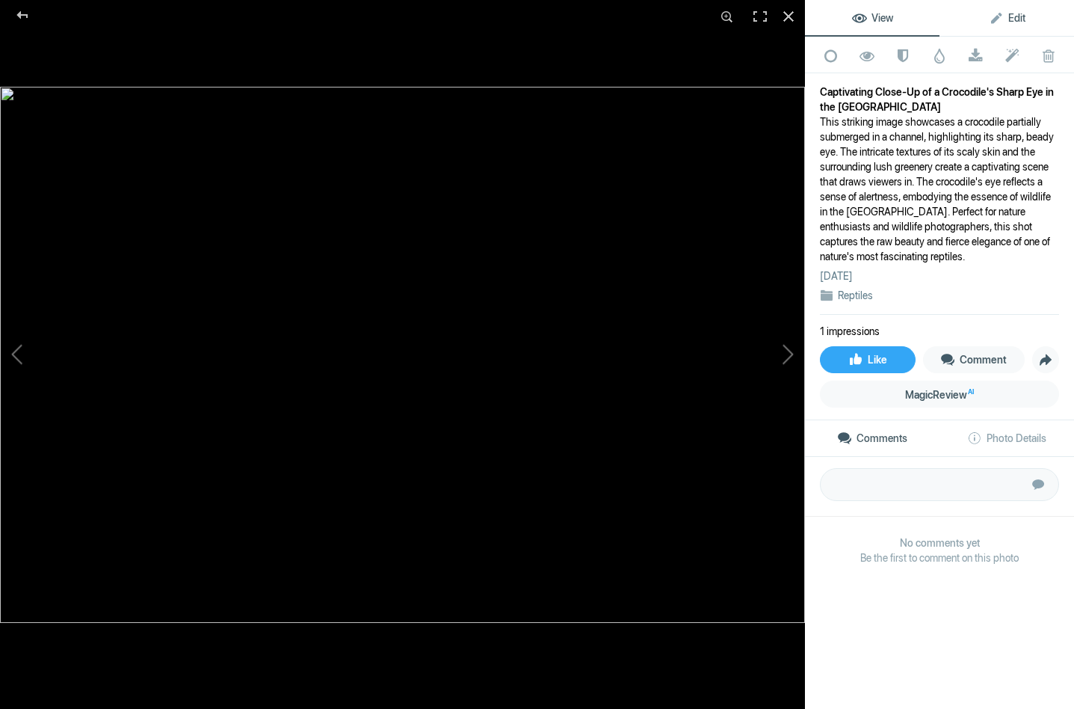
click at [1006, 18] on span "Edit" at bounding box center [1007, 18] width 37 height 12
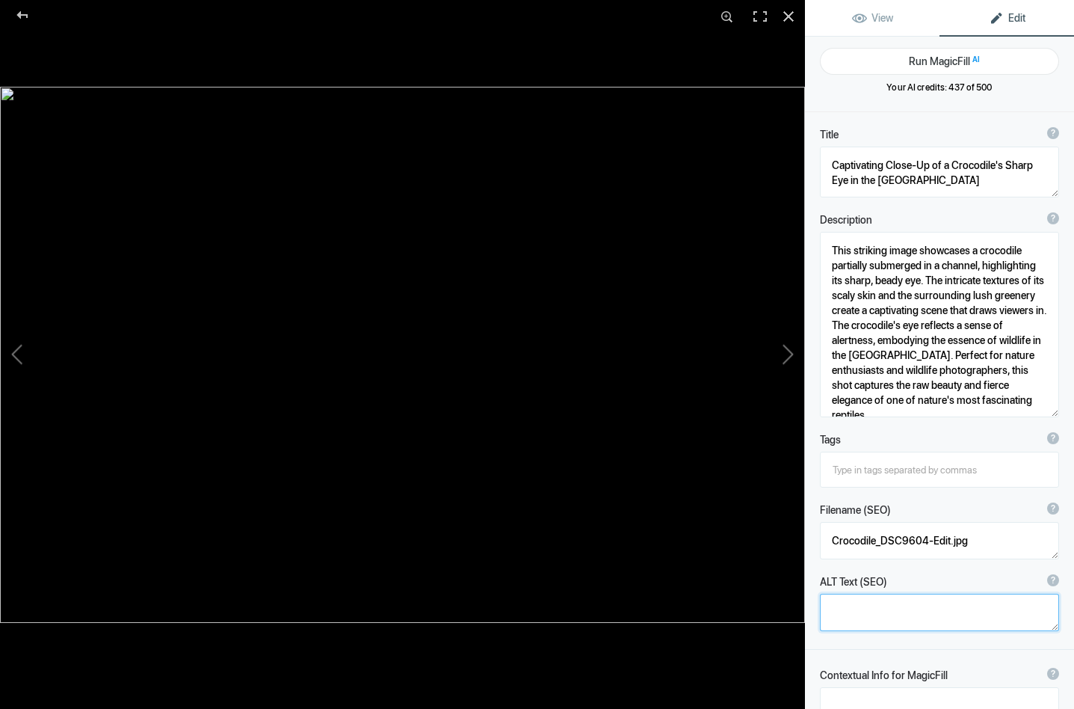
click at [847, 606] on textarea at bounding box center [939, 612] width 239 height 37
paste textarea "A close-up of a crocodile's sharp eye partially submerged in water, surrounded …"
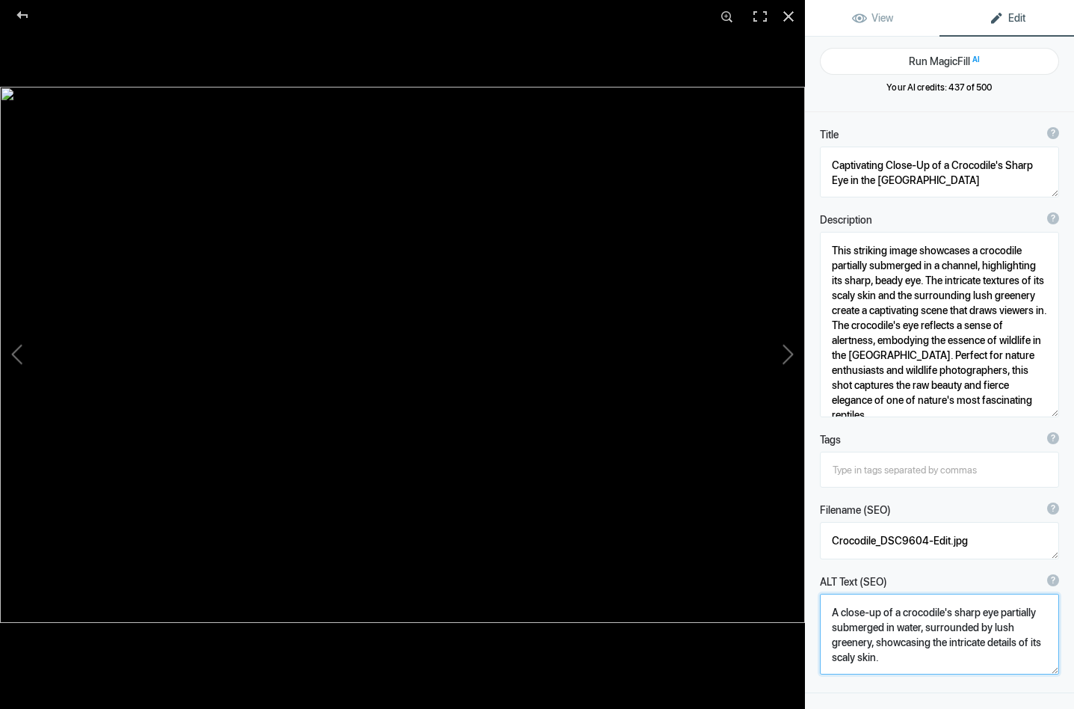
scroll to position [1, 0]
type textarea "A close-up of a crocodile's sharp eye partially submerged in water, surrounded …"
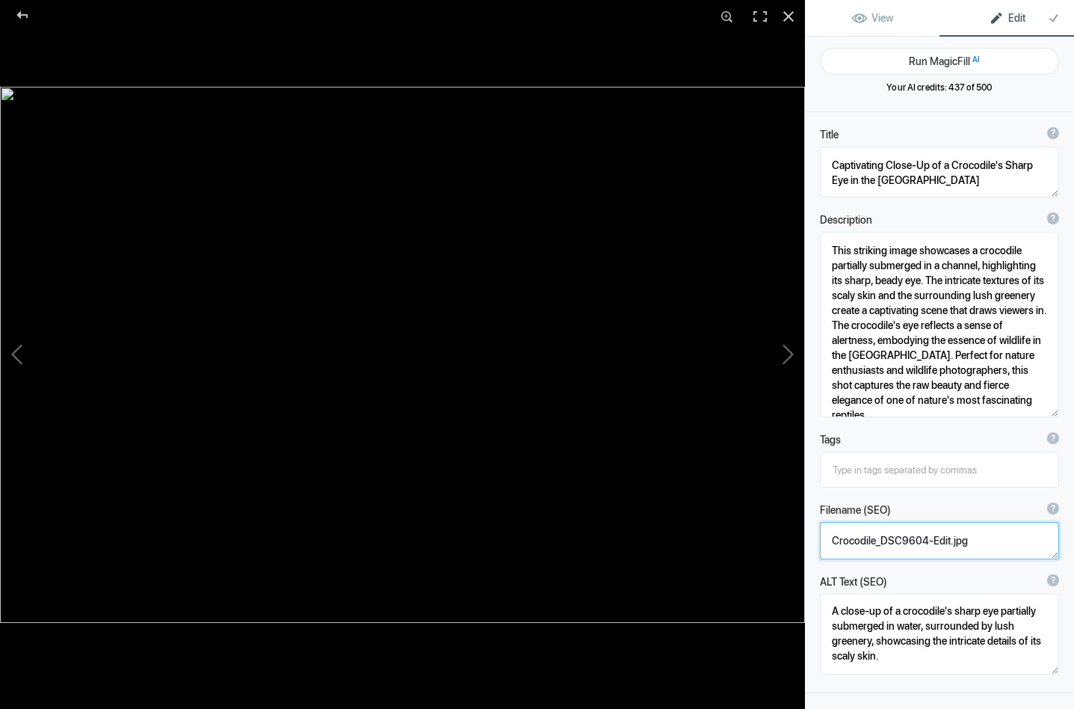
drag, startPoint x: 988, startPoint y: 543, endPoint x: 820, endPoint y: 540, distance: 169.0
click at [820, 540] on div "Filename (SEO) ? Choose a clear, descriptive filename that accurately represent…" at bounding box center [939, 531] width 269 height 72
type textarea "crocodile-sharp-eye-delta.jpg"
click at [873, 461] on input at bounding box center [939, 469] width 223 height 27
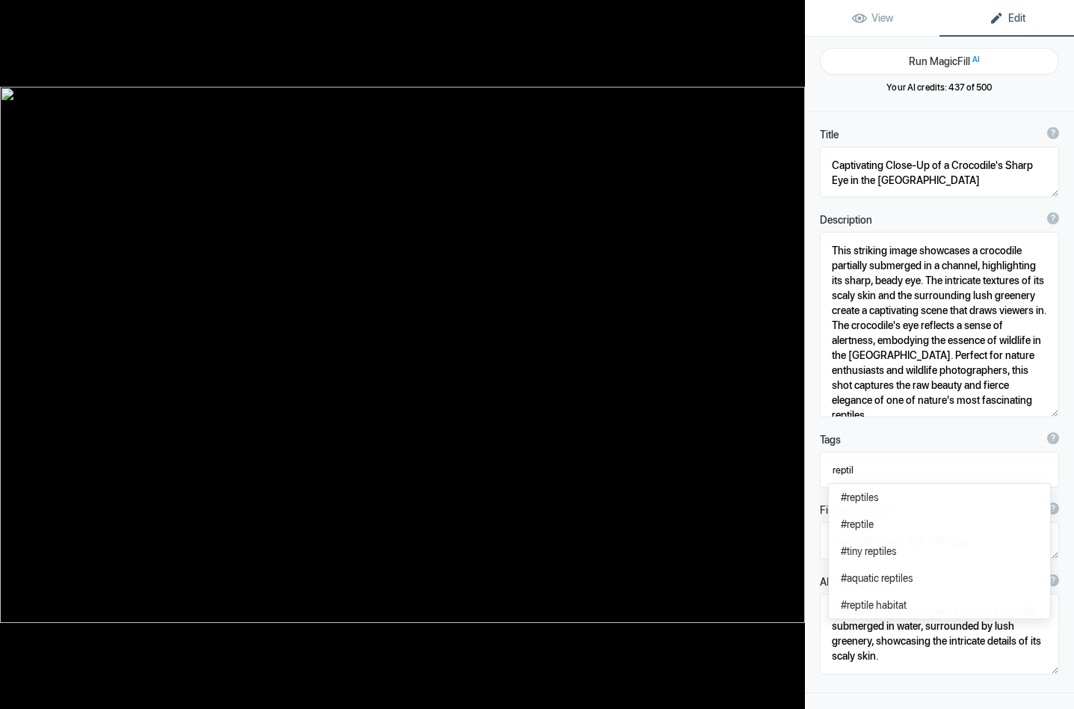
type input "reptile"
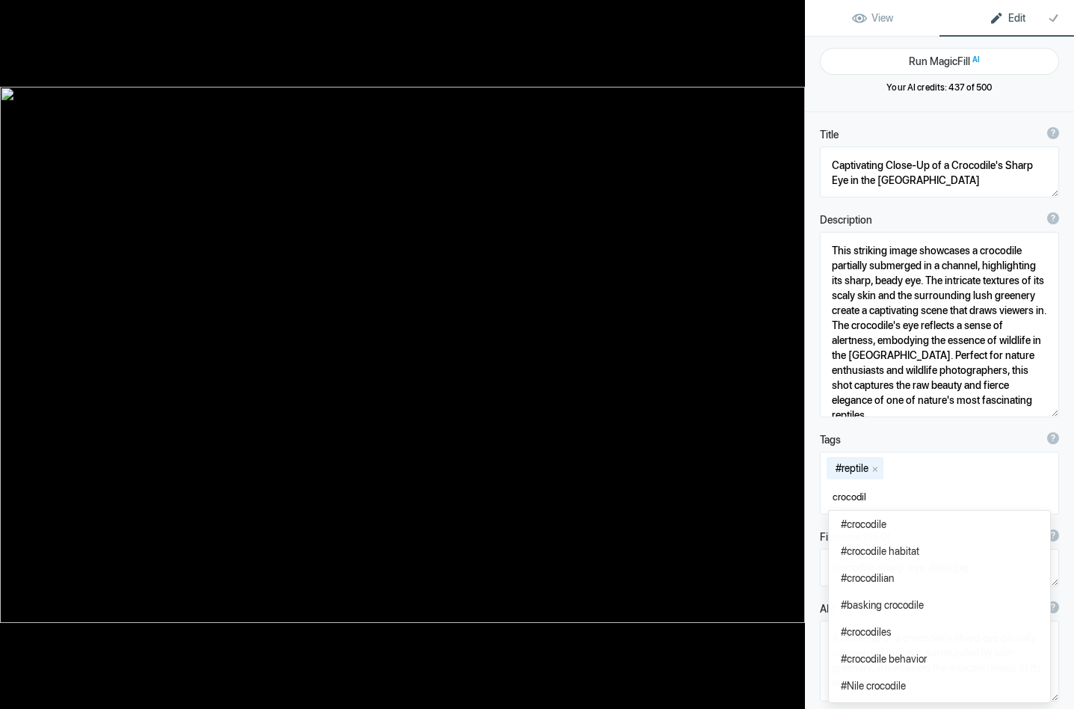
type input "crocodile"
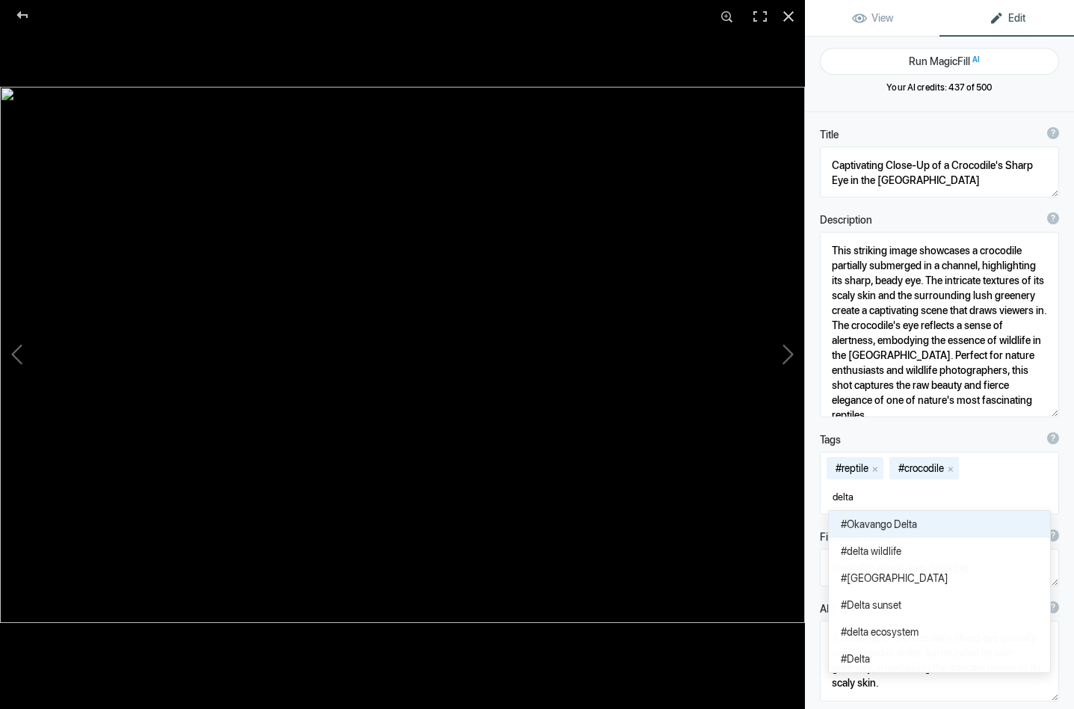
type input "delta"
click at [896, 523] on span "#Okavango Delta" at bounding box center [939, 524] width 197 height 15
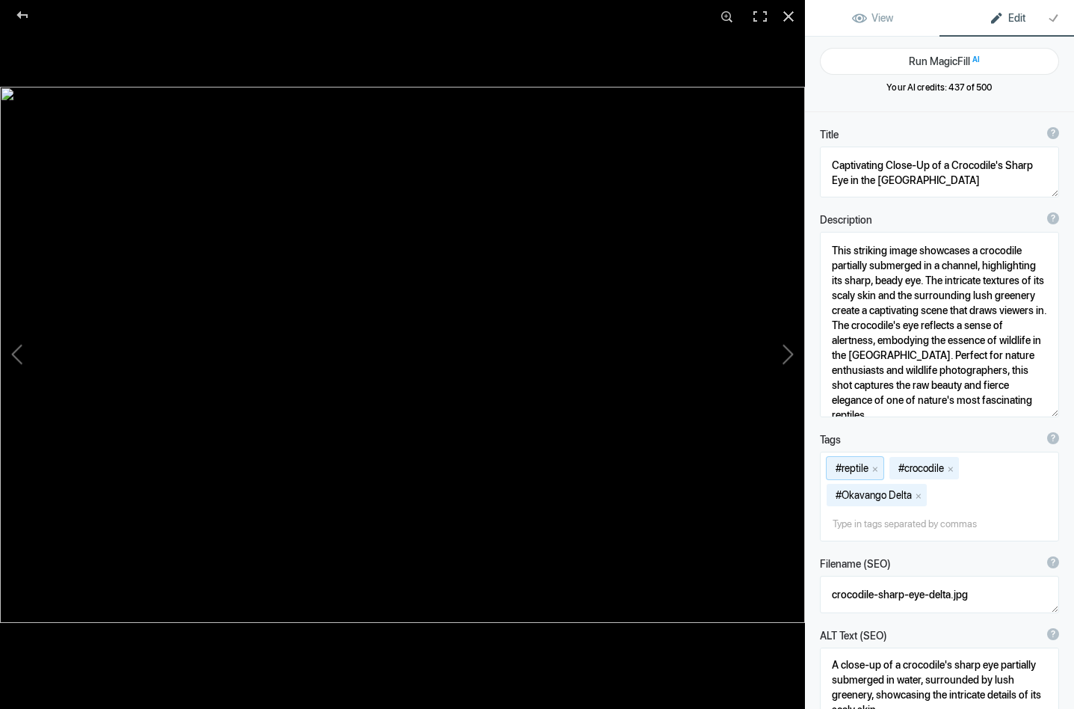
click at [950, 491] on div "#reptile x #crocodile x #Okavango Delta x" at bounding box center [940, 496] width 238 height 88
click at [865, 531] on input at bounding box center [939, 523] width 223 height 27
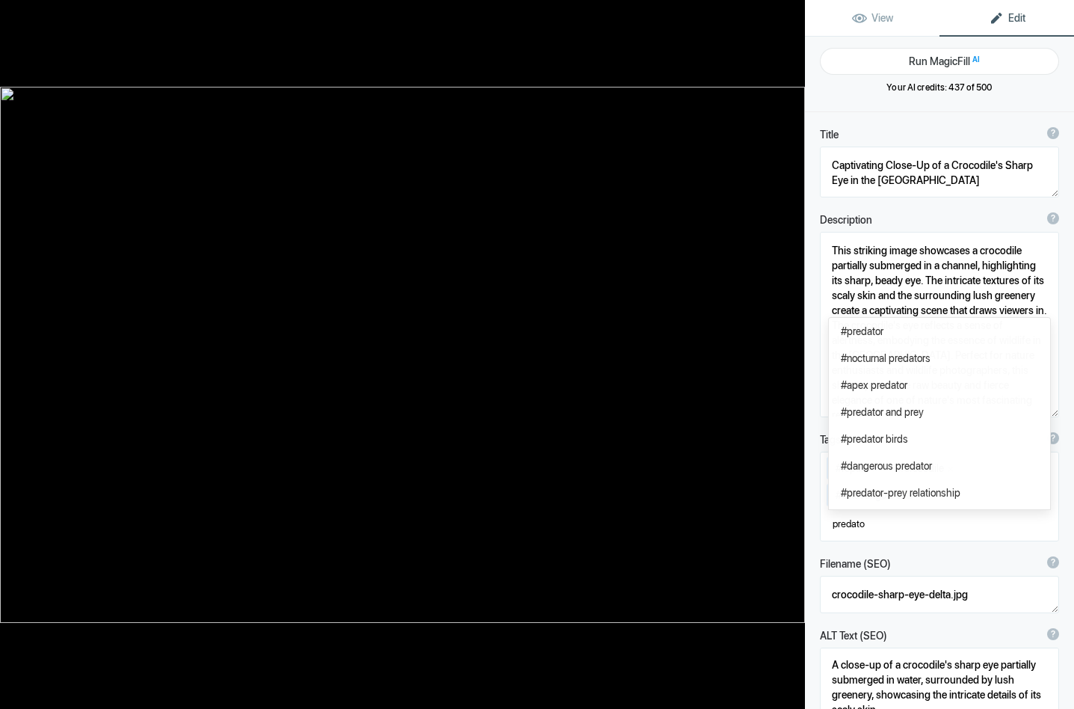
type input "predator"
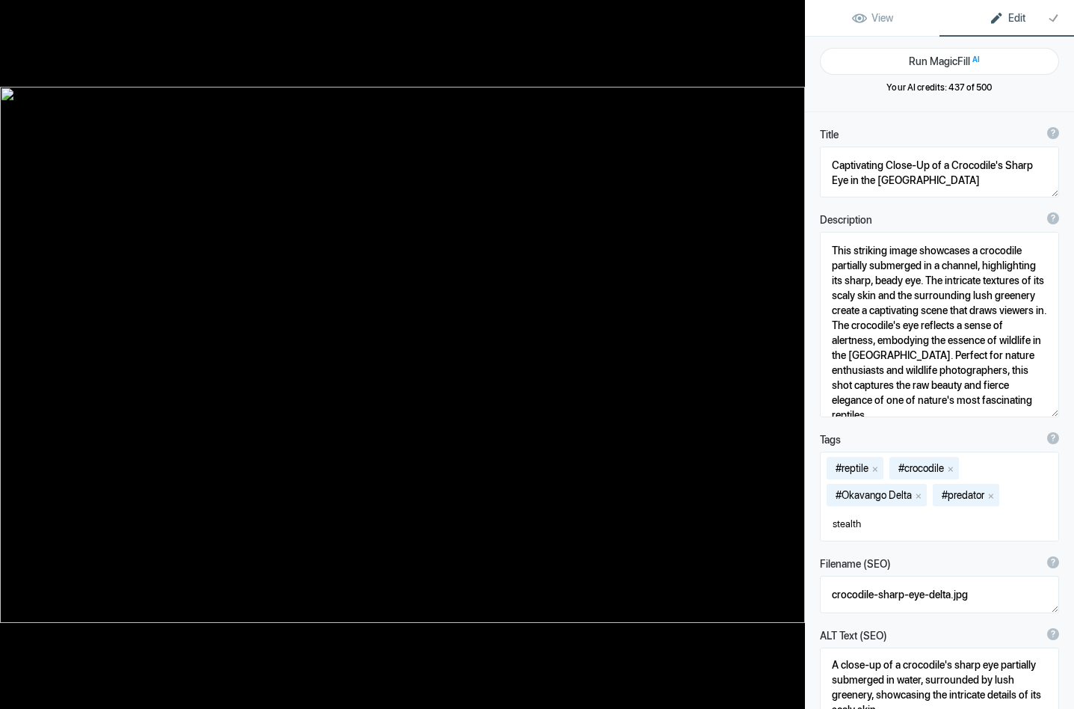
type input "stealthy"
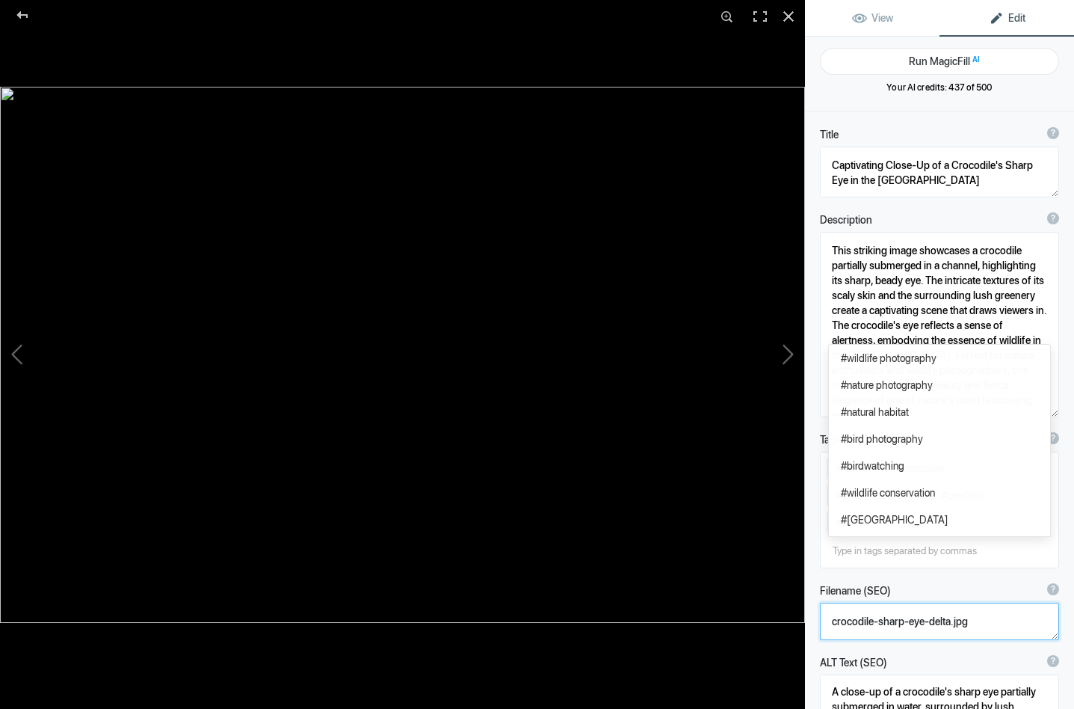
click at [979, 618] on textarea at bounding box center [939, 621] width 239 height 37
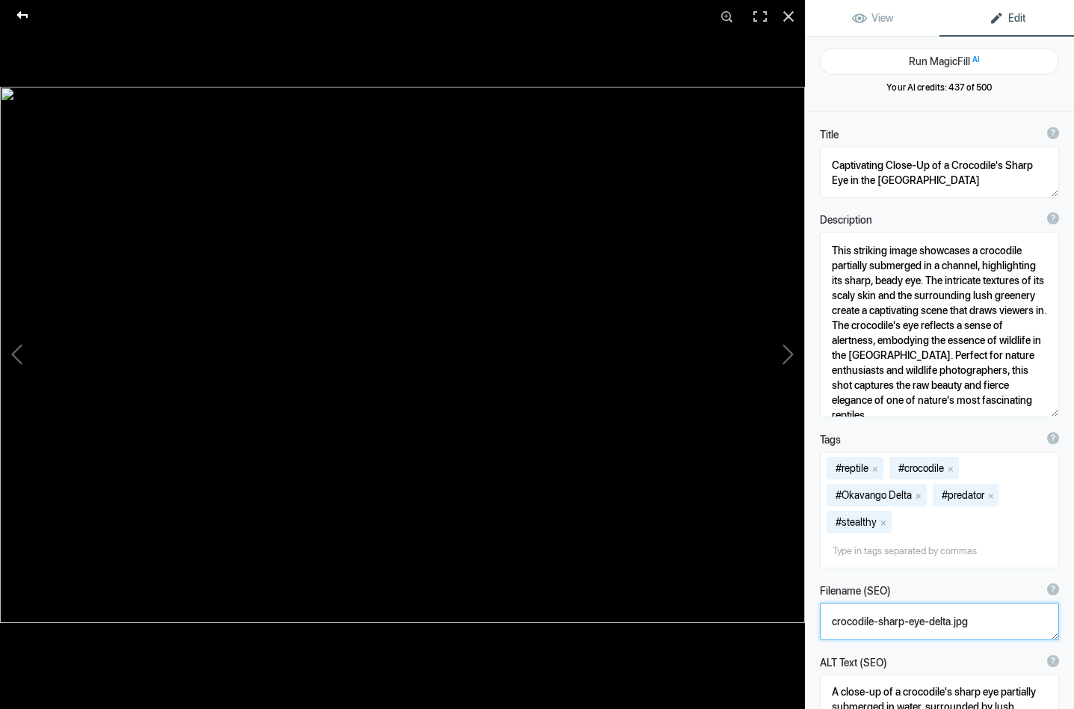
click at [22, 13] on div at bounding box center [23, 15] width 54 height 30
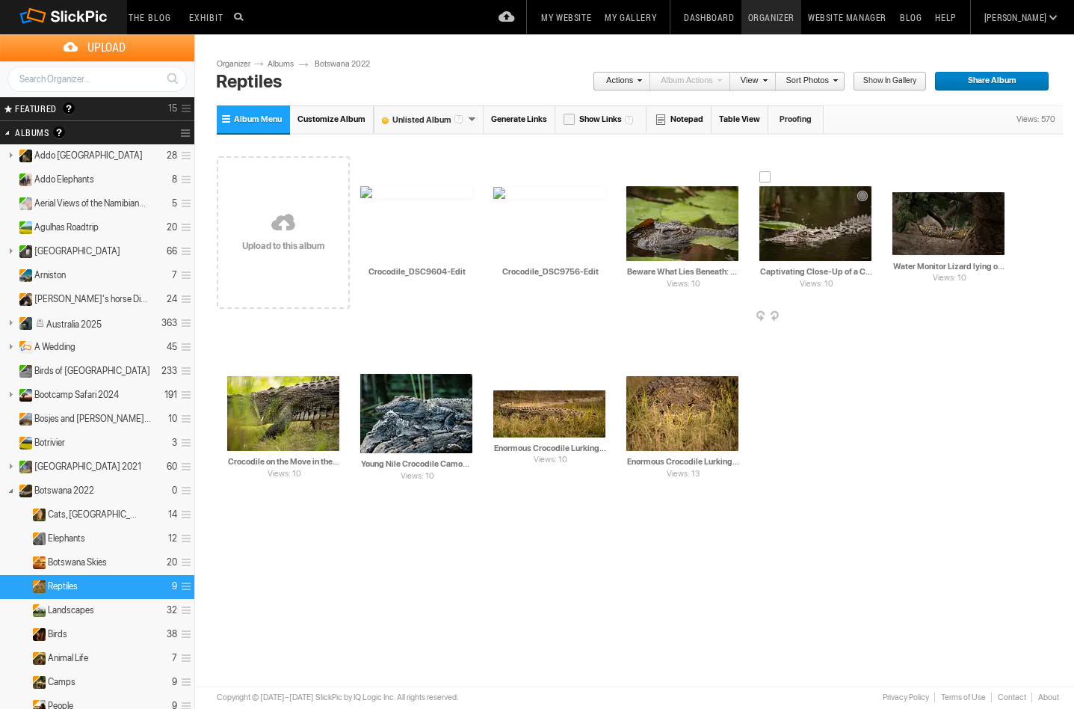
click at [869, 315] on span at bounding box center [870, 317] width 15 height 12
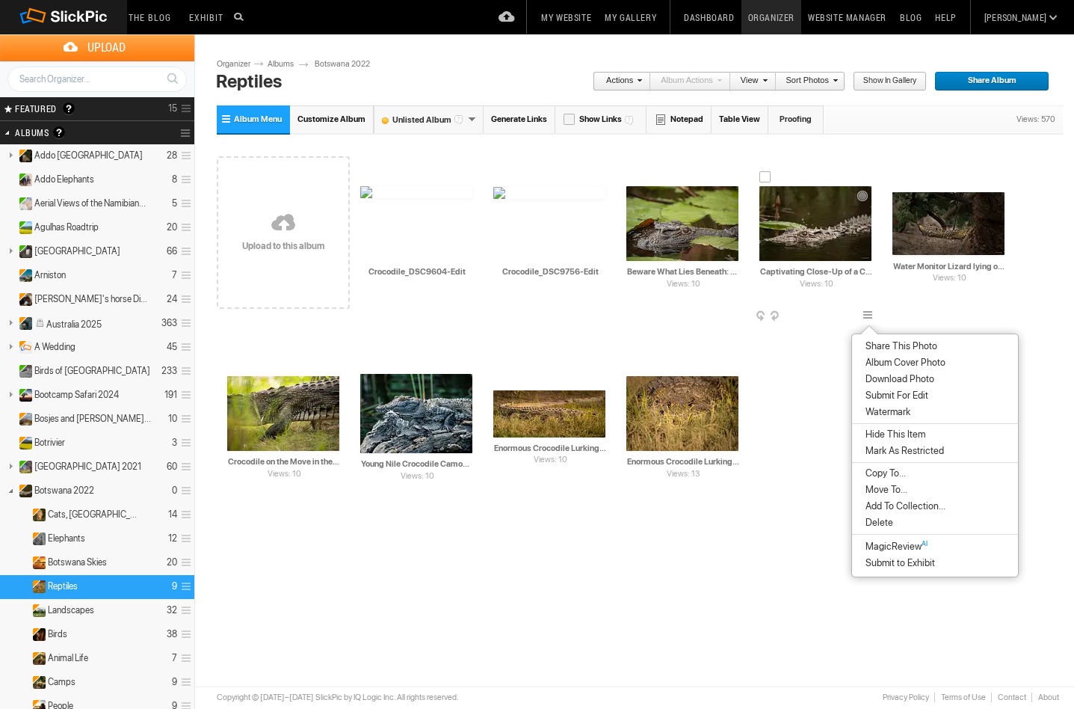
click at [869, 315] on span at bounding box center [870, 317] width 15 height 12
click at [878, 521] on span "Delete" at bounding box center [877, 523] width 32 height 12
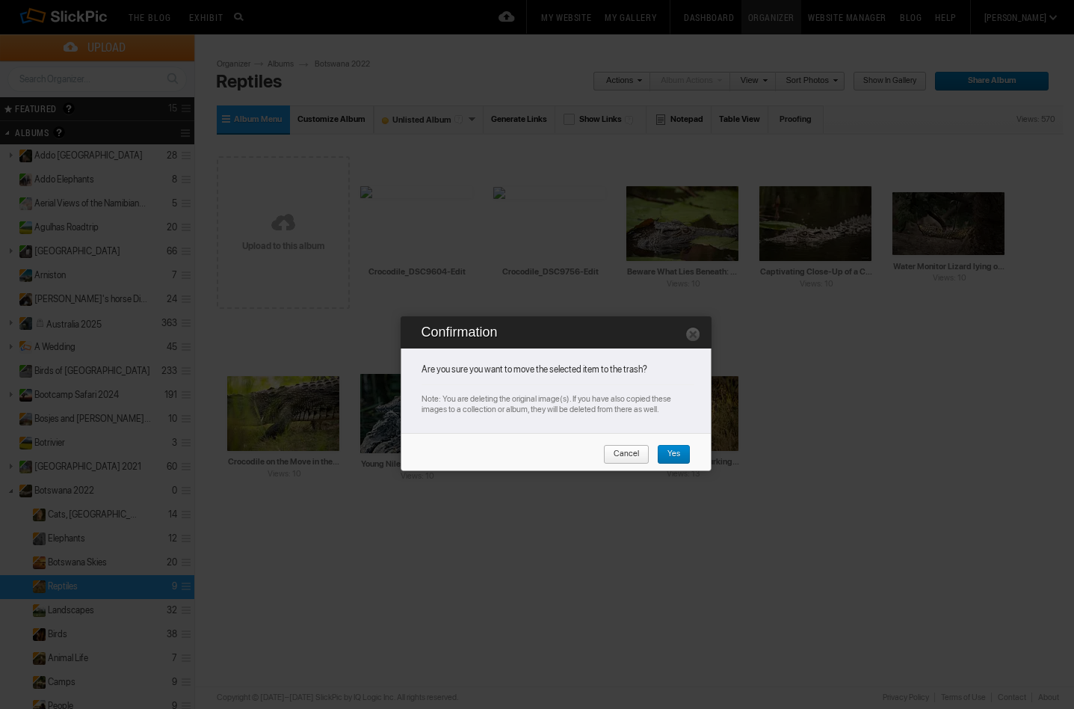
click at [671, 453] on span "Yes" at bounding box center [668, 454] width 23 height 19
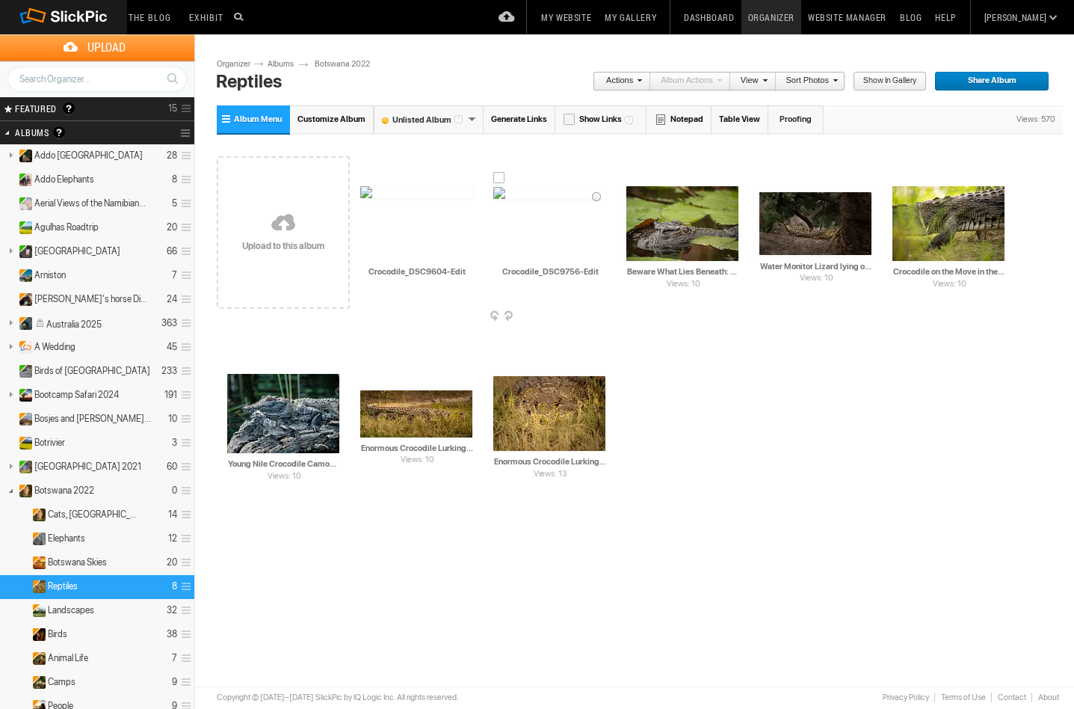
click at [539, 199] on img at bounding box center [549, 193] width 112 height 12
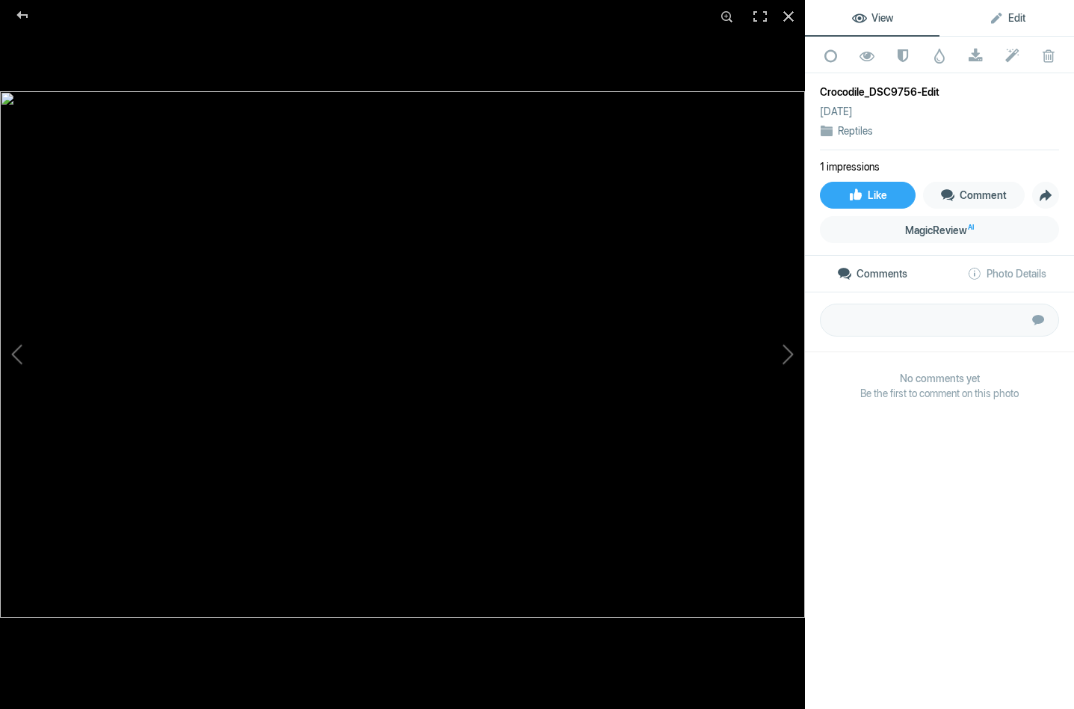
click at [999, 16] on span "Edit" at bounding box center [1007, 18] width 37 height 12
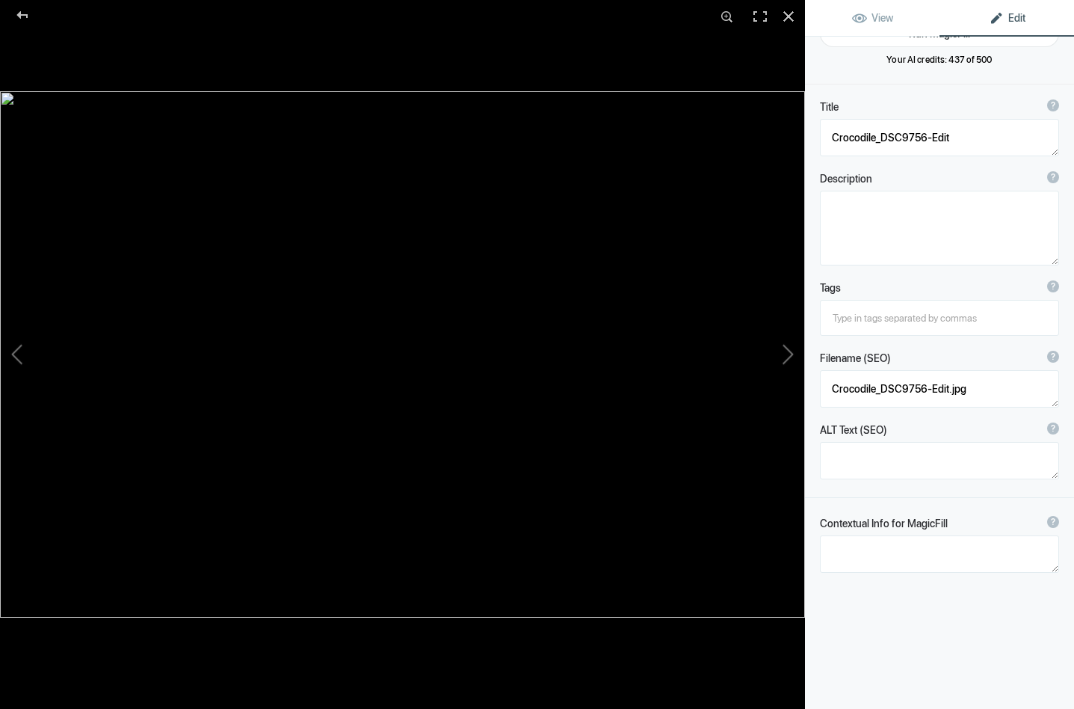
scroll to position [26, 0]
click at [846, 553] on textarea at bounding box center [939, 555] width 239 height 37
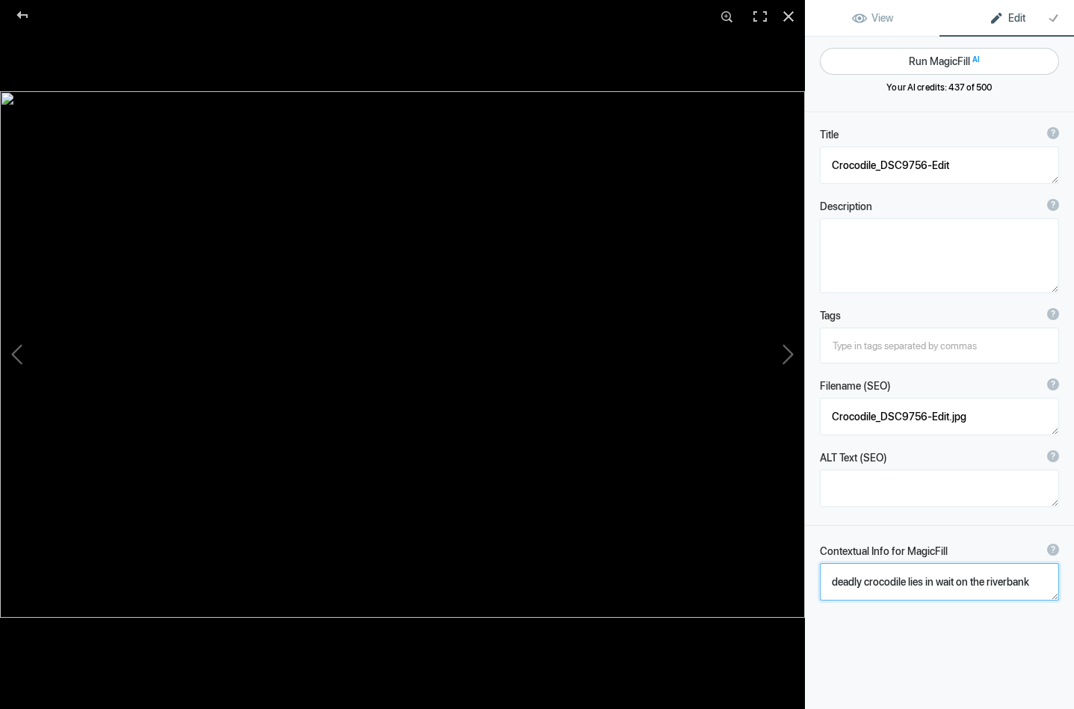
scroll to position [0, 0]
type textarea "deadly crocodile lies in wait on the riverbank"
click at [956, 59] on button "Run MagicFill AI" at bounding box center [939, 61] width 239 height 27
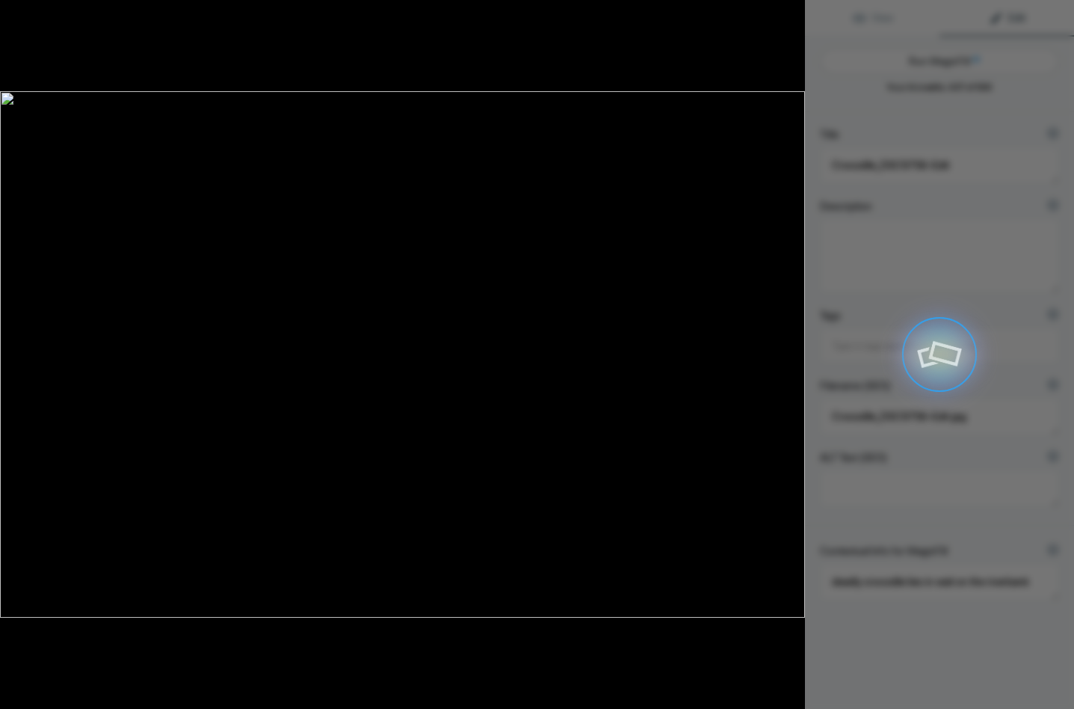
type textarea "Deadly Crocodile Lying in Wait on the Riverbank"
type textarea "This striking image captures a deadly crocodile resting on the riverbank, perfe…"
type textarea "deadly-crocodile-riverbank.jpg"
type textarea "A deadly crocodile lying in wait on the riverbank, showcasing its textured skin…"
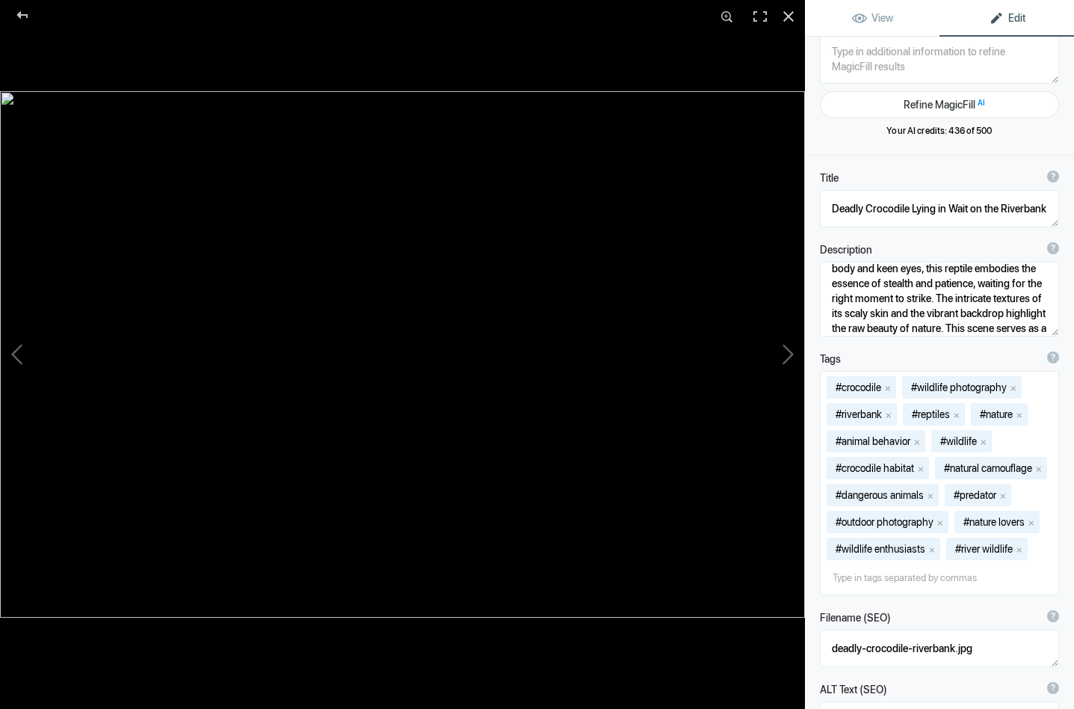
scroll to position [65, 0]
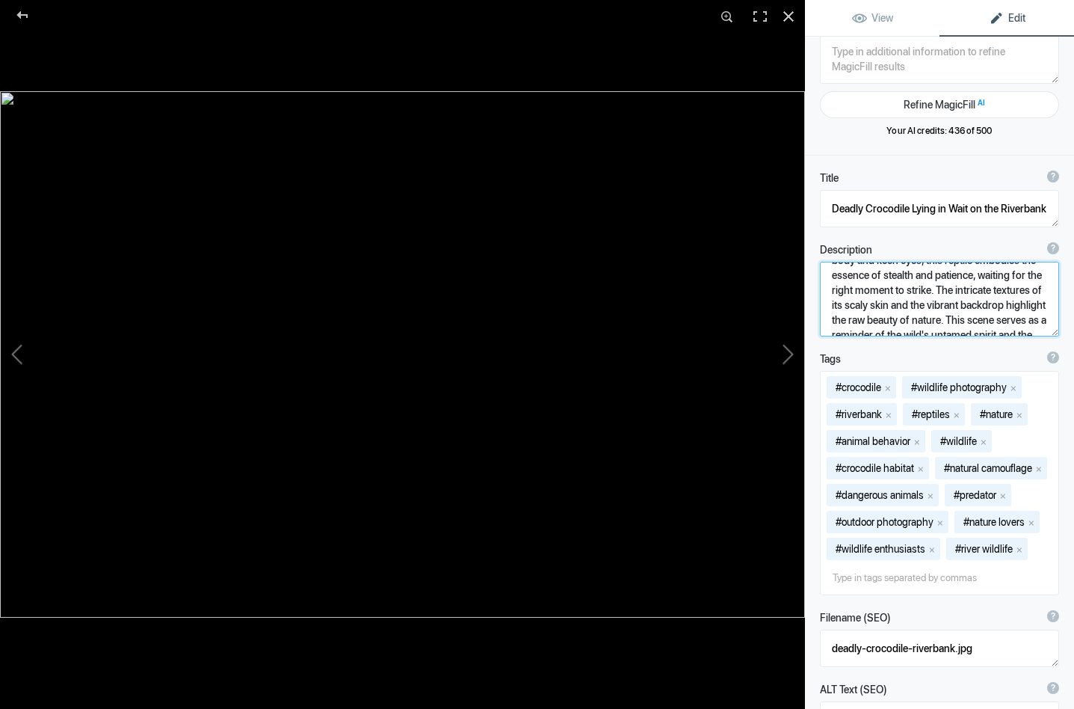
drag, startPoint x: 938, startPoint y: 289, endPoint x: 941, endPoint y: 319, distance: 30.1
click at [941, 319] on textarea at bounding box center [939, 299] width 239 height 75
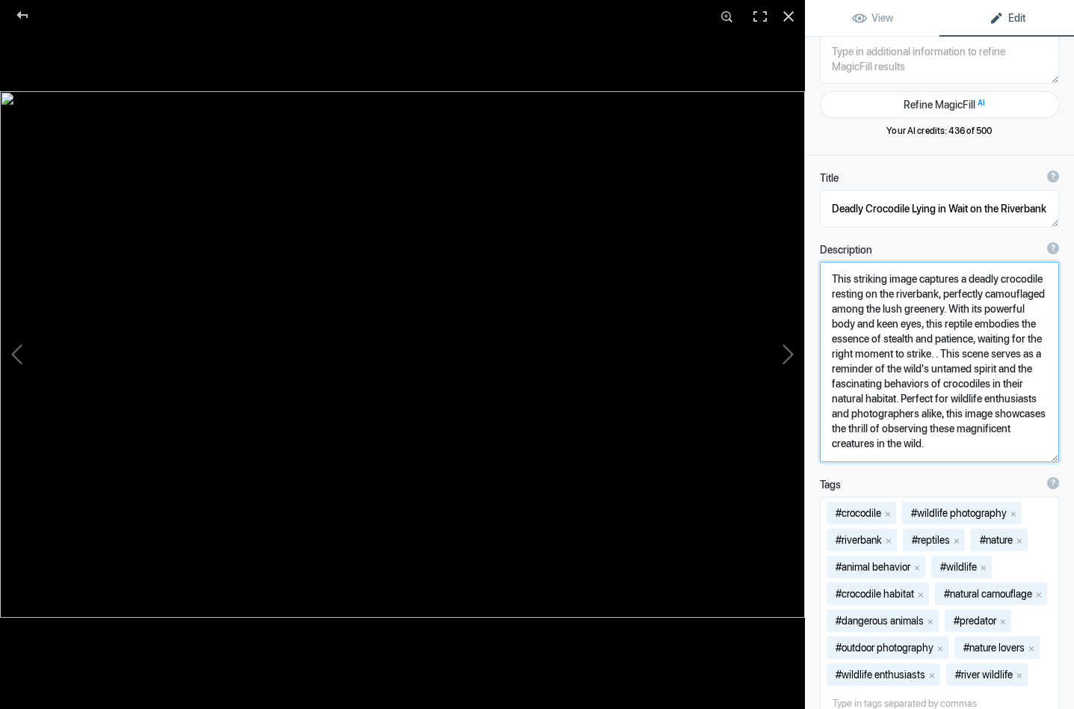
scroll to position [1, 0]
click at [919, 384] on textarea at bounding box center [939, 362] width 239 height 200
drag, startPoint x: 882, startPoint y: 386, endPoint x: 817, endPoint y: 385, distance: 65.1
click at [817, 385] on div "Description ? By adding more context around images, results can become much mor…" at bounding box center [939, 352] width 269 height 235
drag, startPoint x: 831, startPoint y: 399, endPoint x: 1027, endPoint y: 412, distance: 195.6
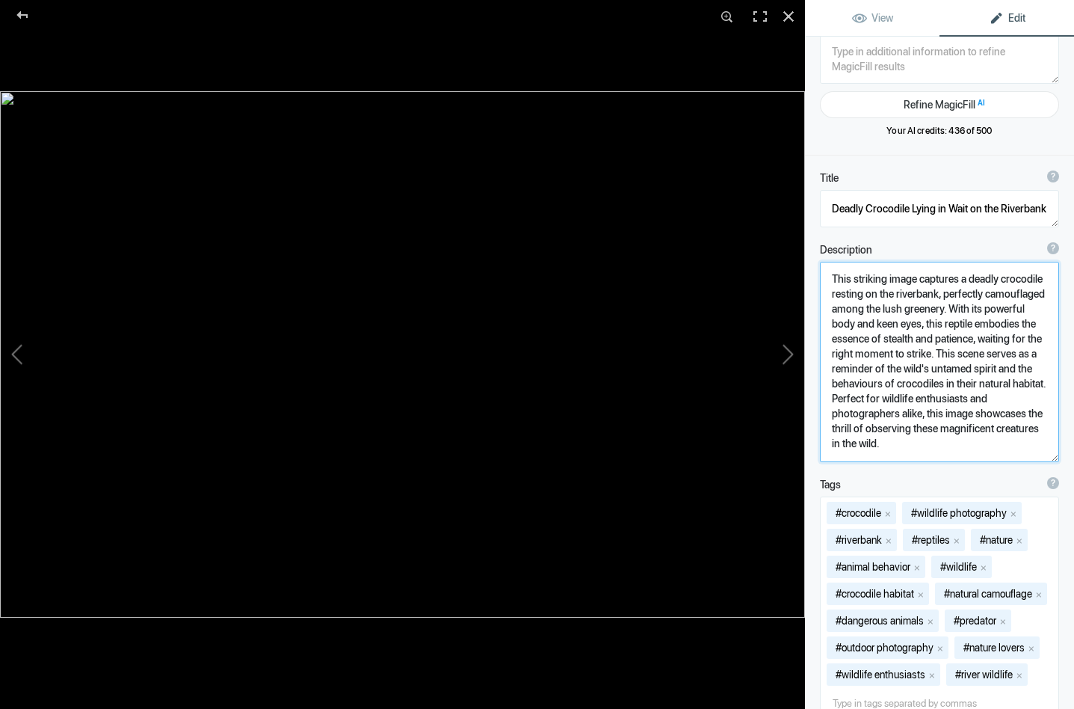
click at [1027, 412] on textarea at bounding box center [939, 362] width 239 height 200
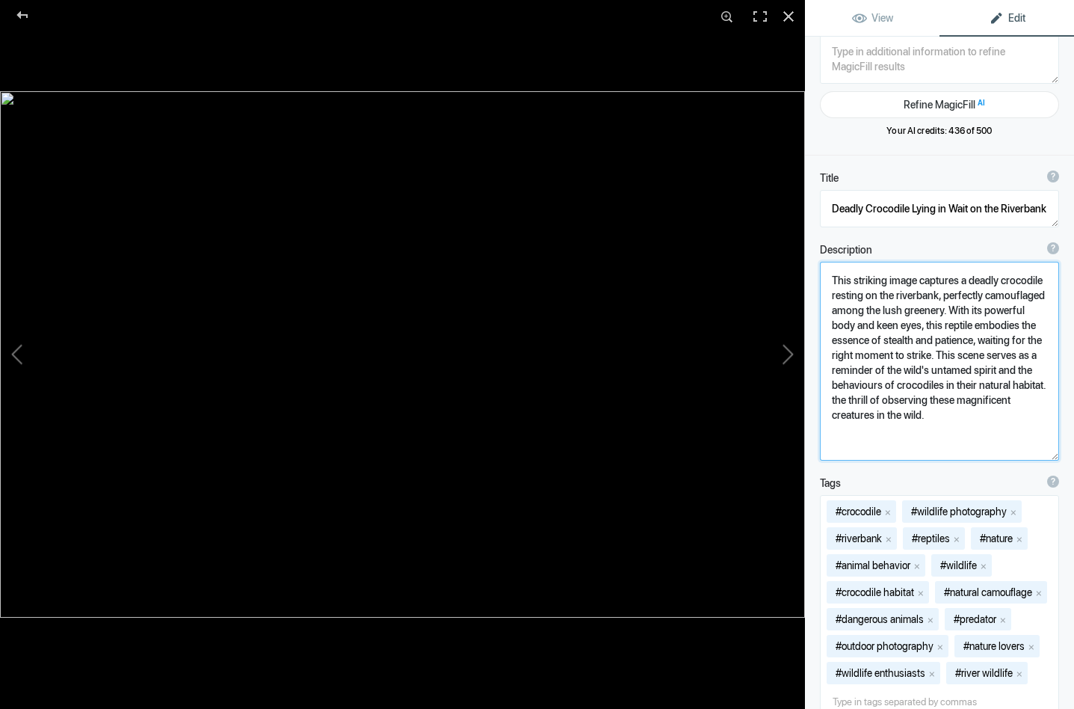
scroll to position [0, 0]
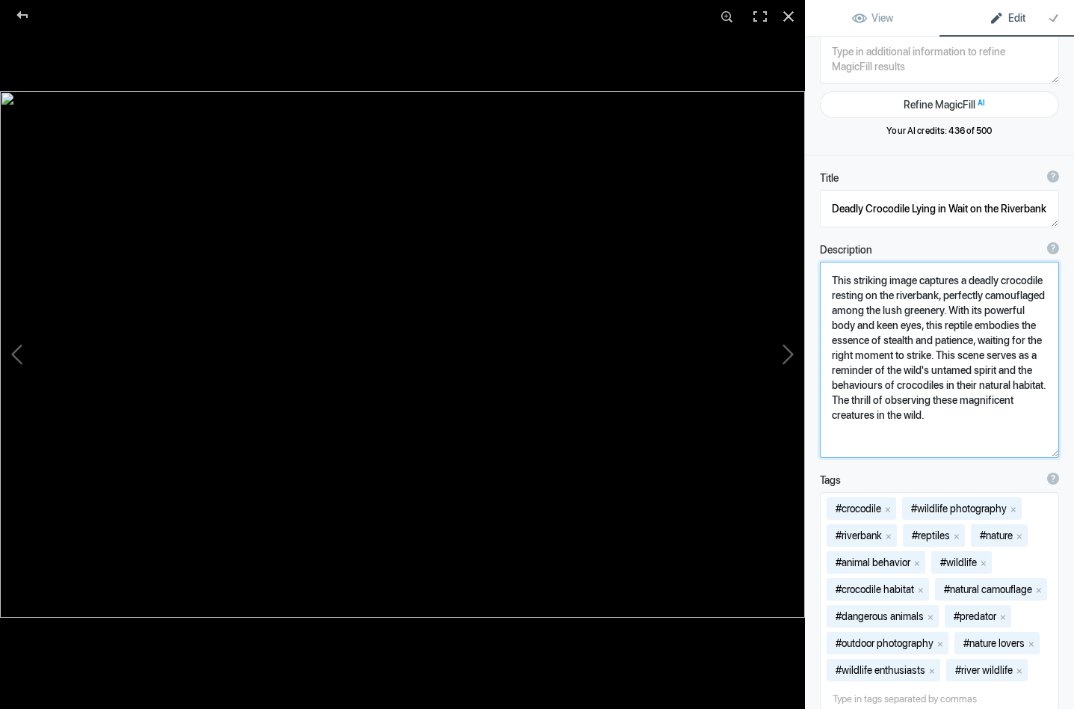
click at [934, 417] on textarea at bounding box center [939, 360] width 239 height 196
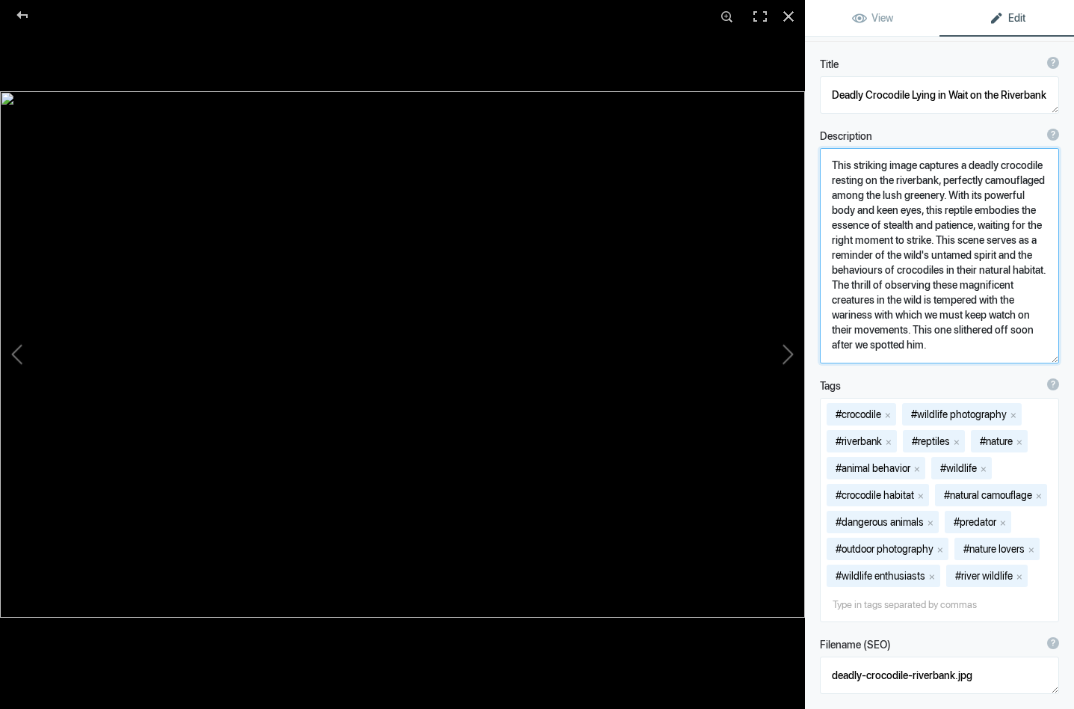
scroll to position [130, 0]
type textarea "This striking image captures a deadly crocodile resting on the riverbank, perfe…"
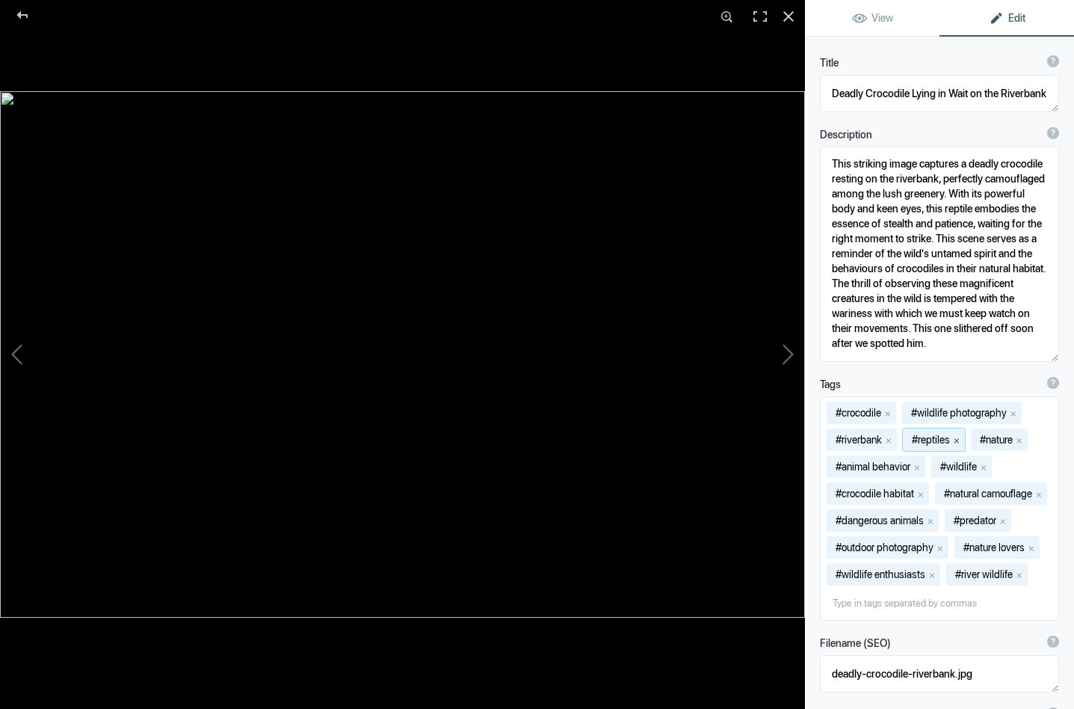
click at [962, 440] on button "x" at bounding box center [957, 439] width 10 height 10
click at [957, 440] on button "x" at bounding box center [952, 439] width 10 height 10
click at [999, 441] on button "x" at bounding box center [993, 439] width 10 height 10
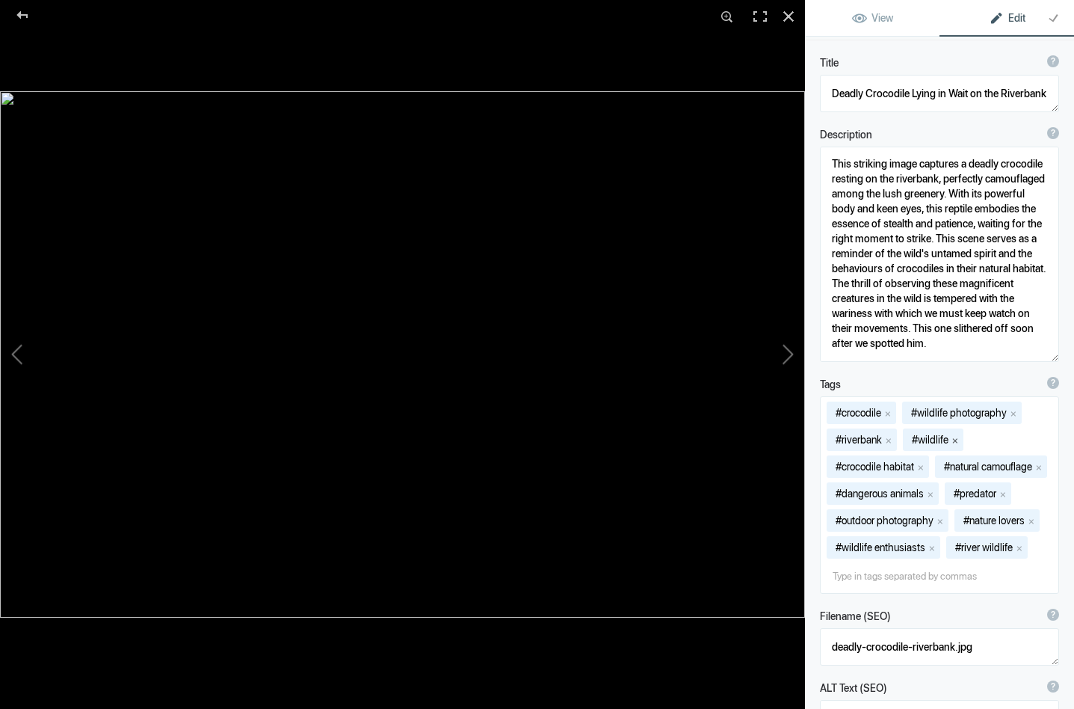
click at [961, 440] on button "x" at bounding box center [955, 439] width 10 height 10
click at [943, 520] on button "x" at bounding box center [940, 520] width 10 height 10
click at [905, 520] on button "x" at bounding box center [904, 520] width 10 height 10
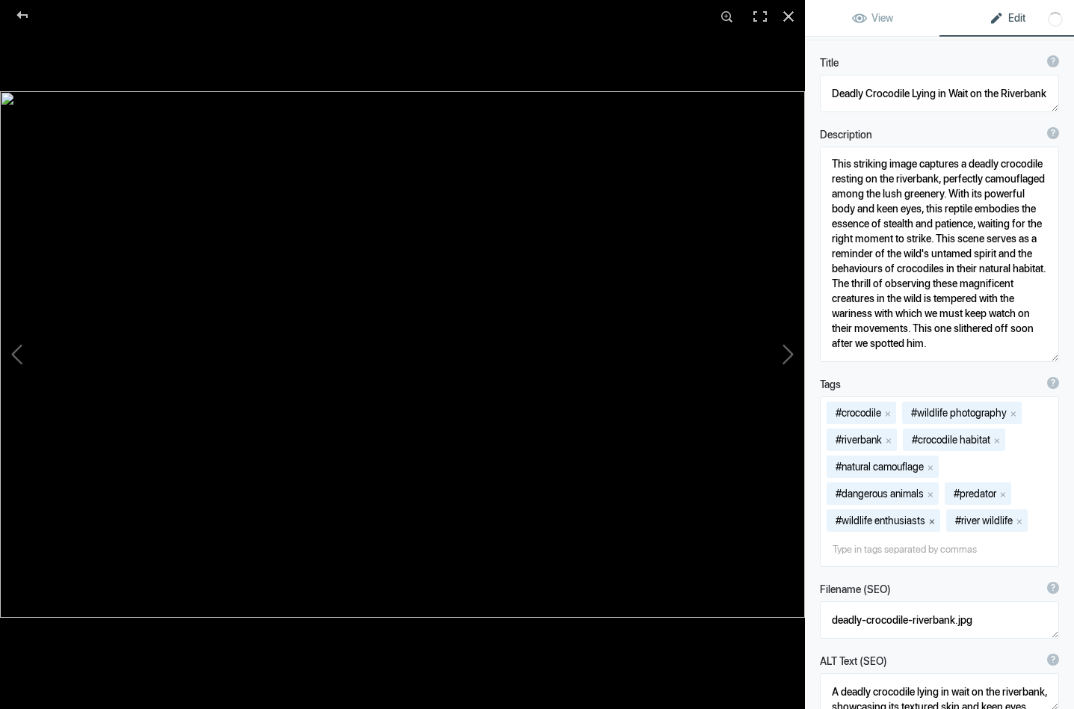
click at [935, 520] on button "x" at bounding box center [932, 520] width 10 height 10
click at [903, 520] on button "x" at bounding box center [900, 520] width 10 height 10
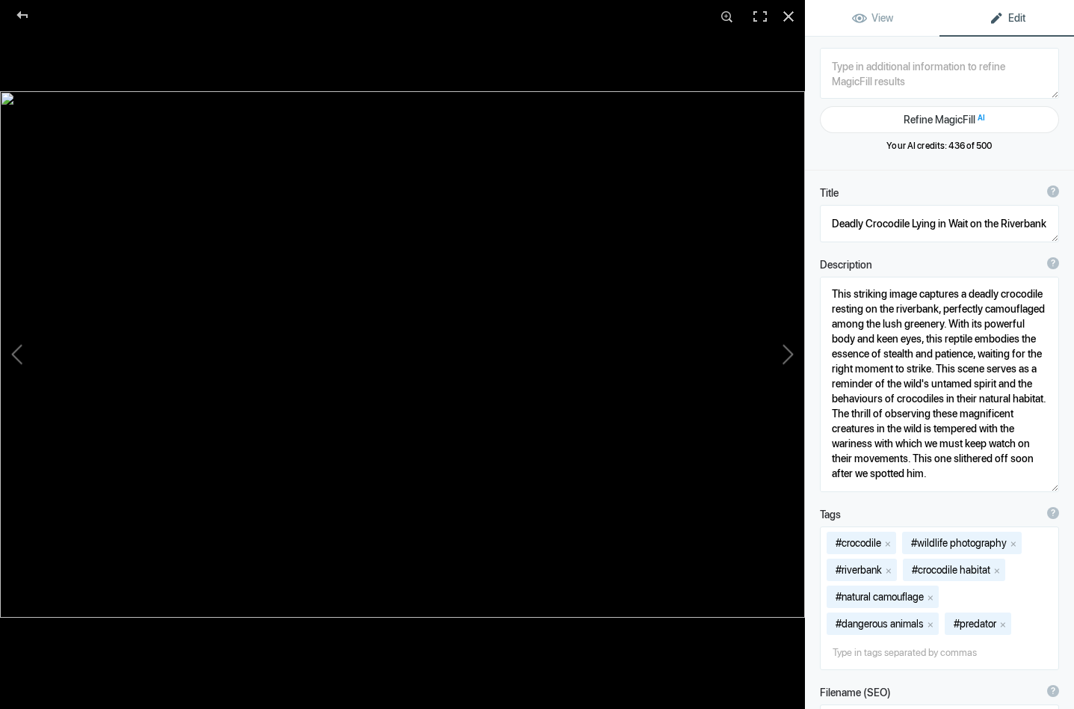
scroll to position [0, 0]
click at [785, 360] on button at bounding box center [749, 354] width 112 height 255
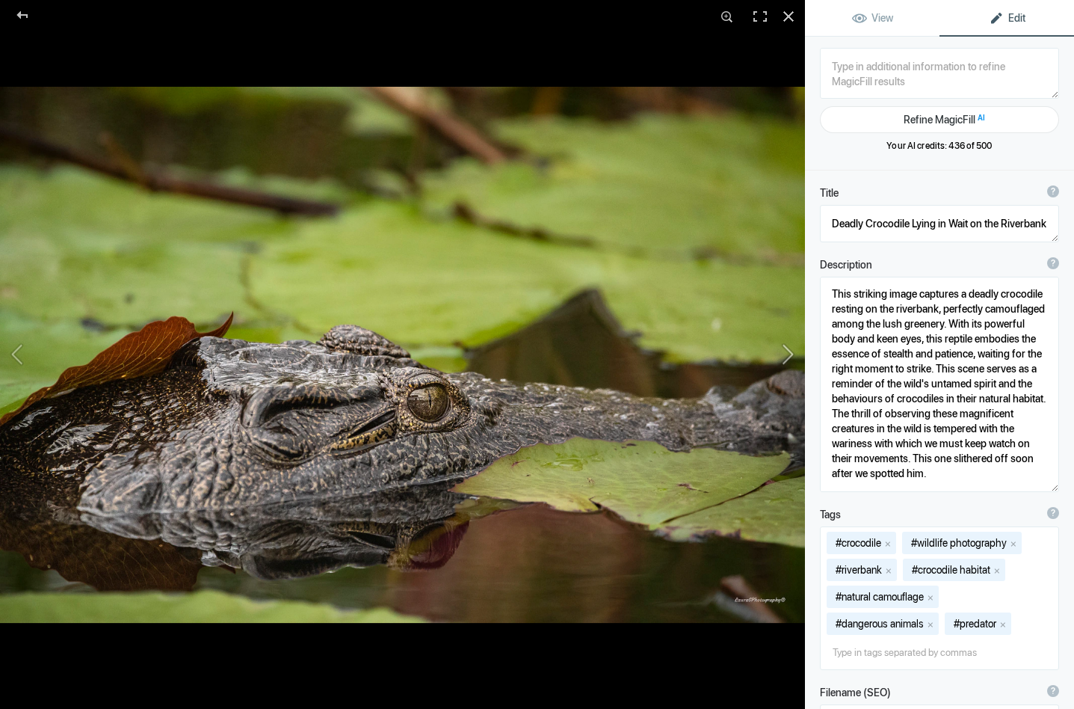
type textarea "Beware What Lies Beneath: The Hidden Reptiles of the Delta"
type textarea "This captivating image reveals the stealthy presence of a reptile lurking just …"
type textarea "beware-what-lies-beneath-reptile-delta.jpg"
type textarea "A crocodile partially hidden beneath a lilypad in a delta, showcasing its textu…"
type textarea "beware what is under the lily pad"
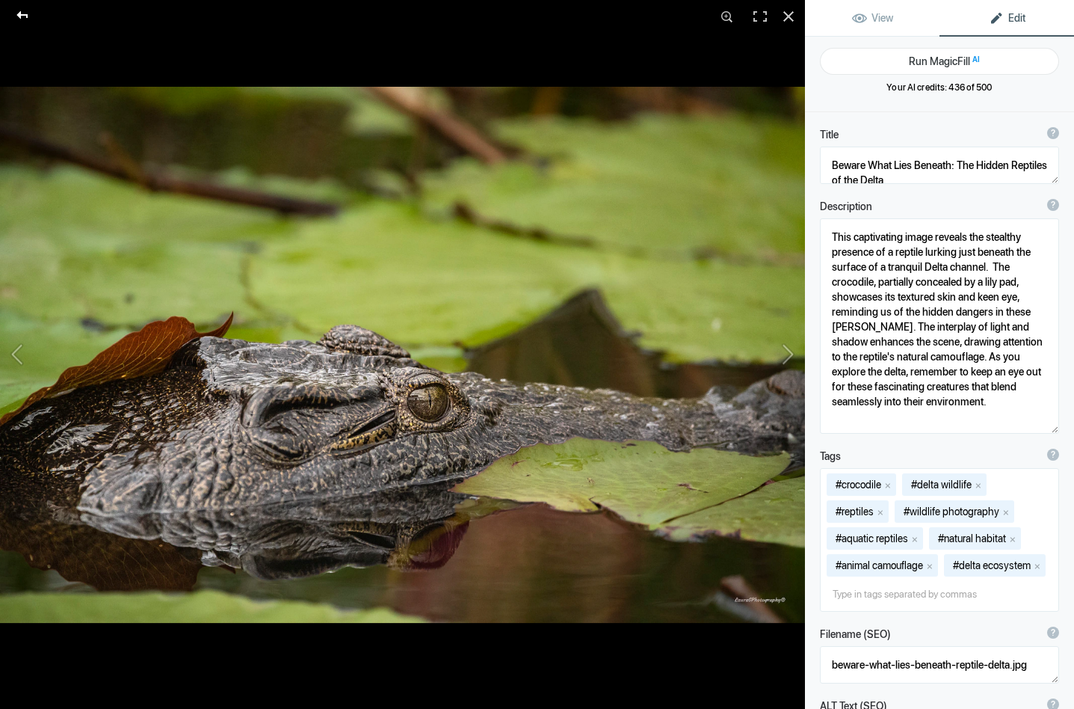
click at [25, 13] on div at bounding box center [23, 15] width 54 height 30
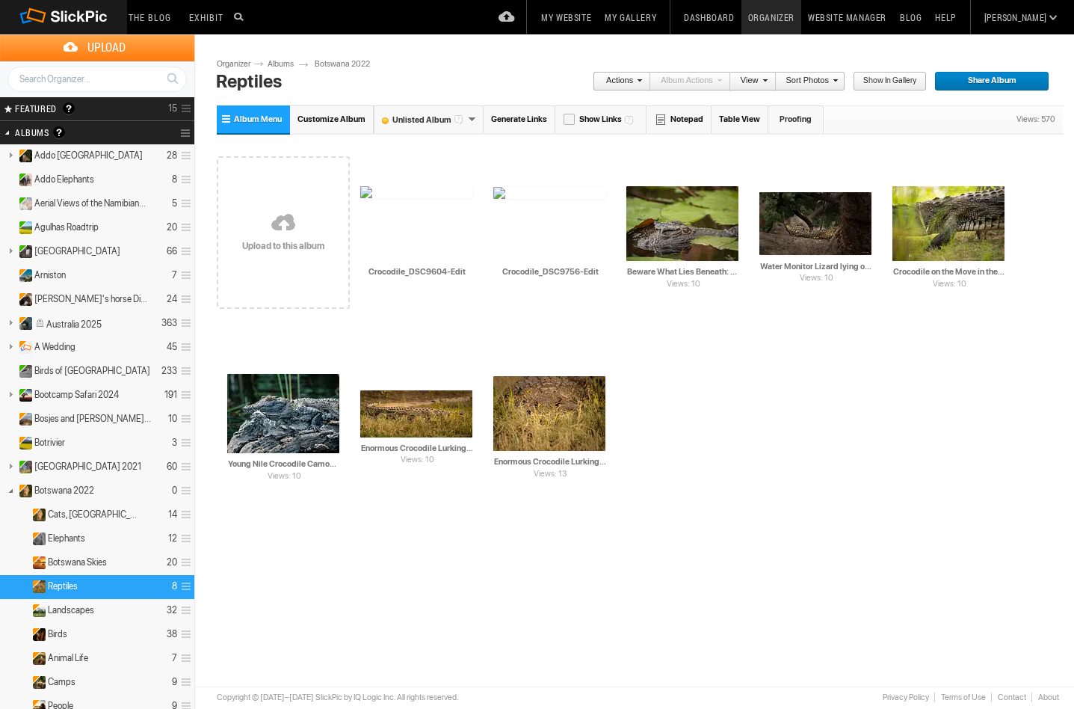
click at [888, 76] on span "Show in Gallery" at bounding box center [885, 81] width 64 height 19
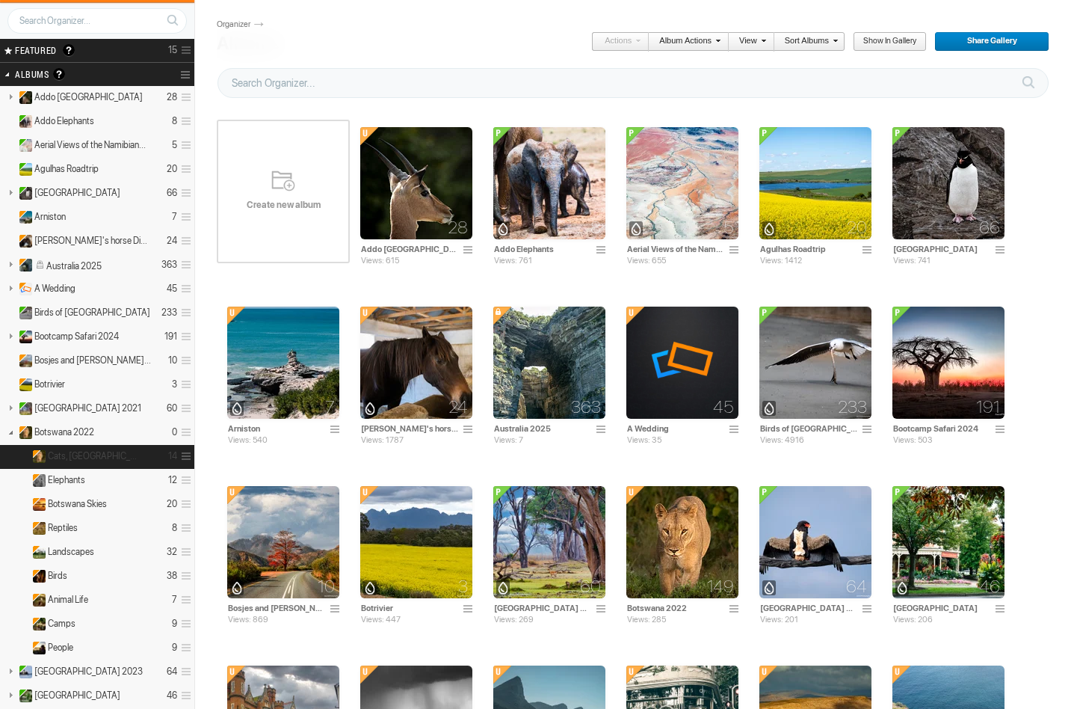
scroll to position [132, 0]
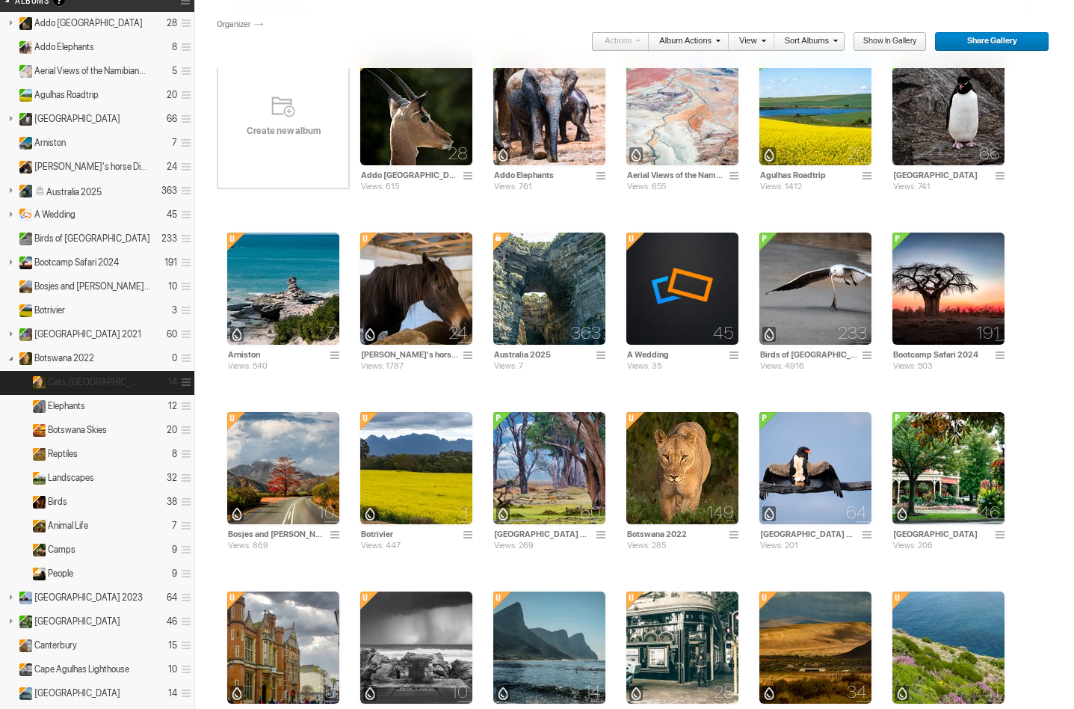
click at [42, 384] on img at bounding box center [39, 382] width 13 height 13
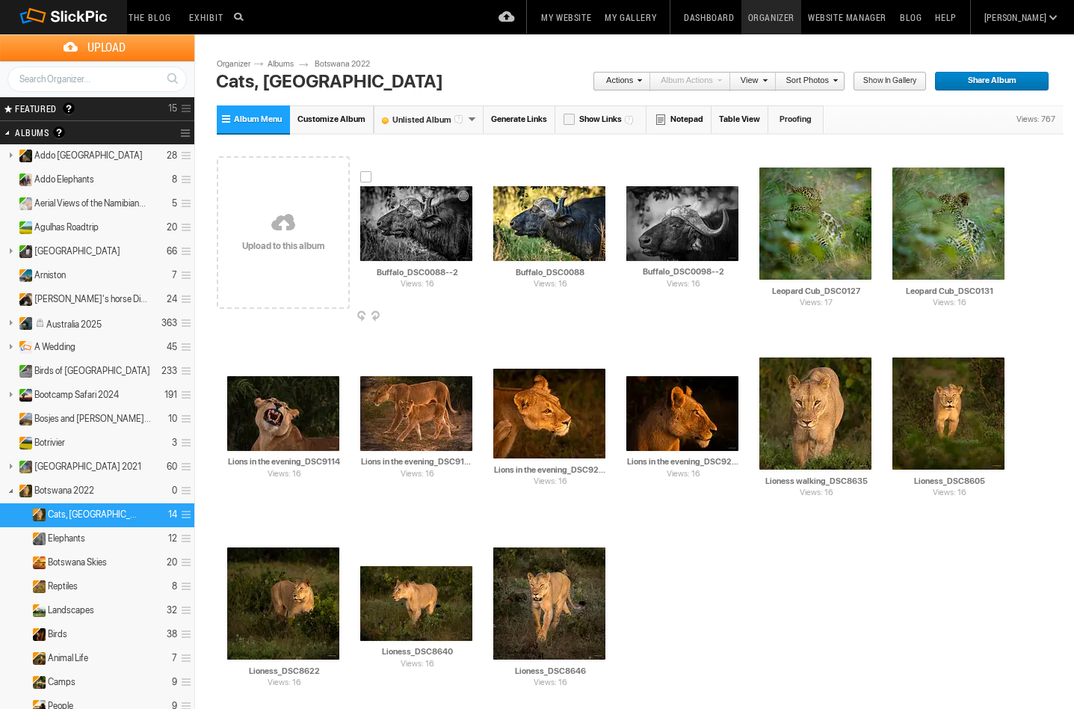
click at [406, 230] on img at bounding box center [416, 223] width 112 height 75
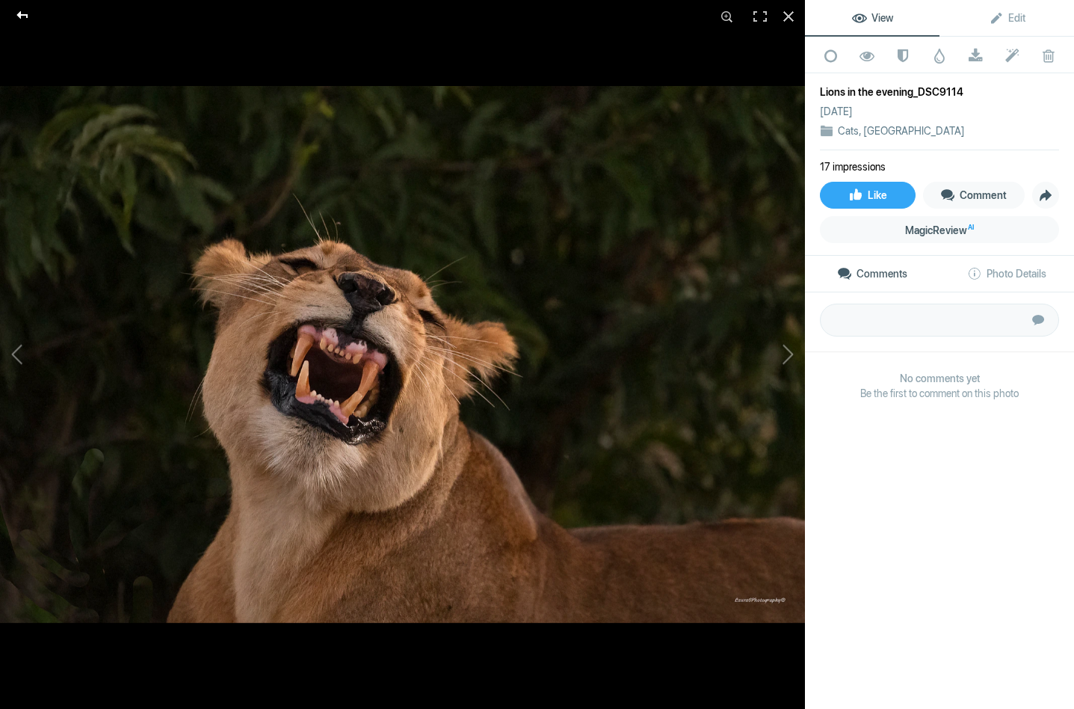
click at [22, 10] on div at bounding box center [23, 15] width 54 height 30
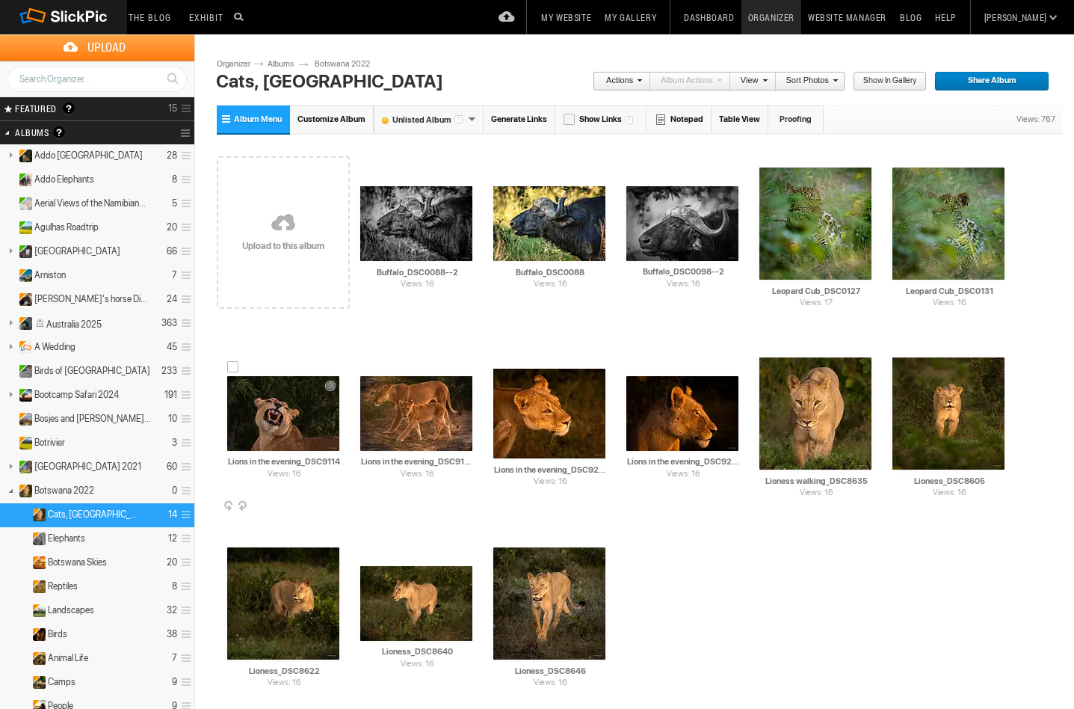
click at [336, 503] on span at bounding box center [337, 507] width 15 height 12
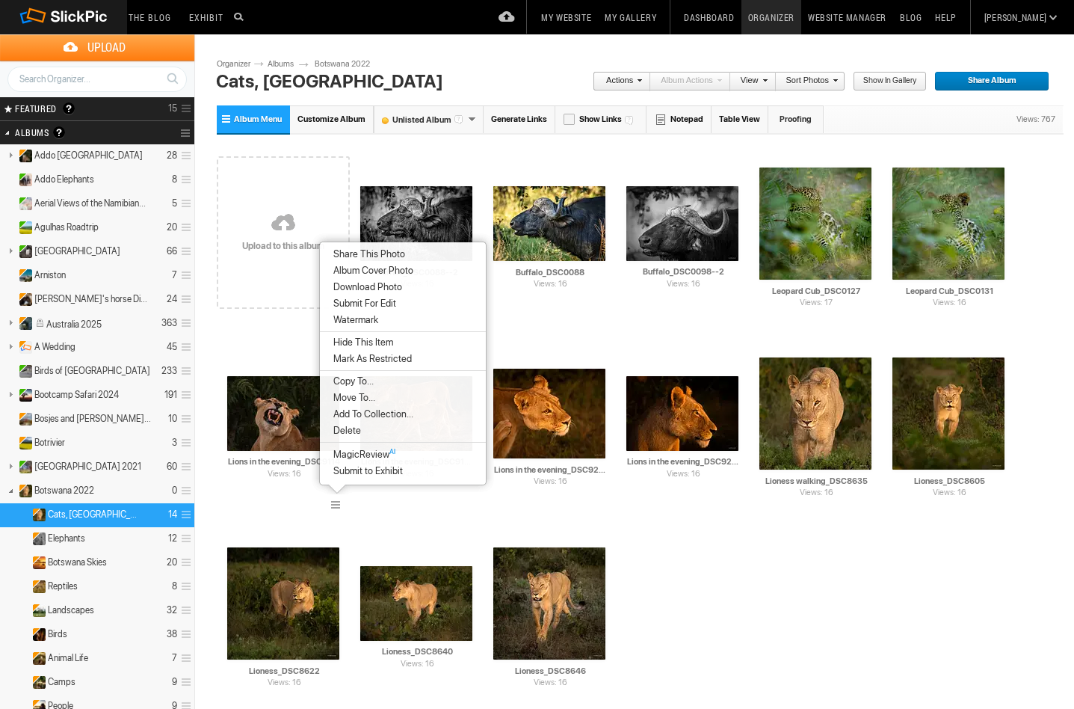
click at [344, 433] on span "Delete" at bounding box center [345, 431] width 32 height 12
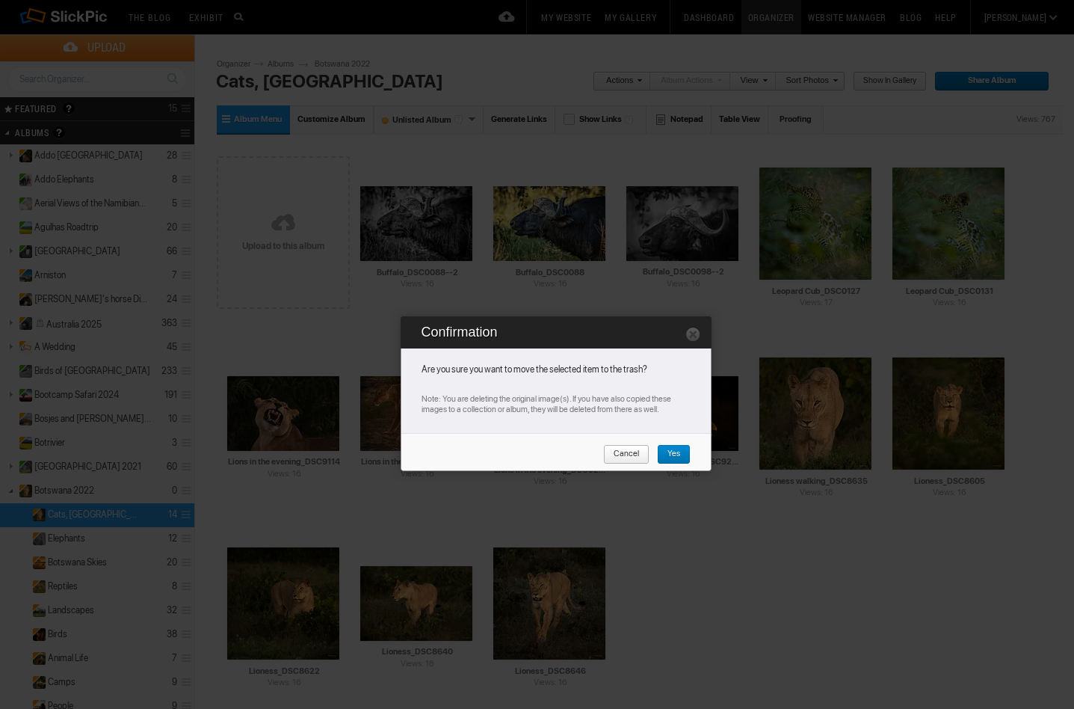
click at [680, 455] on link "Yes" at bounding box center [674, 454] width 34 height 19
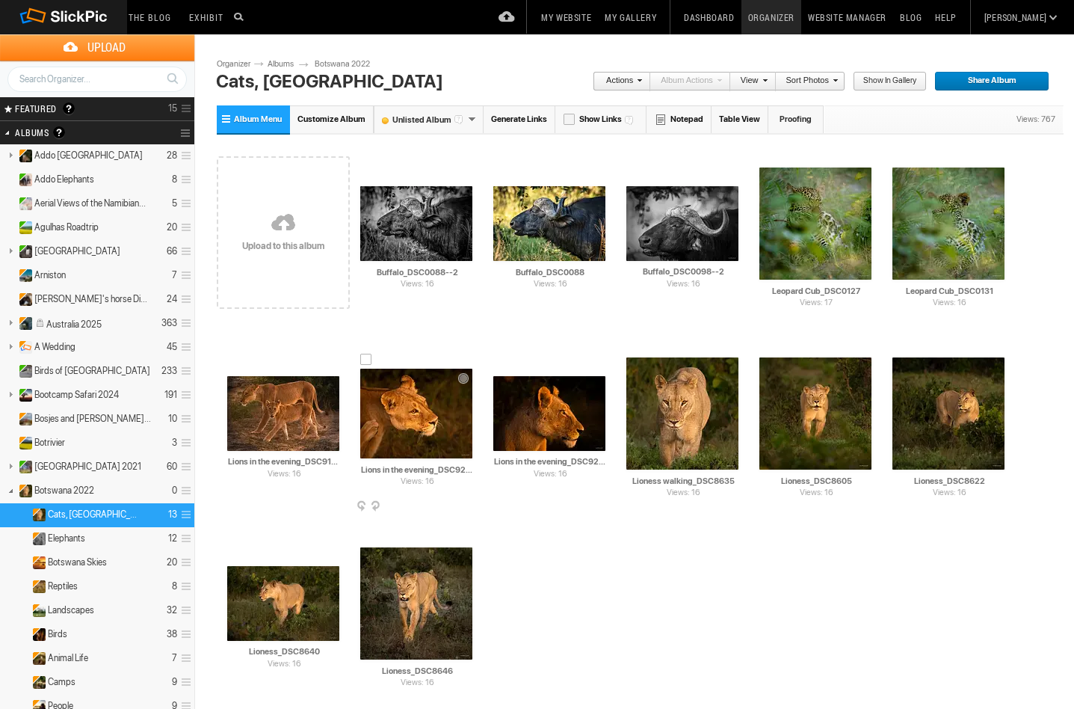
click at [471, 502] on span at bounding box center [471, 507] width 15 height 12
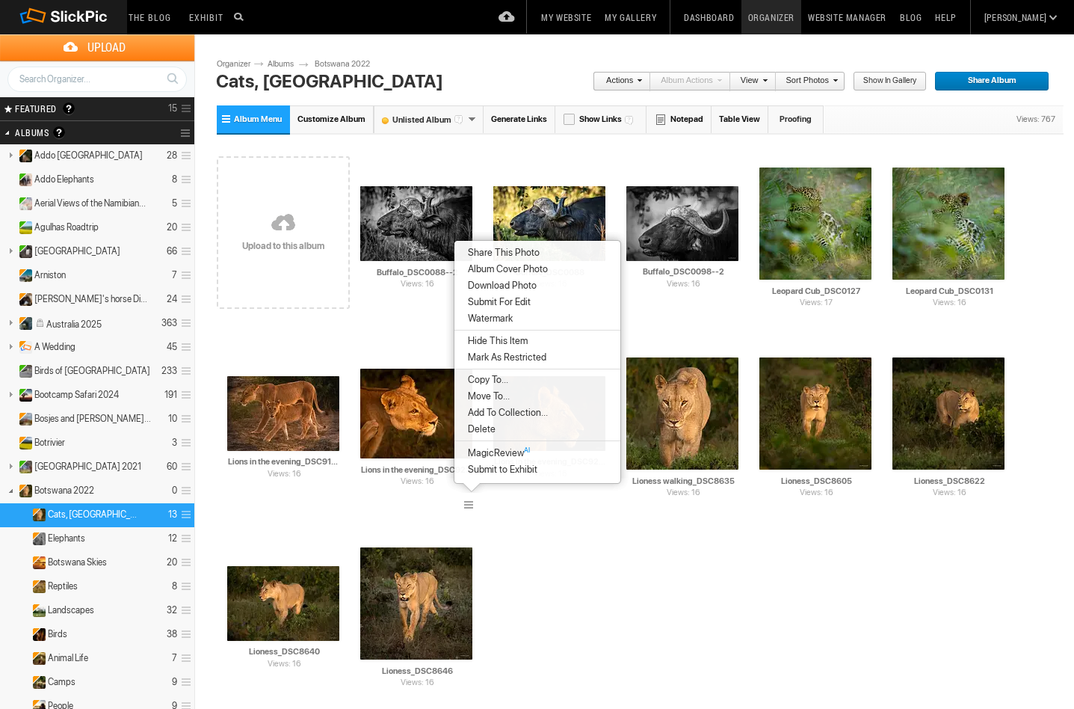
click at [490, 428] on span "Delete" at bounding box center [480, 429] width 32 height 12
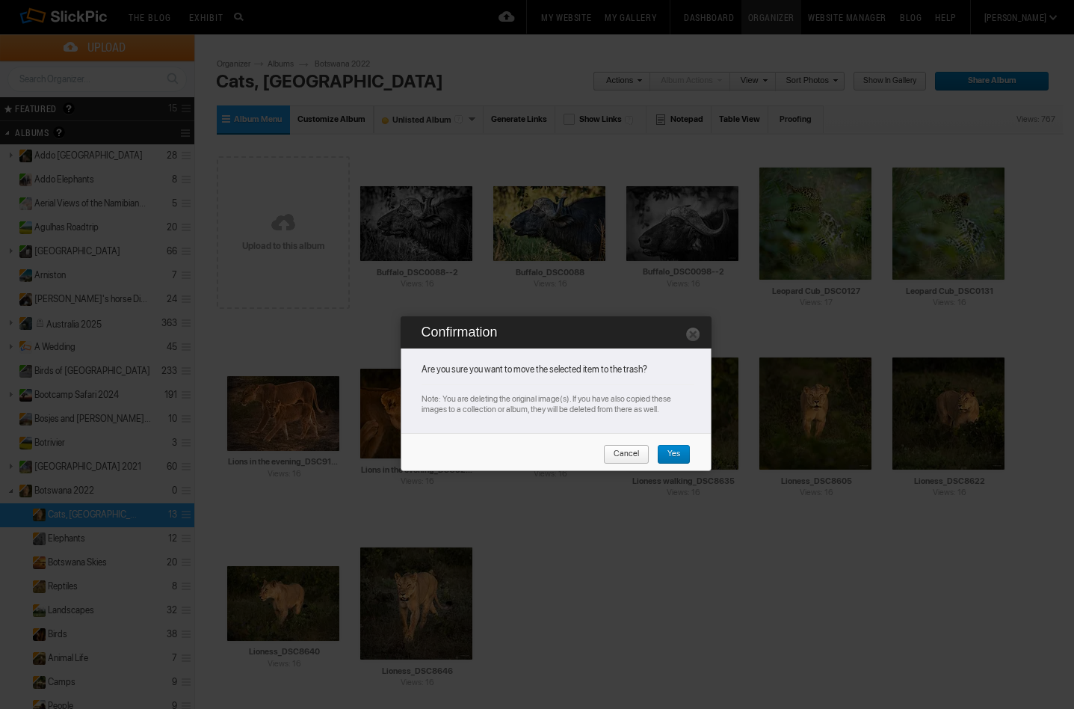
click at [666, 454] on span "Yes" at bounding box center [668, 454] width 23 height 19
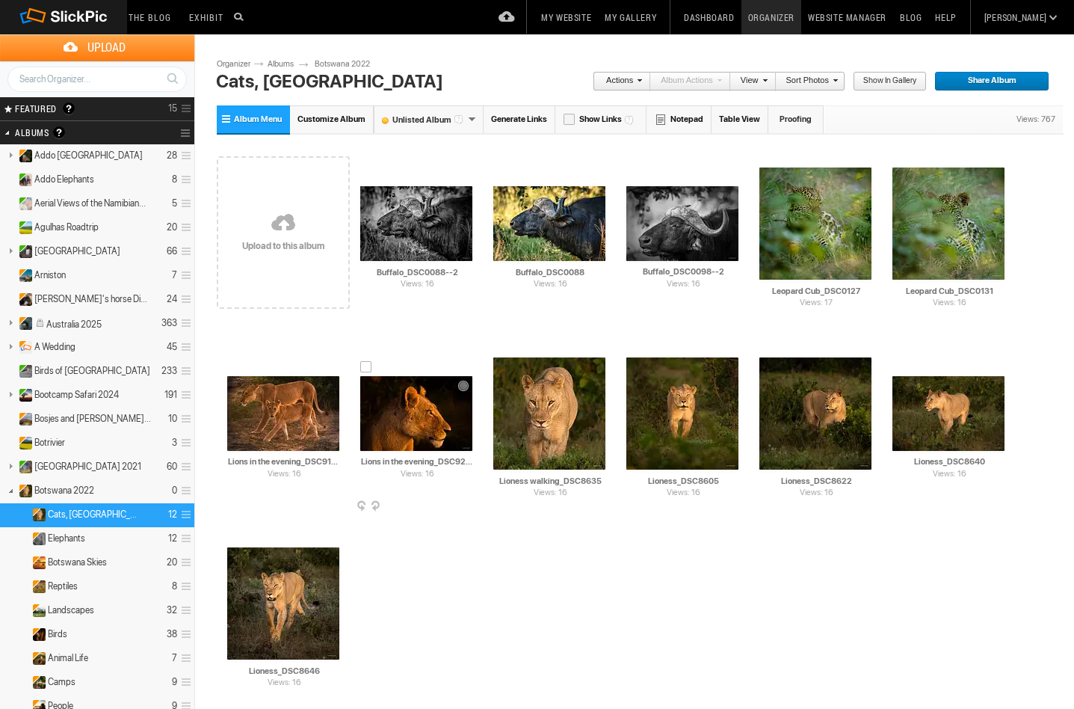
click at [470, 502] on span at bounding box center [471, 507] width 15 height 12
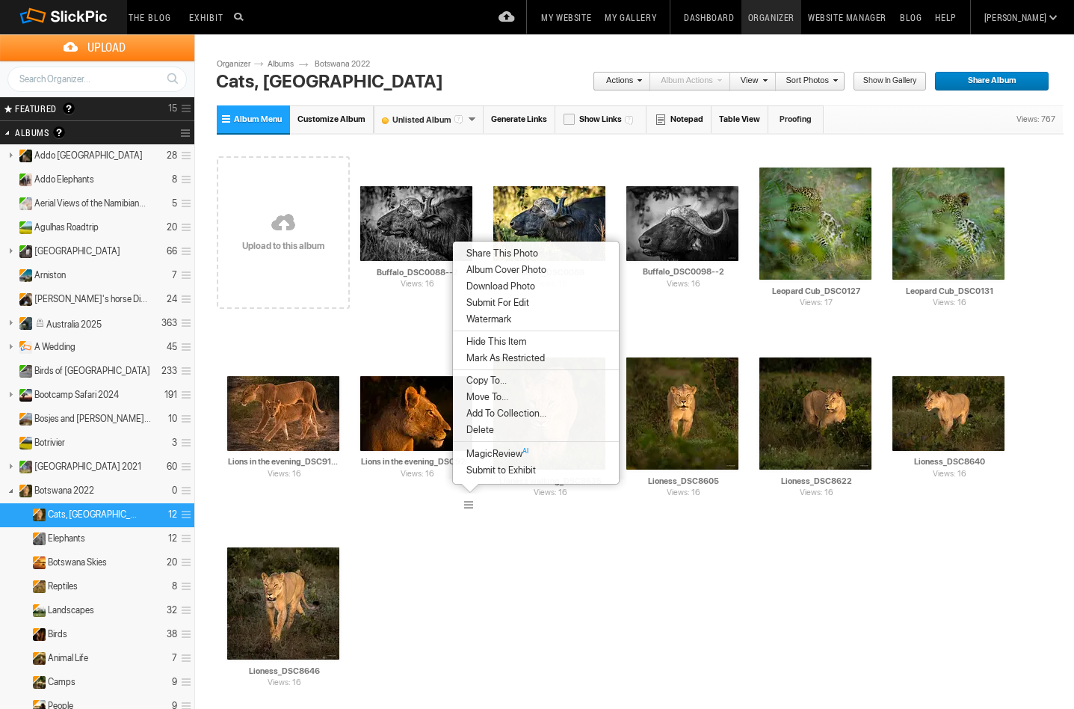
click at [496, 429] on li "Delete" at bounding box center [536, 430] width 166 height 16
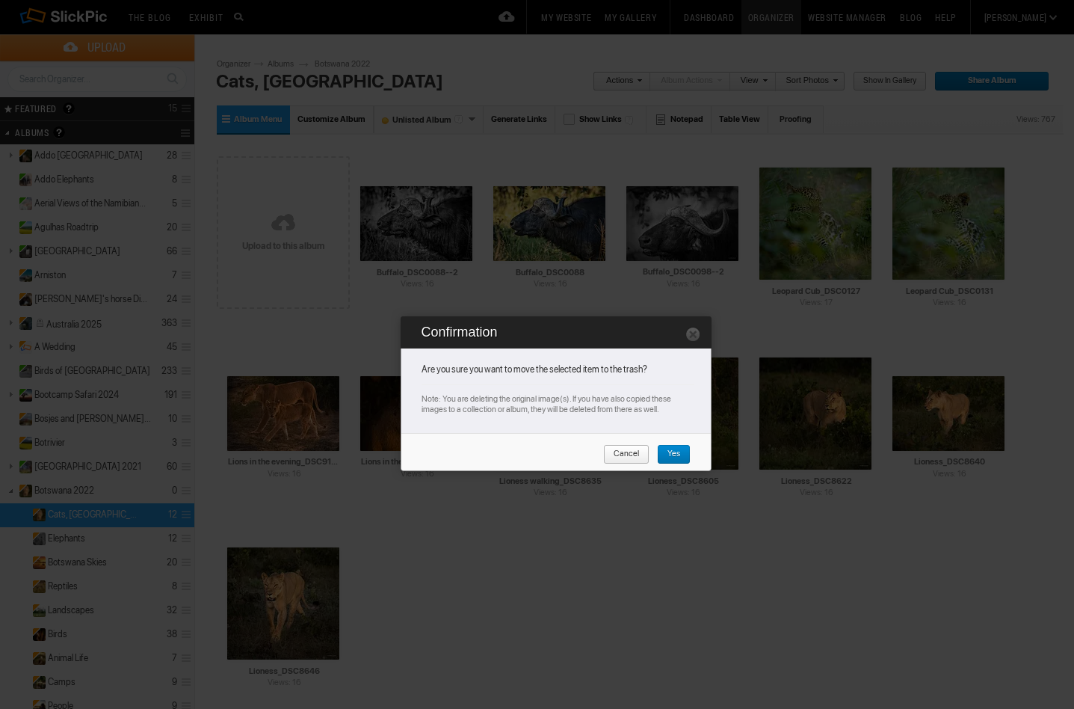
click at [678, 452] on span "Yes" at bounding box center [668, 454] width 23 height 19
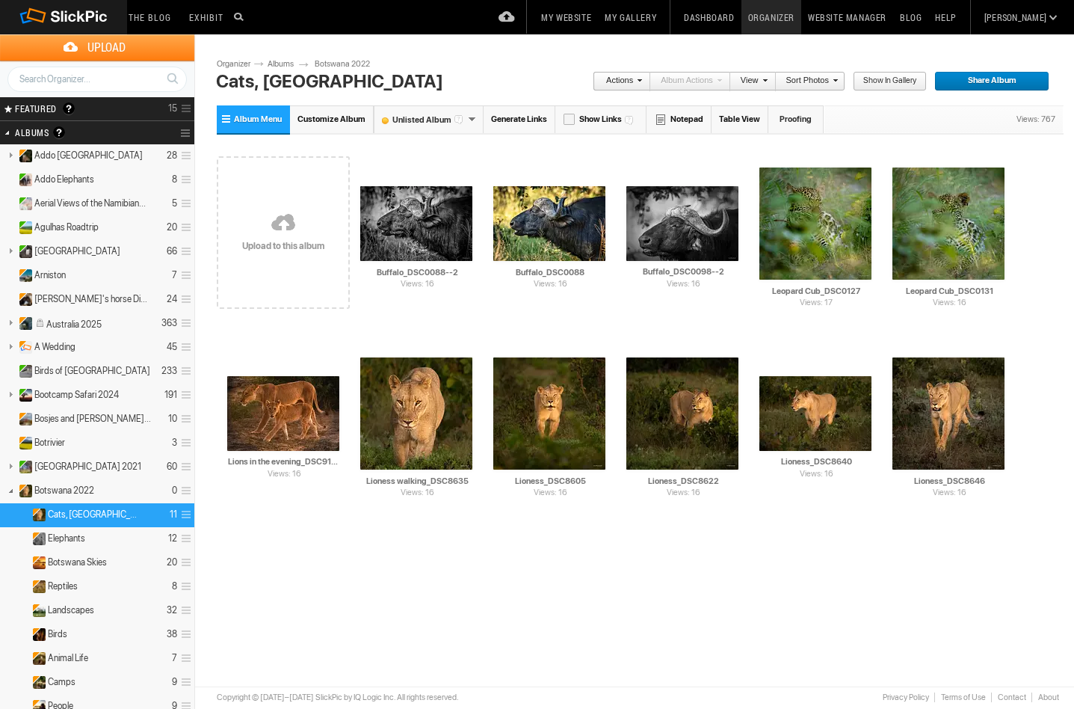
click at [281, 209] on link at bounding box center [283, 224] width 133 height 173
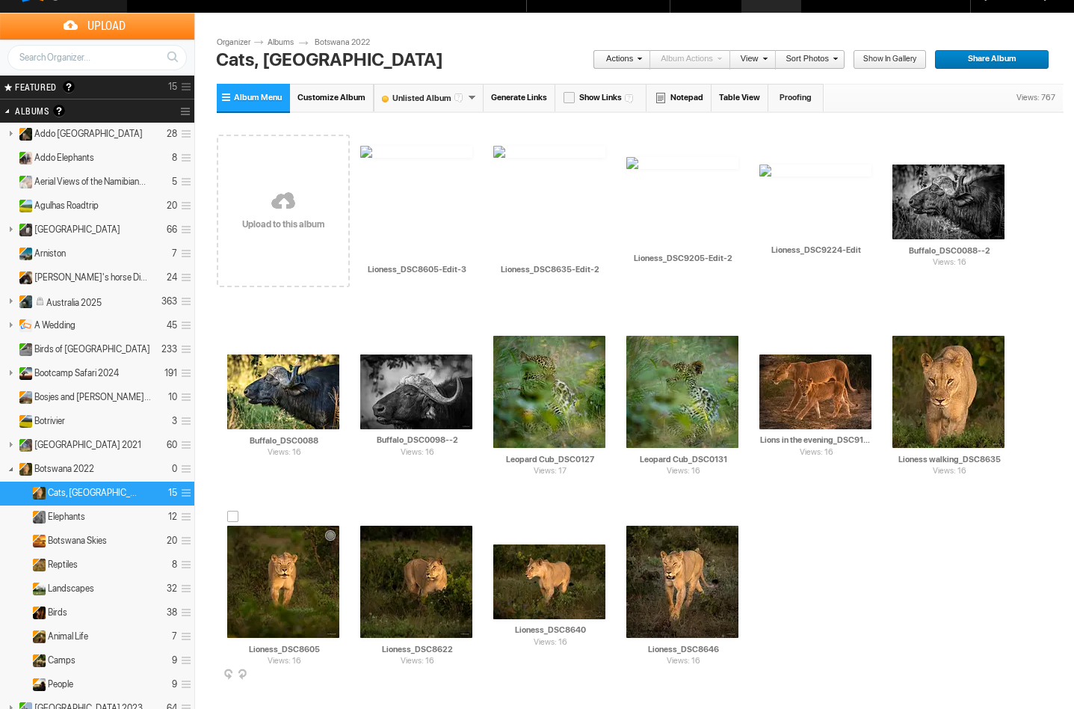
scroll to position [34, 0]
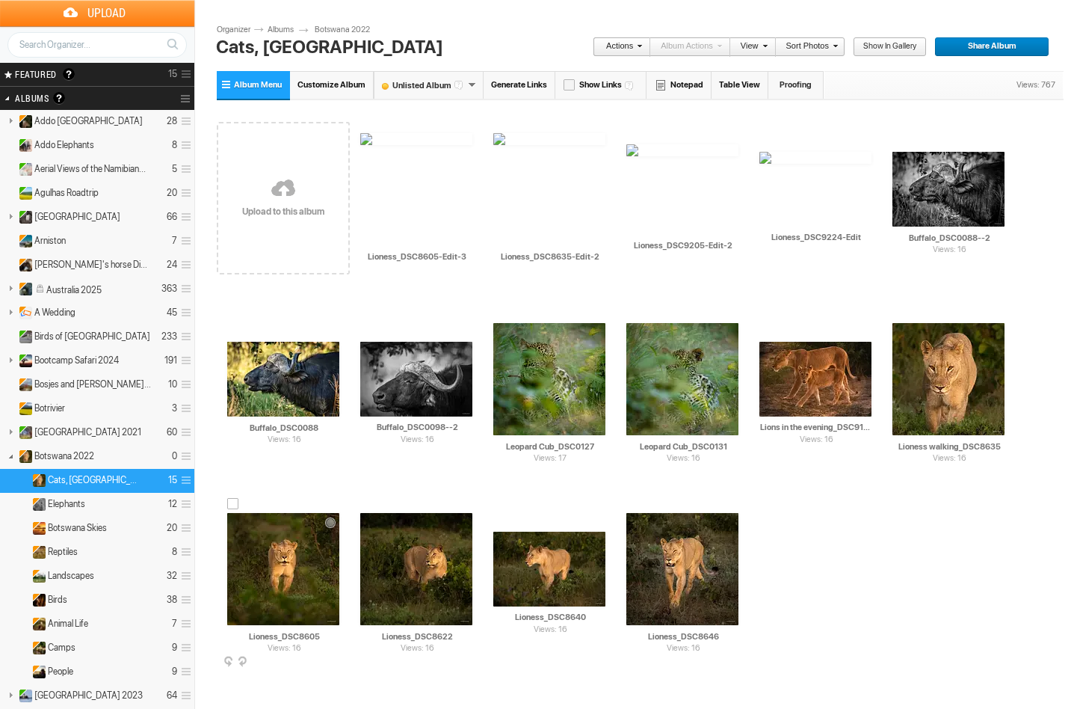
click at [289, 560] on img at bounding box center [283, 569] width 112 height 112
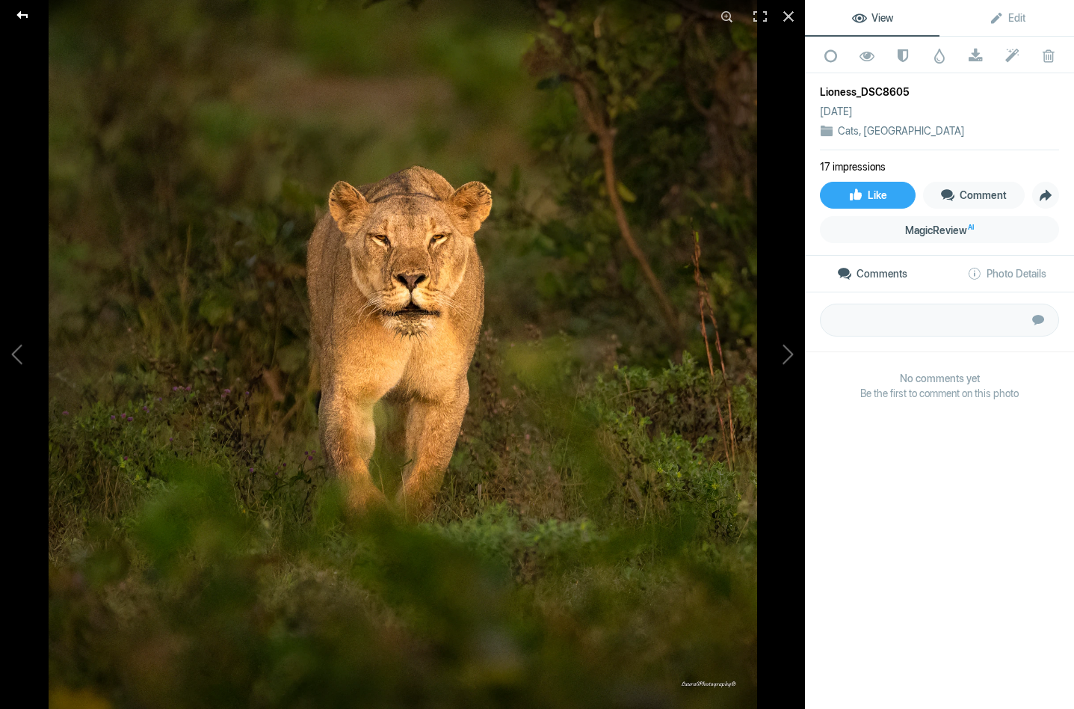
click at [25, 12] on div at bounding box center [23, 15] width 54 height 30
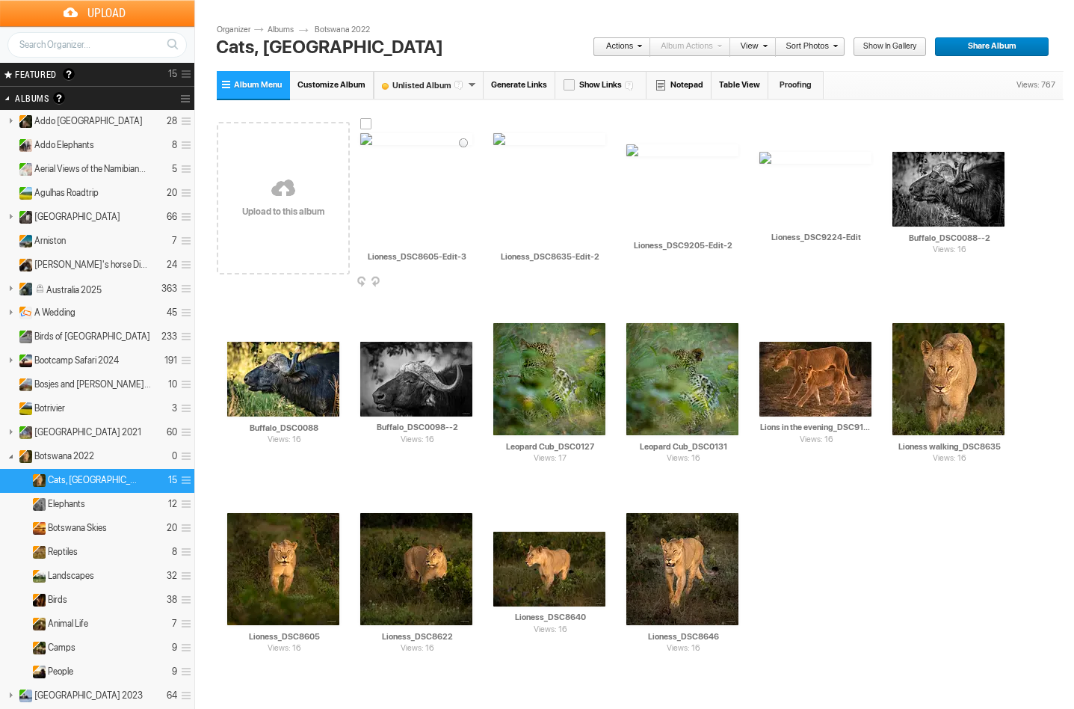
click at [413, 145] on img at bounding box center [416, 139] width 112 height 12
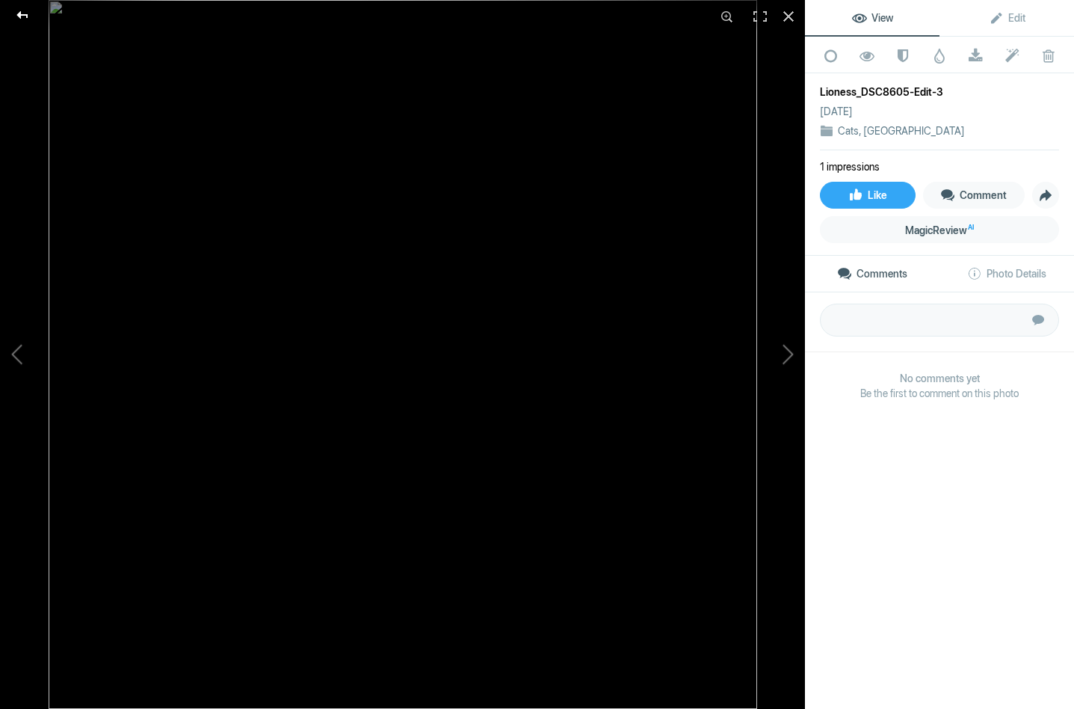
click at [22, 13] on div at bounding box center [23, 15] width 54 height 30
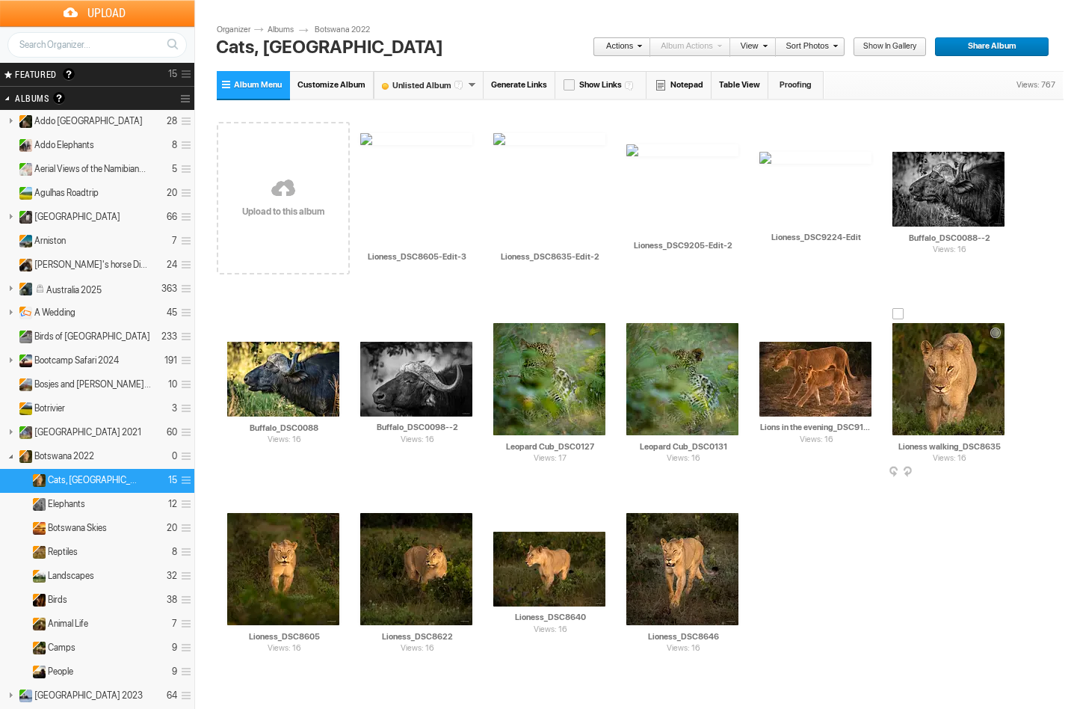
click at [950, 378] on img at bounding box center [949, 379] width 112 height 112
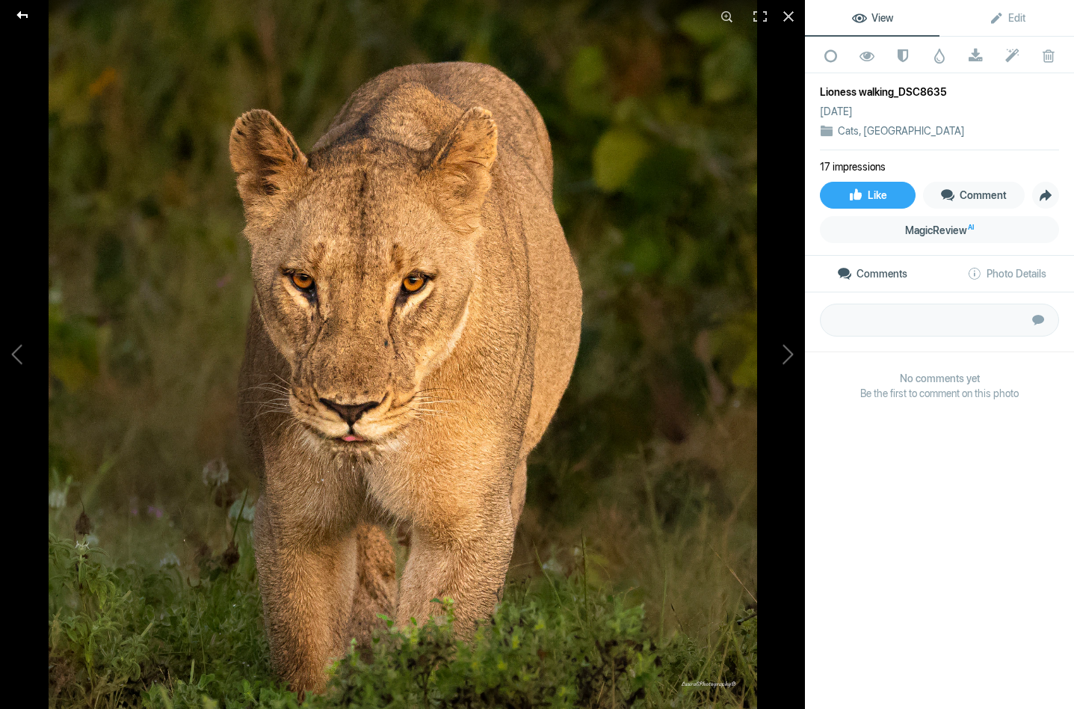
click at [20, 13] on div at bounding box center [23, 15] width 54 height 30
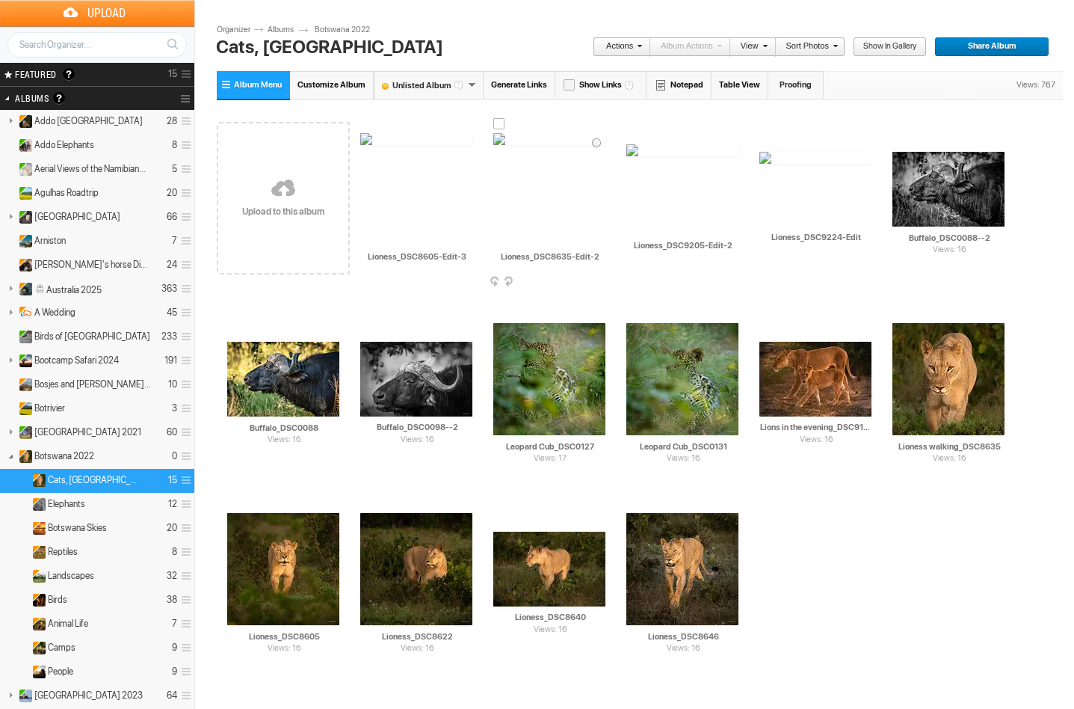
click at [551, 145] on img at bounding box center [549, 139] width 112 height 12
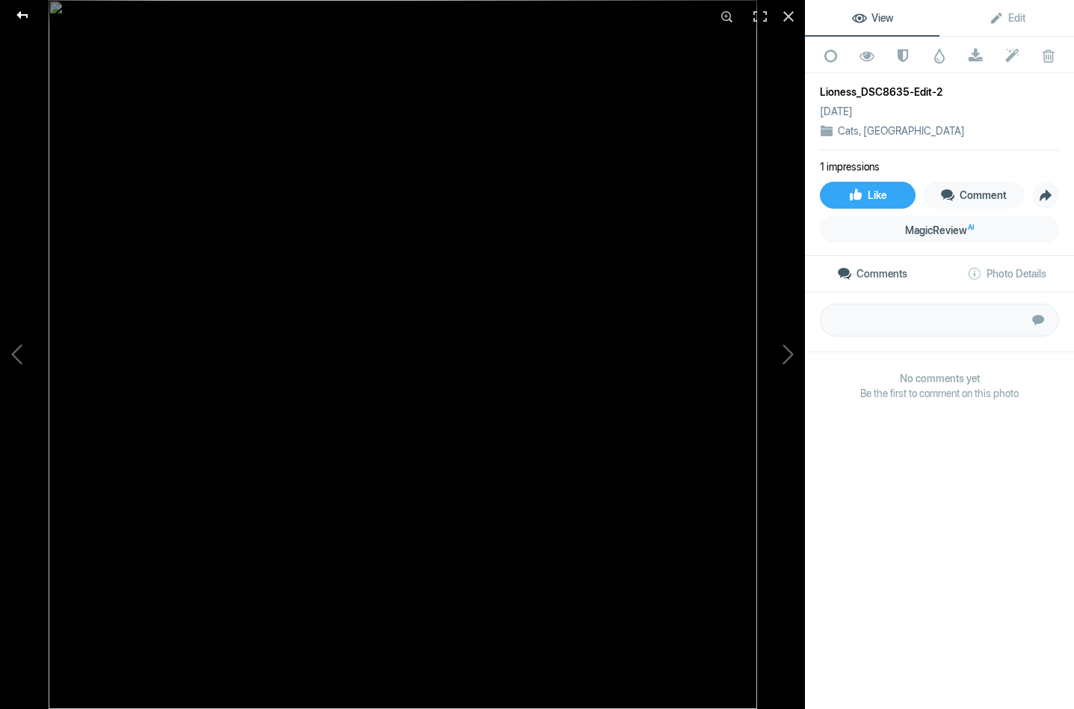
click at [19, 13] on div at bounding box center [23, 15] width 54 height 30
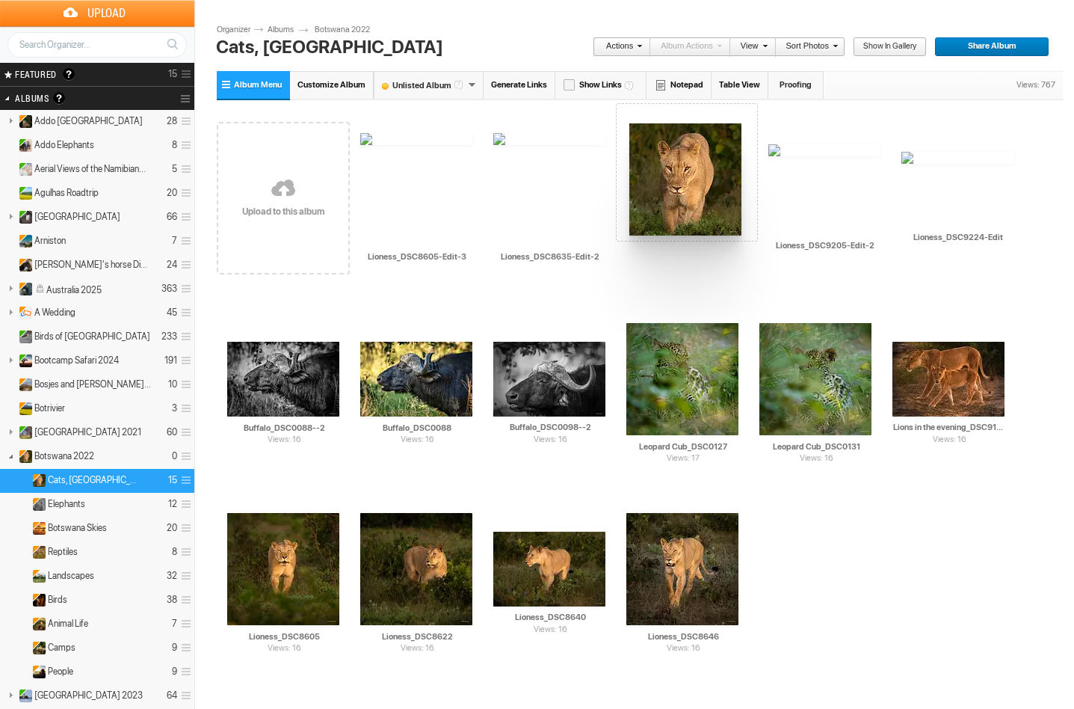
drag, startPoint x: 956, startPoint y: 369, endPoint x: 628, endPoint y: 123, distance: 409.8
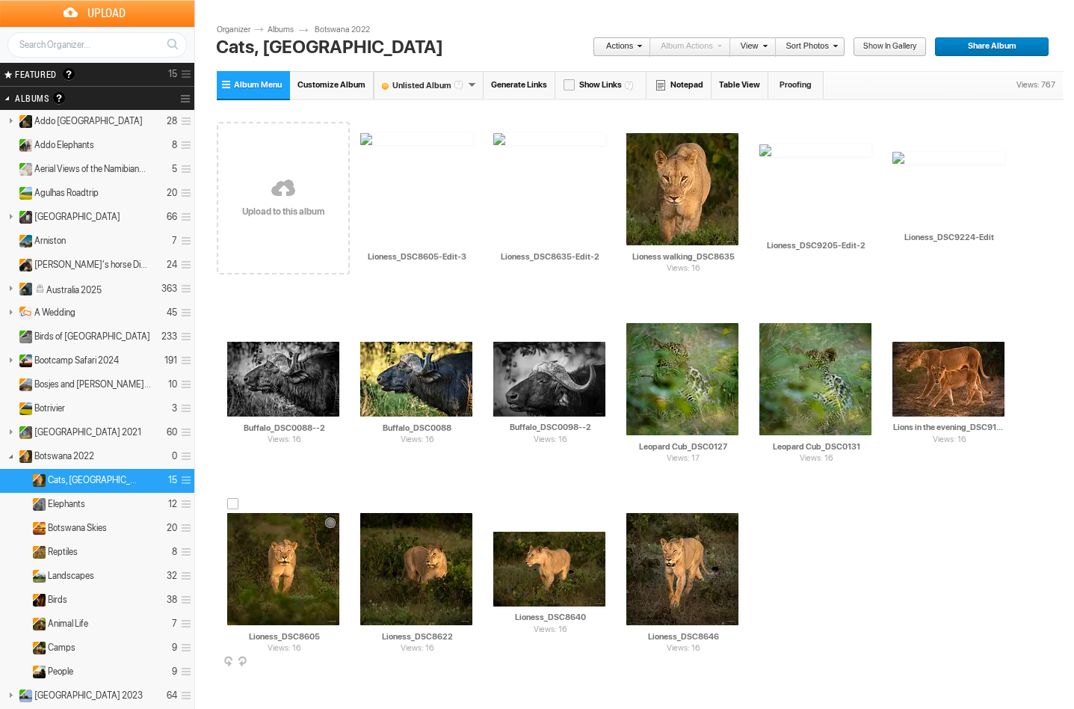
click at [290, 574] on img at bounding box center [283, 569] width 112 height 112
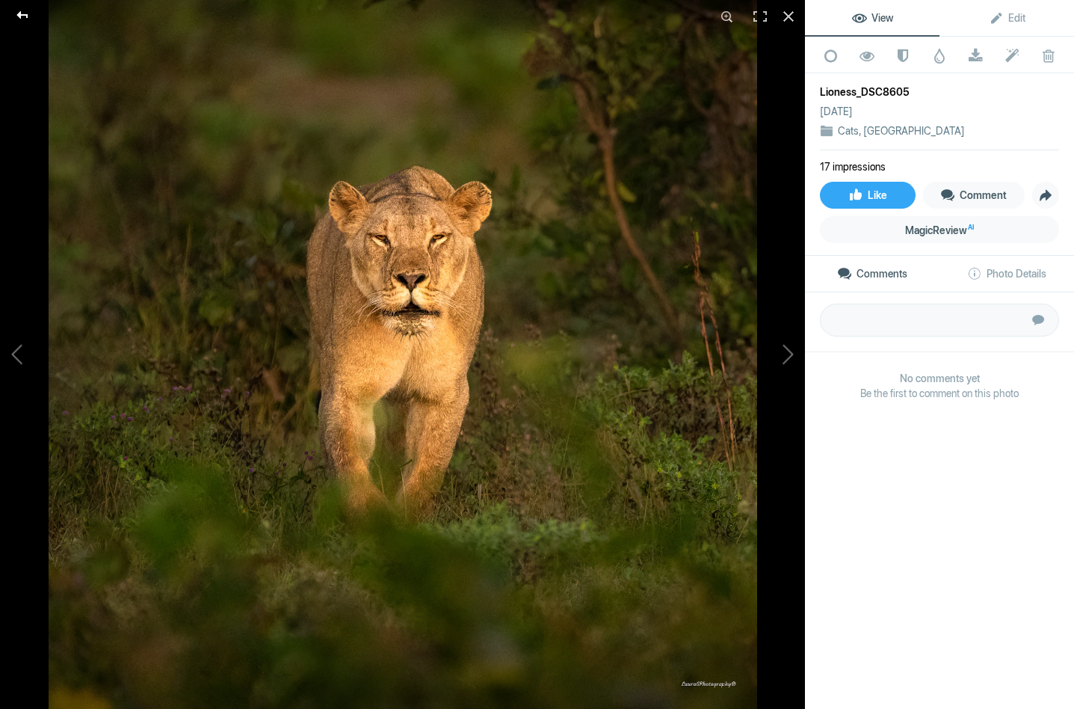
click at [25, 14] on div at bounding box center [23, 15] width 54 height 30
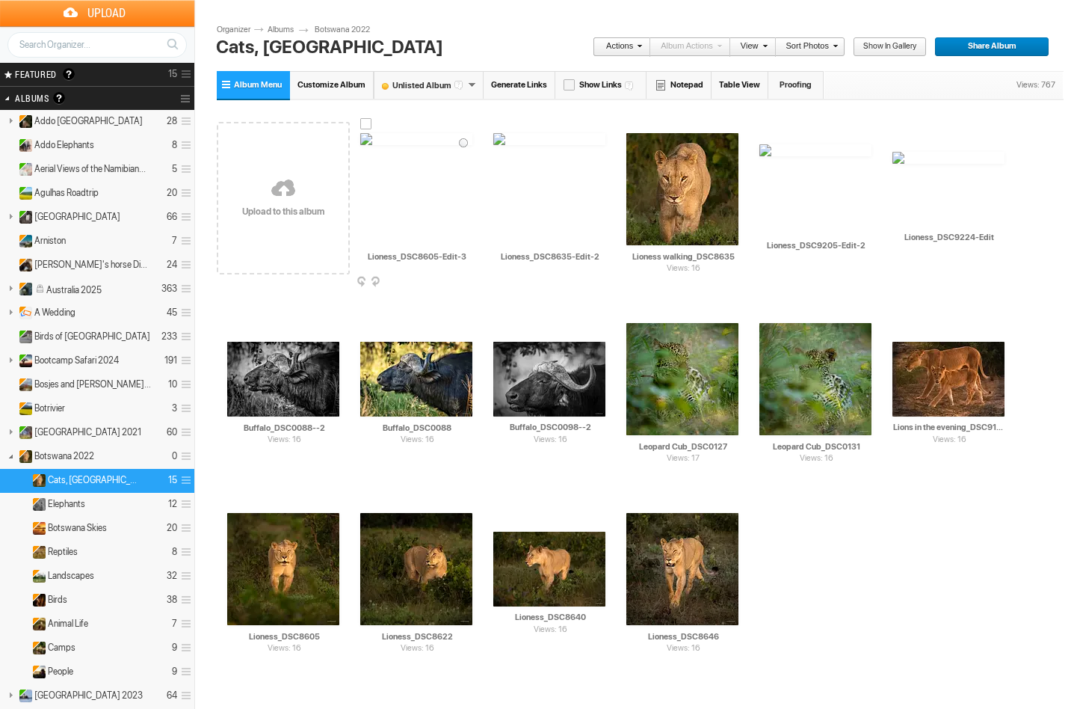
click at [407, 145] on img at bounding box center [416, 139] width 112 height 12
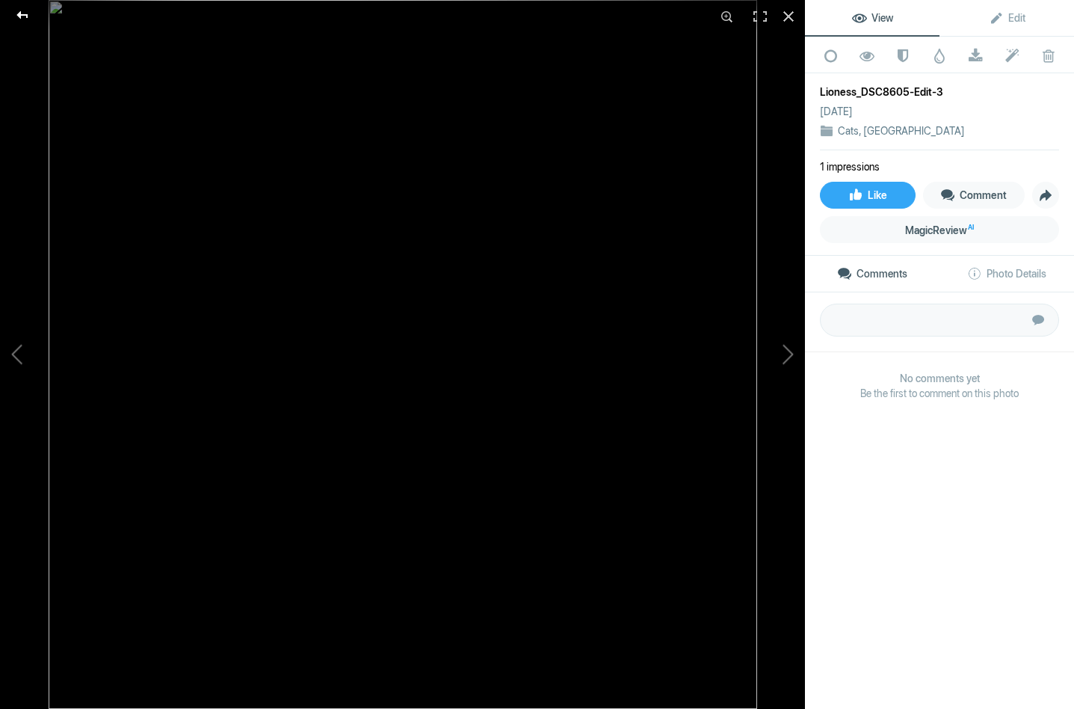
click at [21, 11] on div at bounding box center [23, 15] width 54 height 30
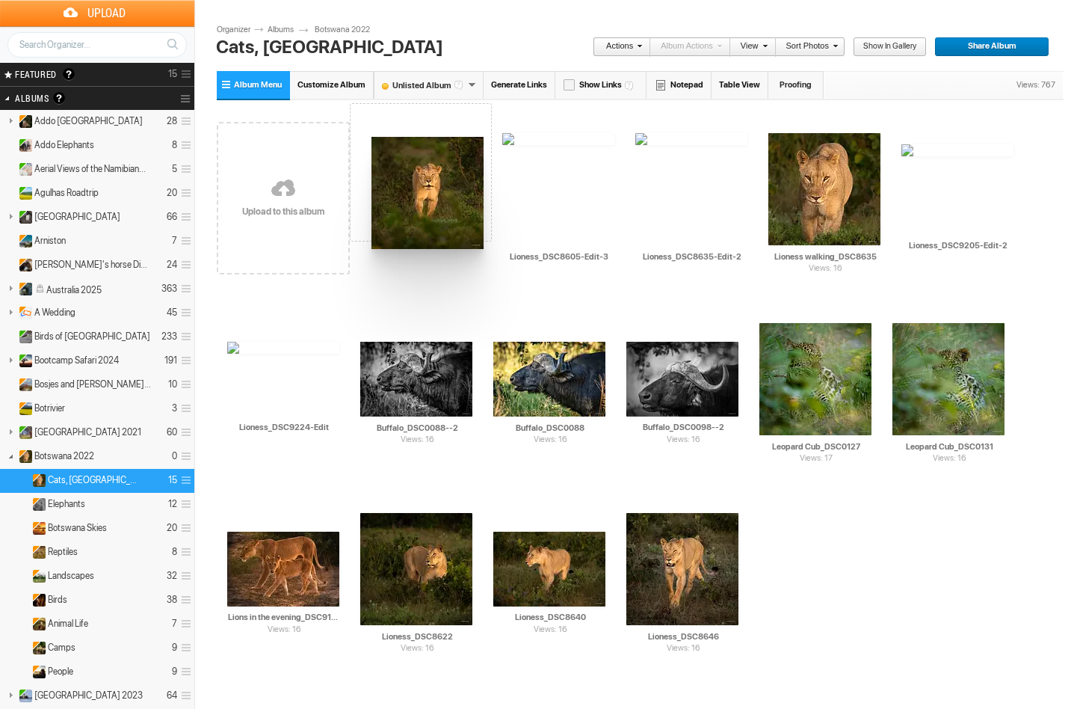
drag, startPoint x: 295, startPoint y: 565, endPoint x: 370, endPoint y: 137, distance: 434.2
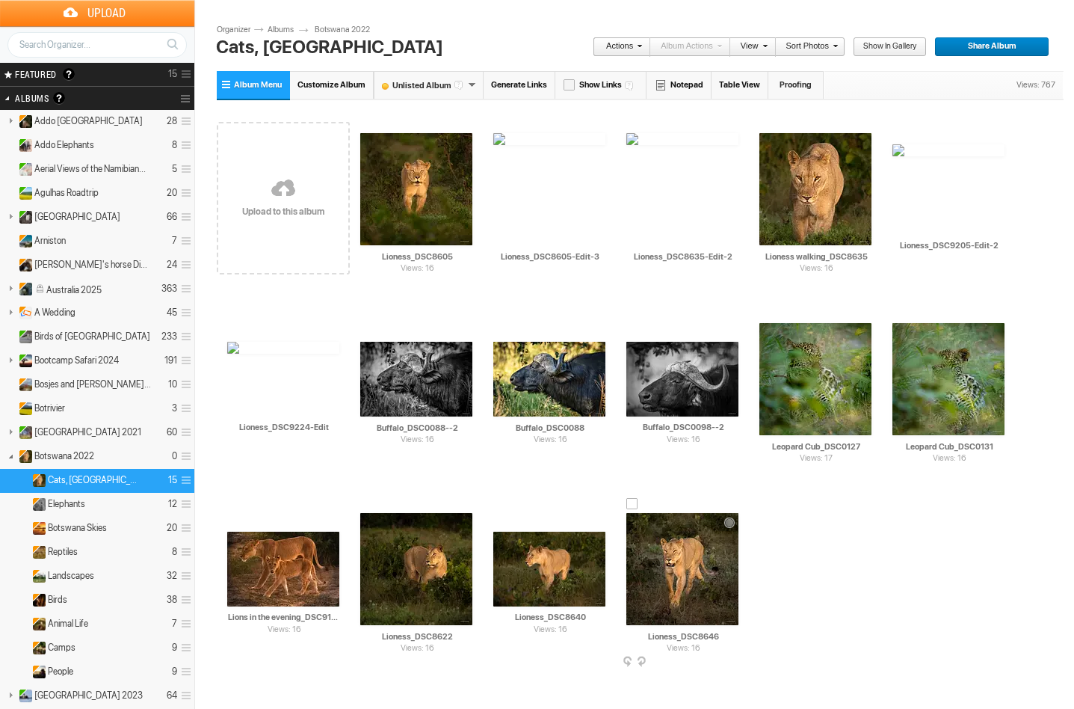
click at [673, 562] on img at bounding box center [683, 569] width 112 height 112
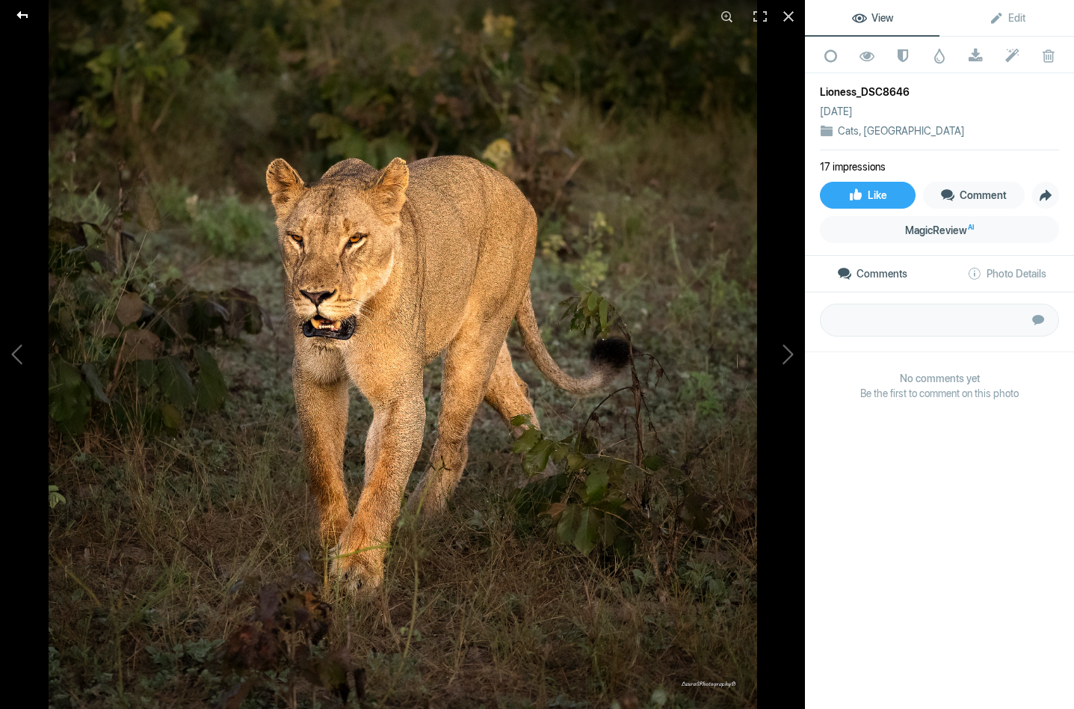
click at [22, 13] on div at bounding box center [23, 15] width 54 height 30
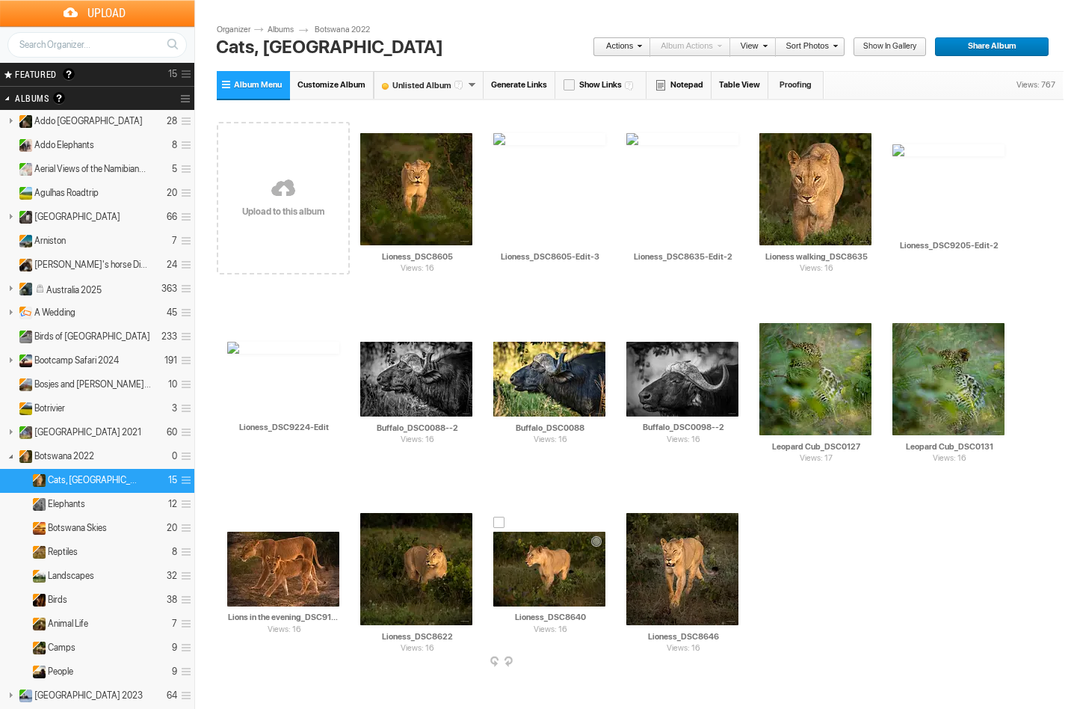
click at [547, 574] on img at bounding box center [549, 569] width 112 height 75
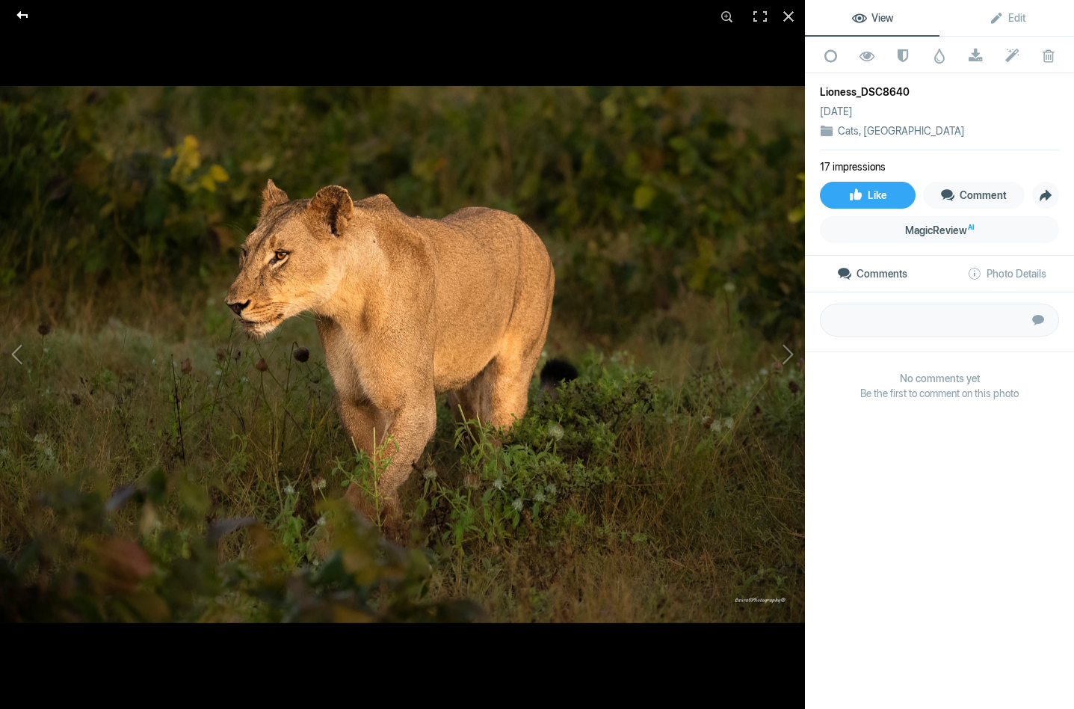
click at [24, 12] on div at bounding box center [23, 15] width 54 height 30
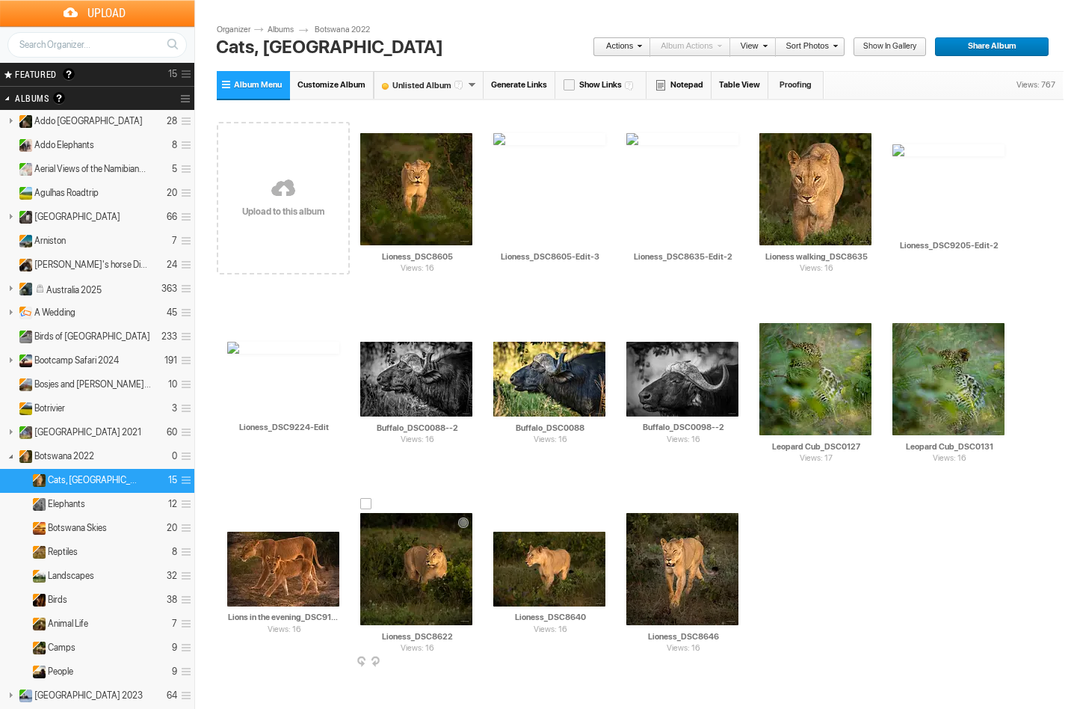
click at [432, 569] on img at bounding box center [416, 569] width 112 height 112
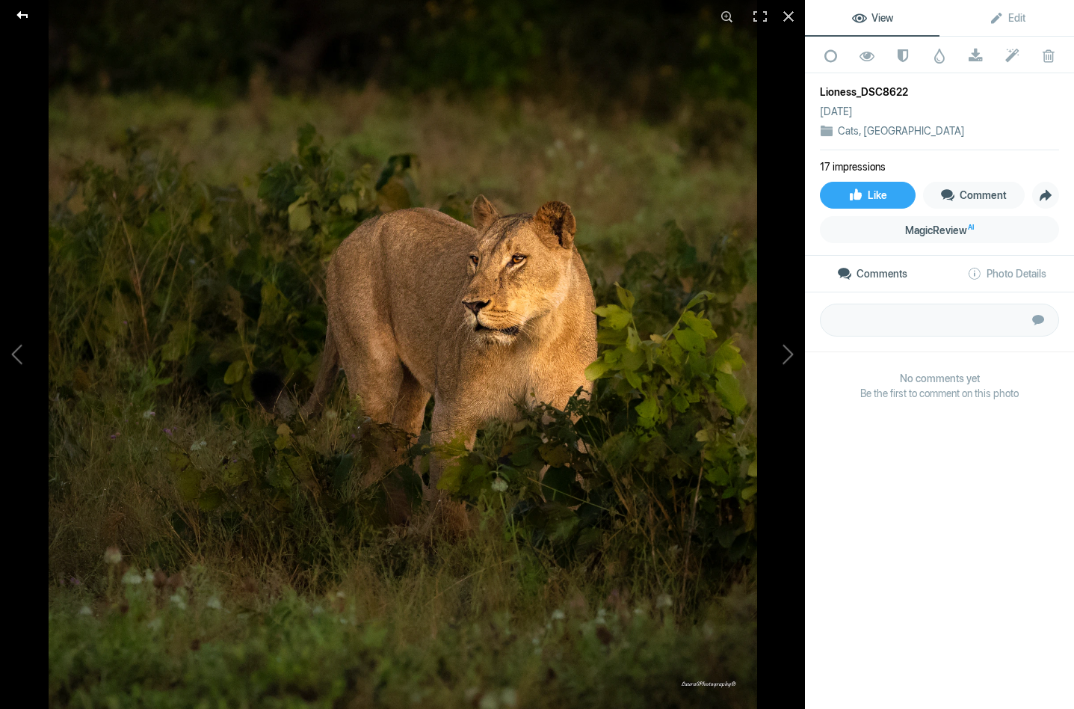
click at [22, 10] on div at bounding box center [23, 15] width 54 height 30
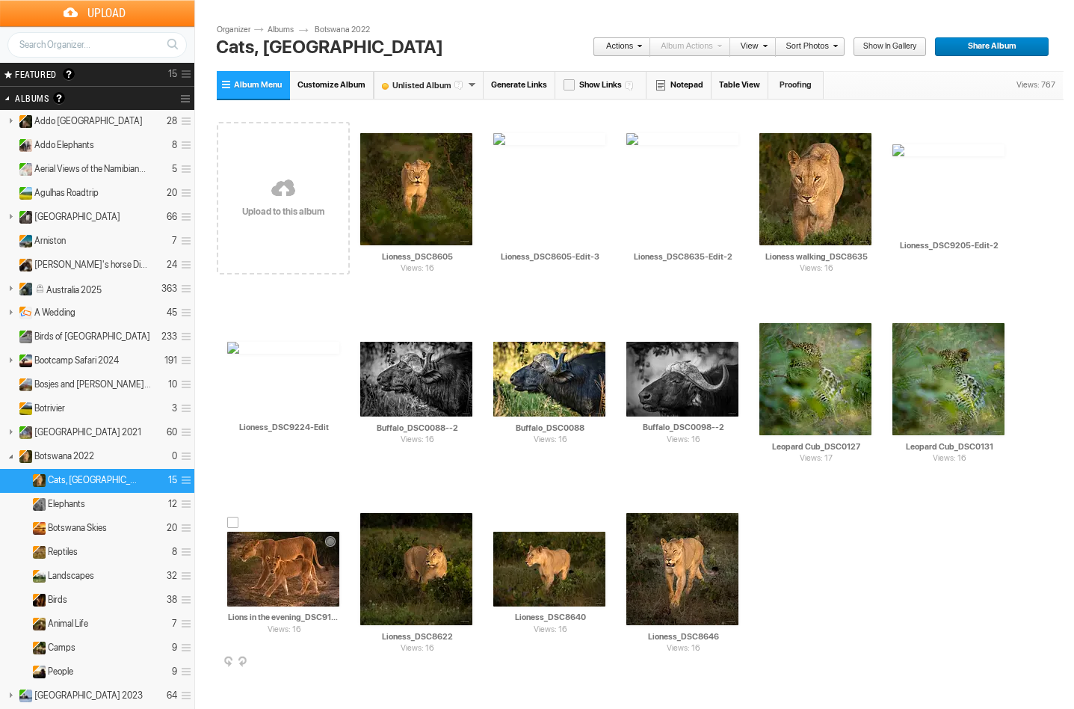
click at [287, 571] on img at bounding box center [283, 569] width 112 height 75
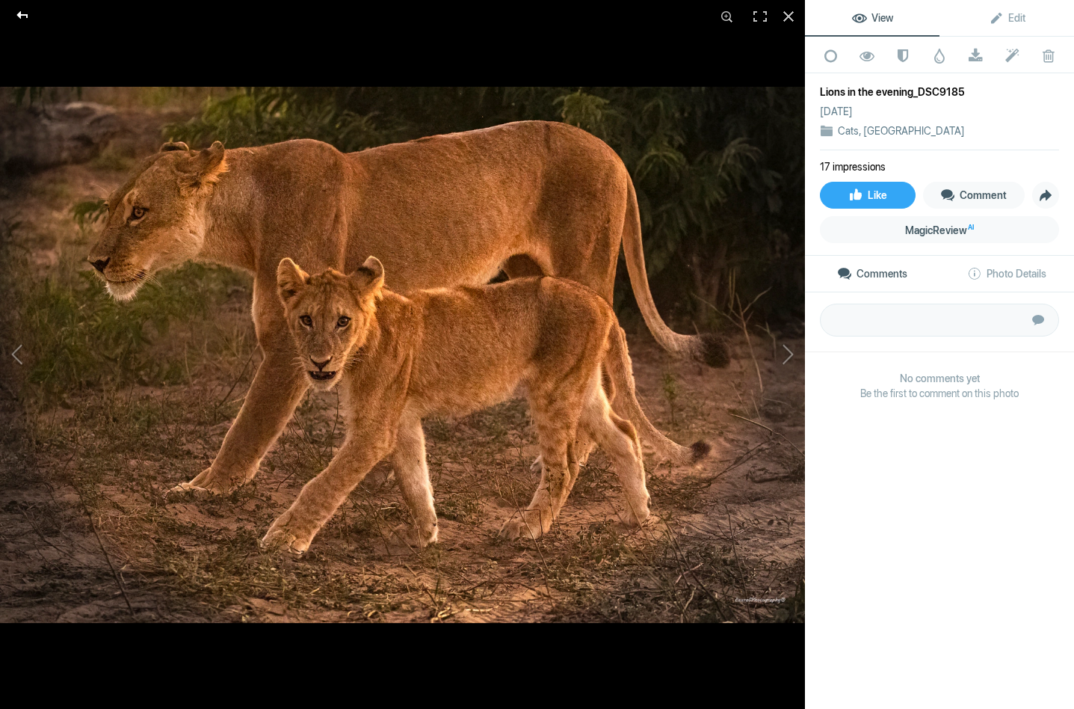
click at [23, 10] on div at bounding box center [23, 15] width 54 height 30
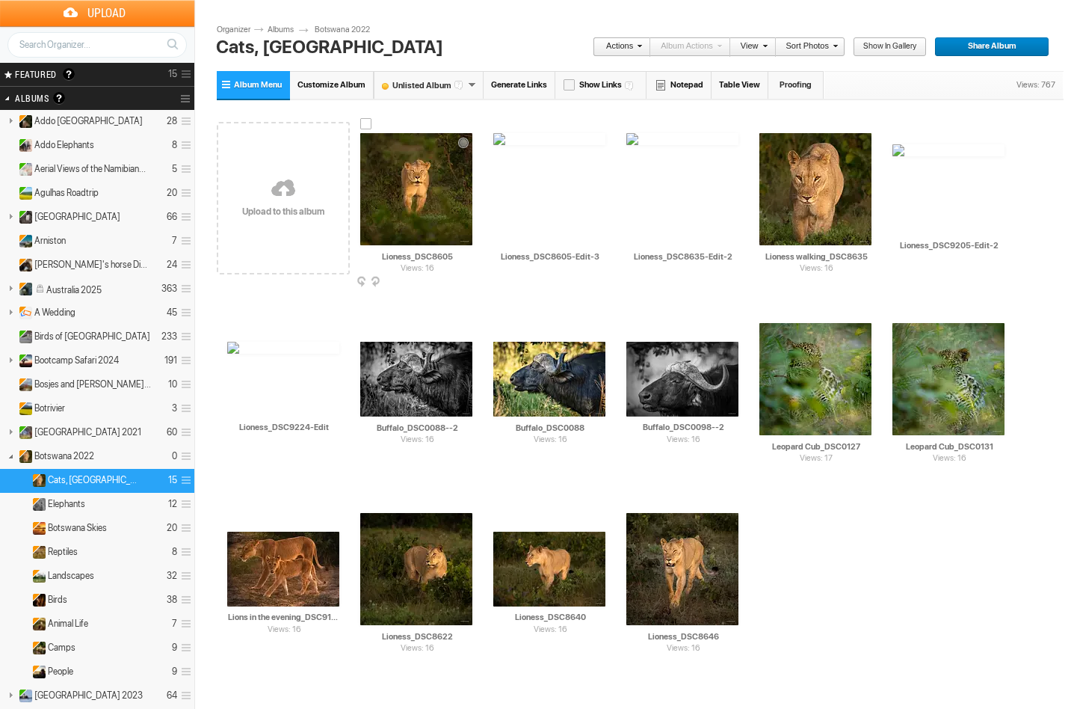
click at [470, 277] on span at bounding box center [471, 283] width 15 height 12
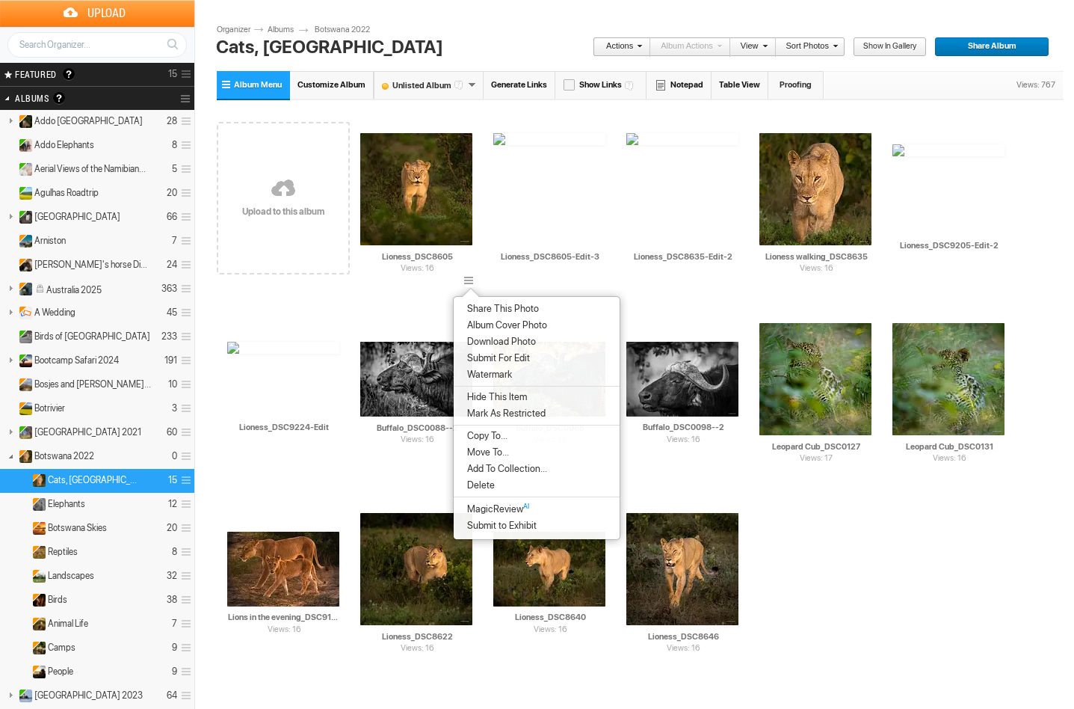
click at [503, 482] on li "Delete" at bounding box center [537, 485] width 166 height 16
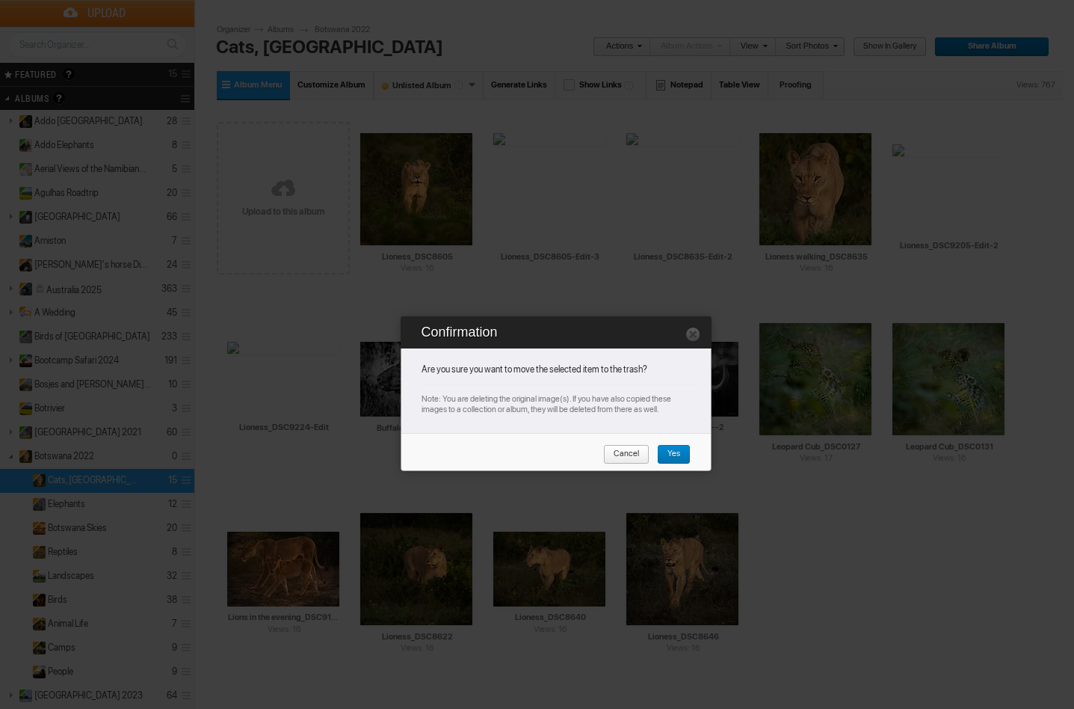
click at [667, 452] on span "Yes" at bounding box center [668, 454] width 23 height 19
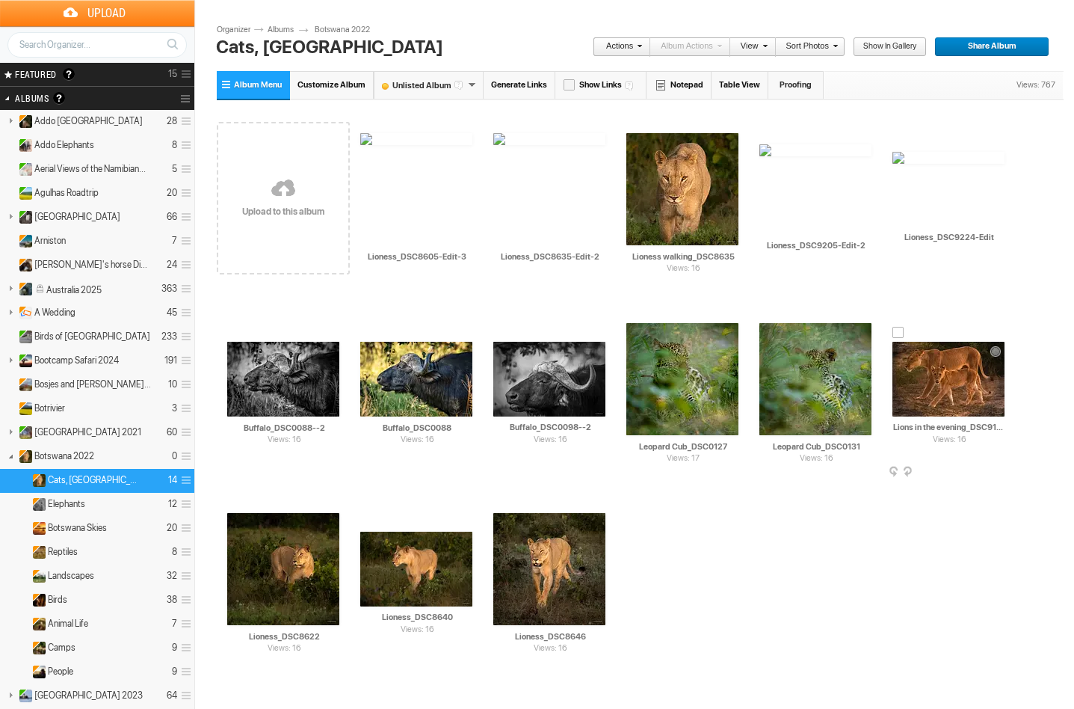
click at [994, 425] on input "Lions in the evening_DSC9185" at bounding box center [950, 427] width 114 height 13
click at [289, 191] on link at bounding box center [283, 189] width 133 height 173
